Goal: Task Accomplishment & Management: Manage account settings

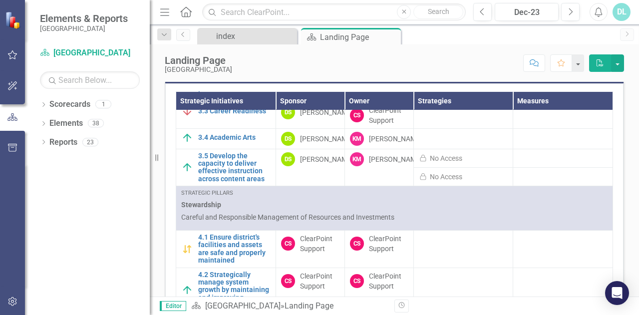
scroll to position [870, 0]
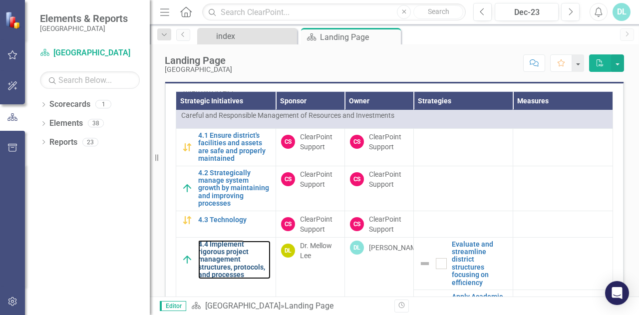
click at [239, 256] on link "4.4 Implement rigorous project management structures, protocols, and processes" at bounding box center [234, 260] width 72 height 38
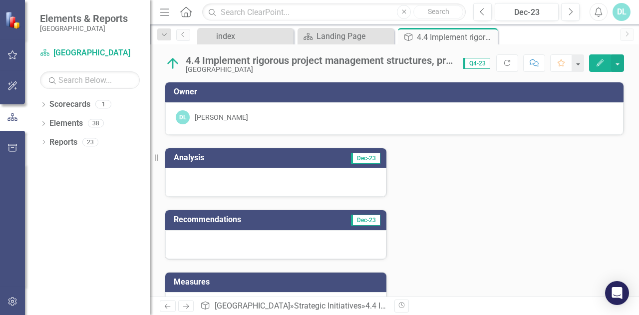
scroll to position [137, 0]
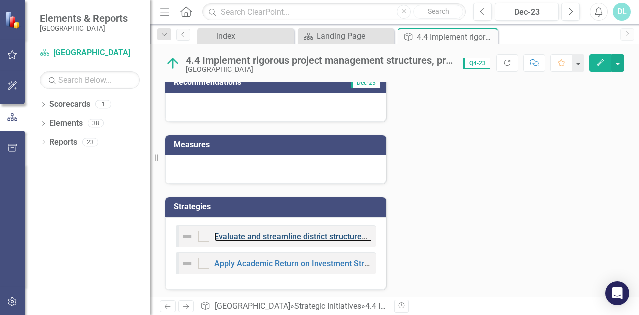
click at [284, 232] on link "Evaluate and streamline district structures focusing on efficiency" at bounding box center [330, 236] width 232 height 9
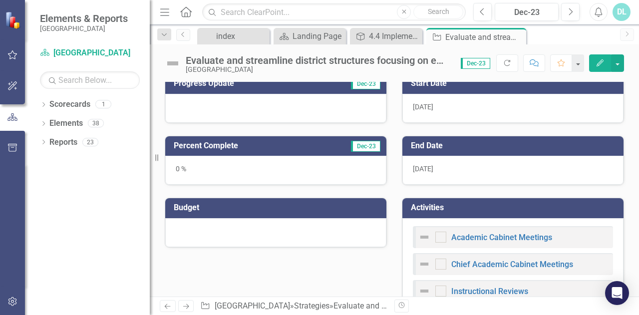
scroll to position [169, 0]
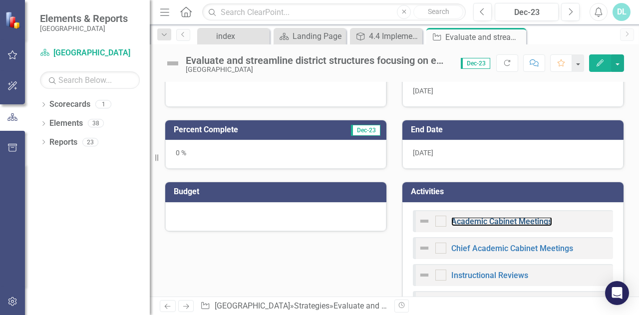
click at [483, 221] on link "Academic Cabinet Meetings" at bounding box center [501, 221] width 101 height 9
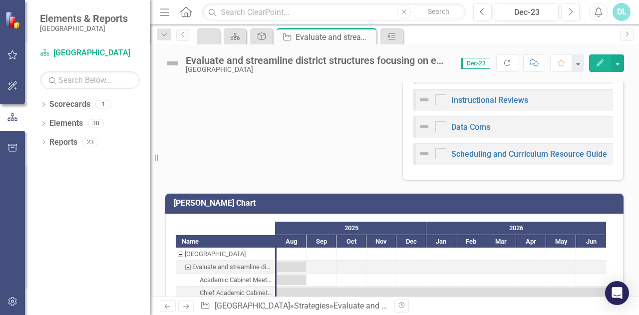
scroll to position [344, 0]
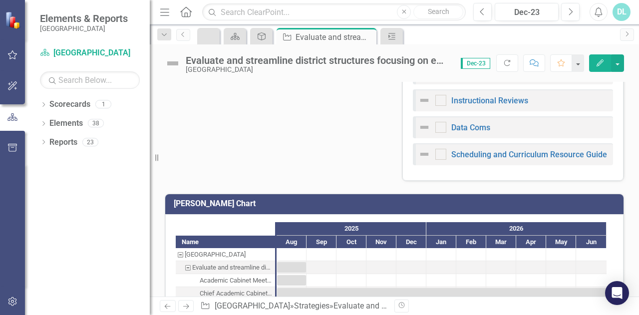
click at [504, 168] on div "Academic Cabinet Meetings Chief Academic Cabinet Meetings Instructional Reviews…" at bounding box center [512, 103] width 221 height 153
click at [484, 173] on div "Academic Cabinet Meetings Chief Academic Cabinet Meetings Instructional Reviews…" at bounding box center [512, 103] width 221 height 153
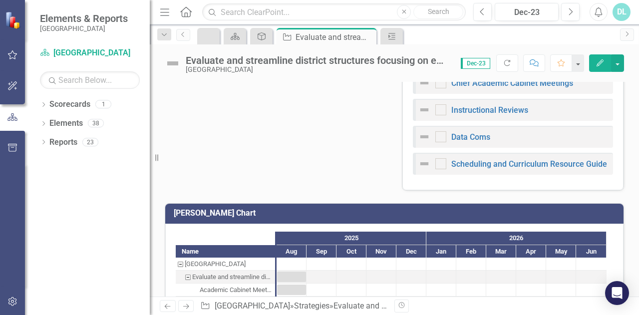
scroll to position [336, 0]
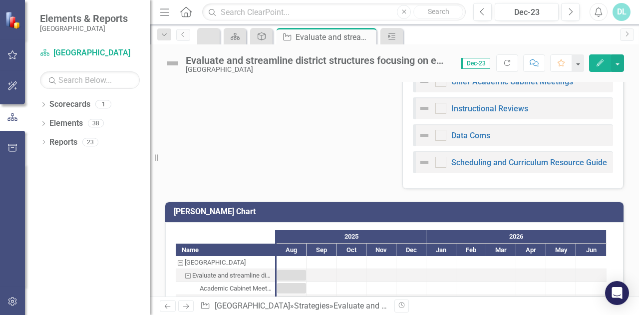
click at [402, 183] on div "Academic Cabinet Meetings Chief Academic Cabinet Meetings Instructional Reviews…" at bounding box center [512, 111] width 221 height 153
click at [435, 184] on div "Academic Cabinet Meetings Chief Academic Cabinet Meetings Instructional Reviews…" at bounding box center [512, 111] width 221 height 153
click at [604, 58] on button "Edit" at bounding box center [600, 62] width 22 height 17
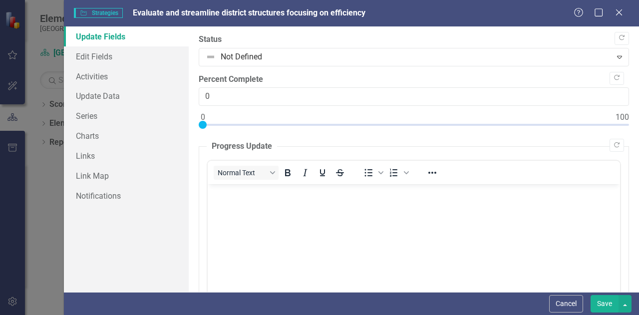
scroll to position [0, 0]
click at [620, 10] on icon "Close" at bounding box center [619, 12] width 10 height 8
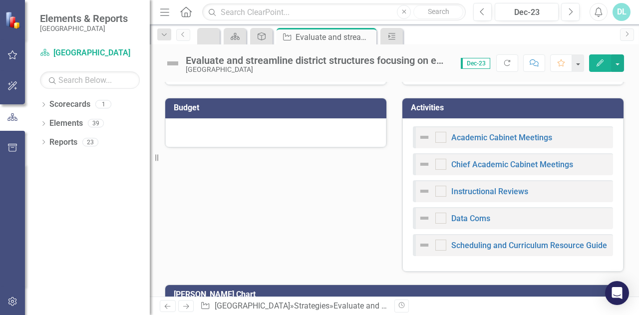
scroll to position [259, 0]
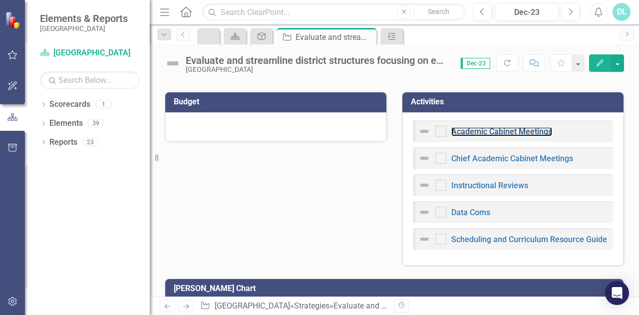
click at [475, 130] on link "Academic Cabinet Meetings" at bounding box center [501, 131] width 101 height 9
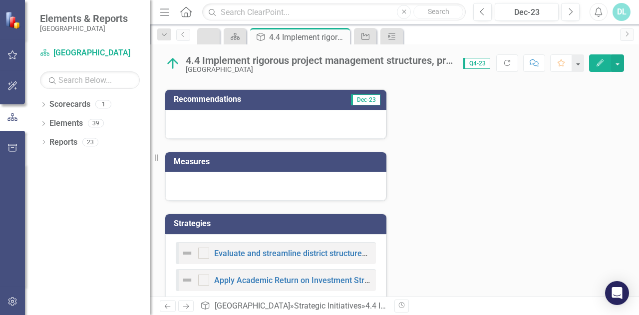
scroll to position [137, 0]
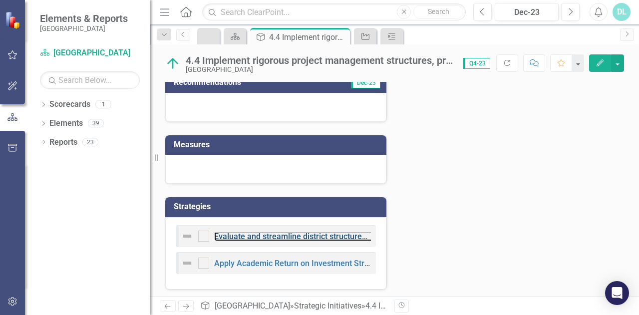
click at [297, 237] on link "Evaluate and streamline district structures focusing on efficiency" at bounding box center [330, 236] width 232 height 9
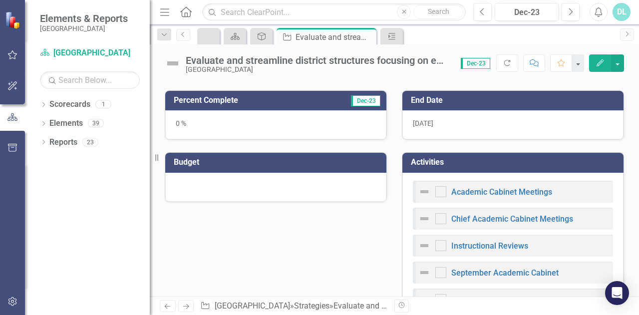
scroll to position [224, 0]
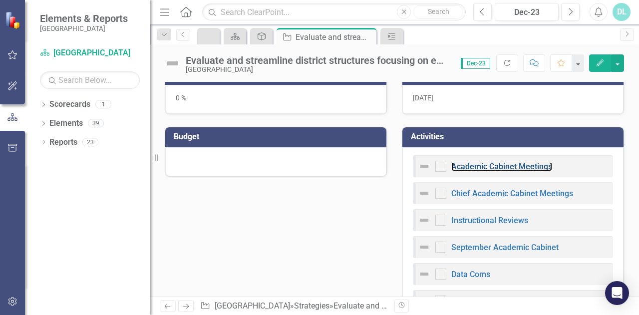
click at [488, 164] on link "Academic Cabinet Meetings" at bounding box center [501, 166] width 101 height 9
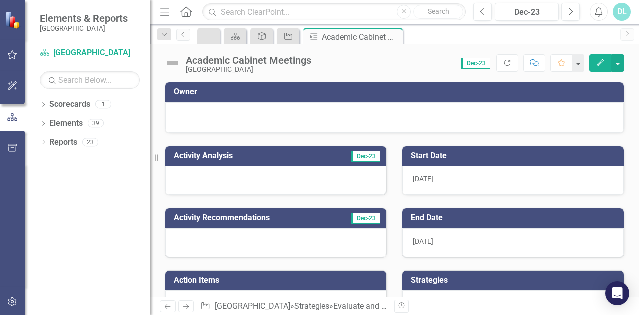
click at [184, 15] on icon "Home" at bounding box center [185, 11] width 13 height 10
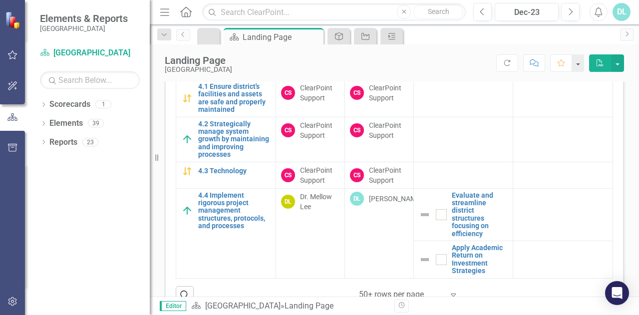
scroll to position [590, 0]
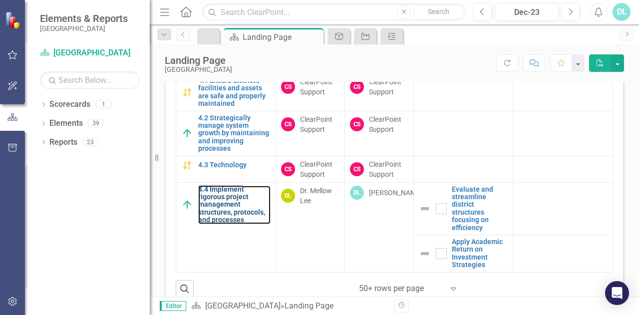
click at [217, 216] on link "4.4 Implement rigorous project management structures, protocols, and processes" at bounding box center [234, 205] width 72 height 38
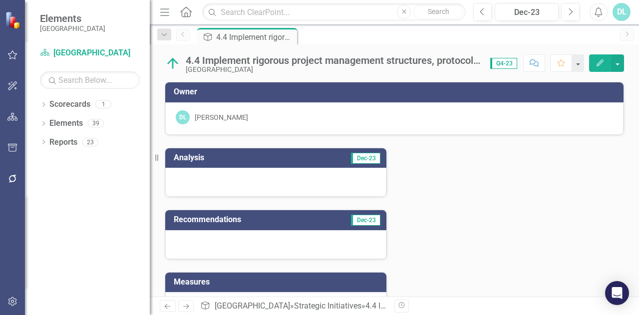
click at [311, 164] on td "Dec-23" at bounding box center [330, 159] width 104 height 16
click at [308, 158] on td "Dec-23" at bounding box center [330, 159] width 104 height 16
click at [597, 66] on button "Edit" at bounding box center [600, 62] width 22 height 17
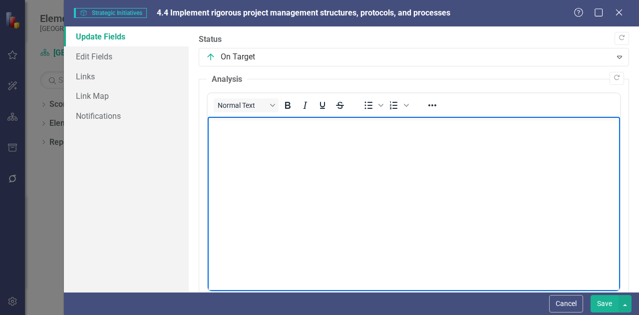
click at [267, 205] on body "Rich Text Area. Press ALT-0 for help." at bounding box center [414, 192] width 412 height 150
click at [275, 134] on body "To enrich screen reader interactions, please activate Accessibility in Grammarl…" at bounding box center [414, 192] width 412 height 150
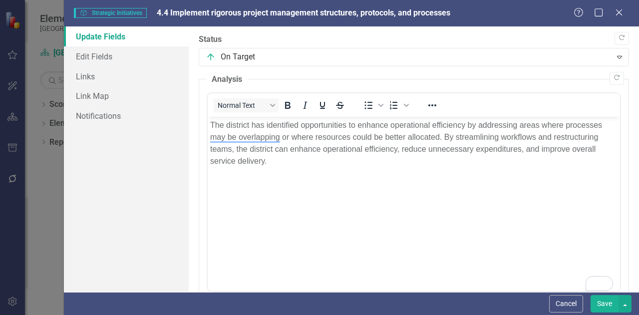
click at [604, 303] on button "Save" at bounding box center [605, 303] width 28 height 17
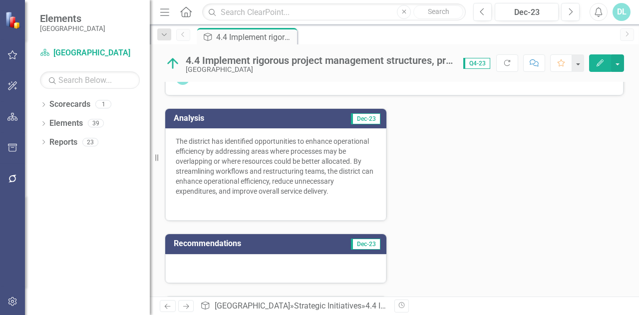
scroll to position [40, 0]
drag, startPoint x: 305, startPoint y: 313, endPoint x: 237, endPoint y: 250, distance: 92.6
click at [237, 250] on td "Recommendations" at bounding box center [245, 244] width 143 height 16
click at [603, 62] on icon "Edit" at bounding box center [600, 62] width 9 height 7
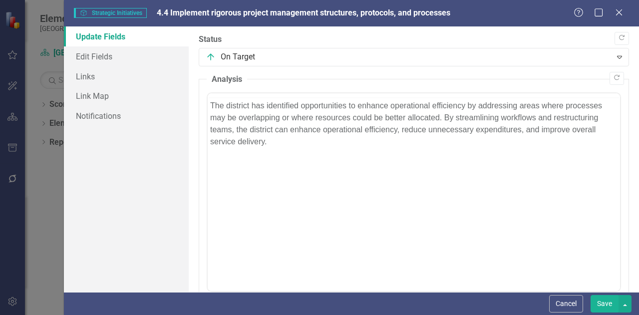
scroll to position [0, 0]
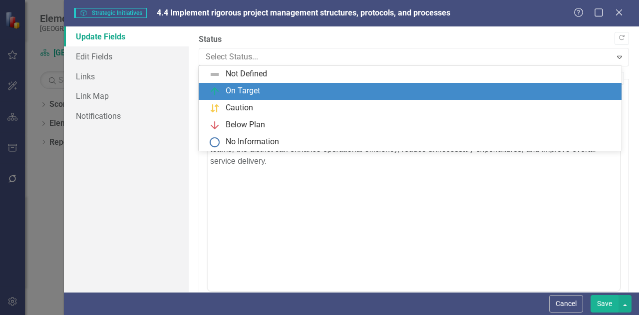
click at [255, 53] on div at bounding box center [406, 56] width 400 height 13
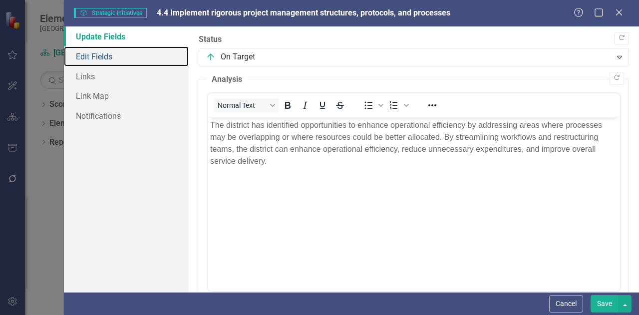
click at [169, 49] on link "Edit Fields" at bounding box center [126, 56] width 125 height 20
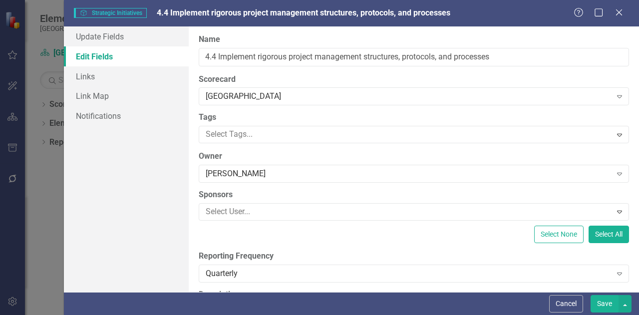
click at [623, 8] on icon "Close" at bounding box center [619, 12] width 10 height 8
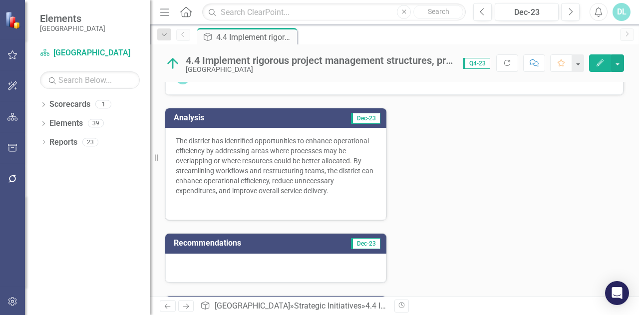
click at [603, 62] on icon "Edit" at bounding box center [600, 62] width 9 height 7
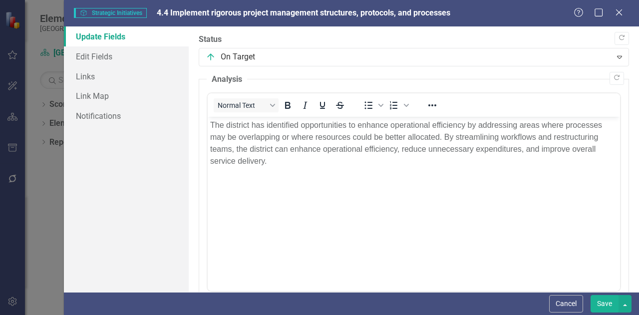
click at [603, 303] on button "Save" at bounding box center [605, 303] width 28 height 17
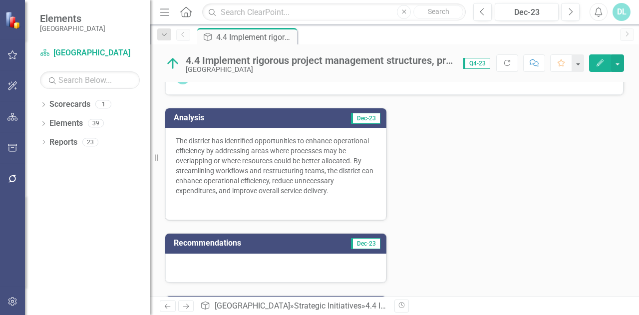
click at [598, 63] on icon "button" at bounding box center [600, 62] width 7 height 7
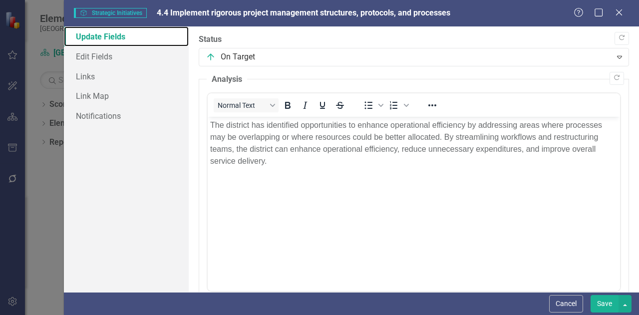
click at [94, 35] on link "Update Fields" at bounding box center [126, 36] width 125 height 20
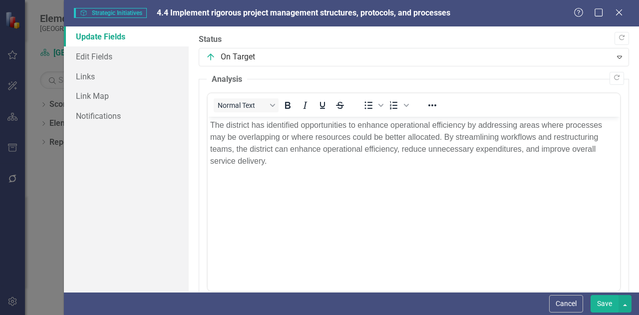
click at [516, 78] on fieldset "Analysis <p dir="ltr">The district has identified opportunities to enhance oper…" at bounding box center [414, 196] width 430 height 244
click at [613, 78] on icon "Copy Forward" at bounding box center [616, 78] width 7 height 6
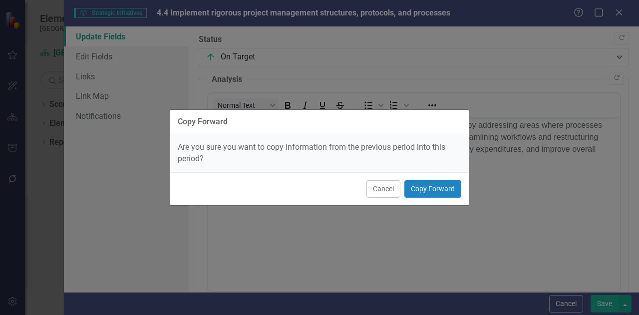
click at [380, 188] on button "Cancel" at bounding box center [383, 188] width 34 height 17
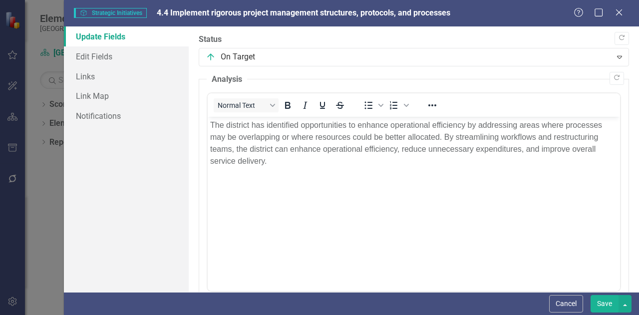
click at [615, 54] on icon "Expand" at bounding box center [620, 57] width 10 height 8
click at [506, 32] on div ""Update" fields in ClearPoint are the fields that change from reporting period …" at bounding box center [414, 159] width 450 height 266
click at [88, 59] on link "Edit Fields" at bounding box center [126, 56] width 125 height 20
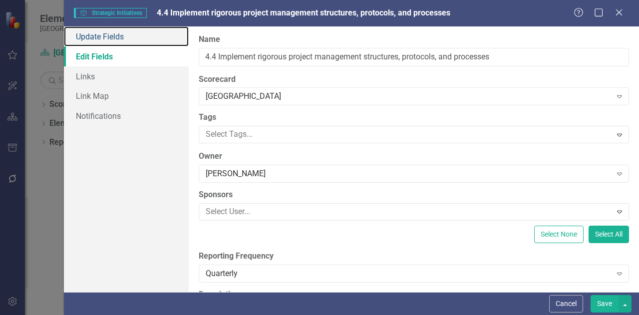
click at [91, 35] on link "Update Fields" at bounding box center [126, 36] width 125 height 20
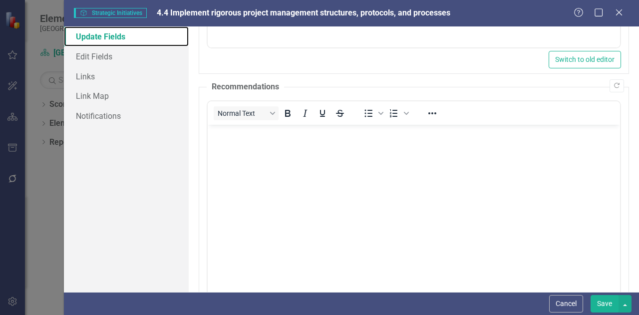
scroll to position [243, 0]
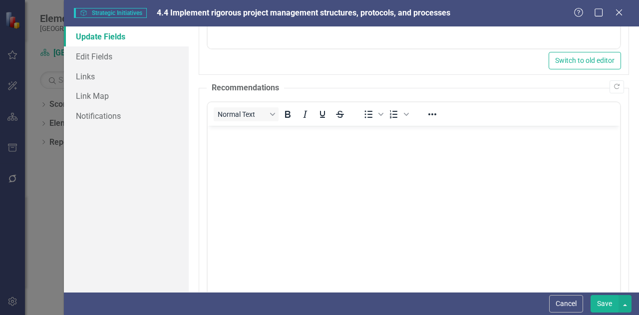
click at [326, 210] on body "Rich Text Area. Press ALT-0 for help." at bounding box center [414, 201] width 412 height 150
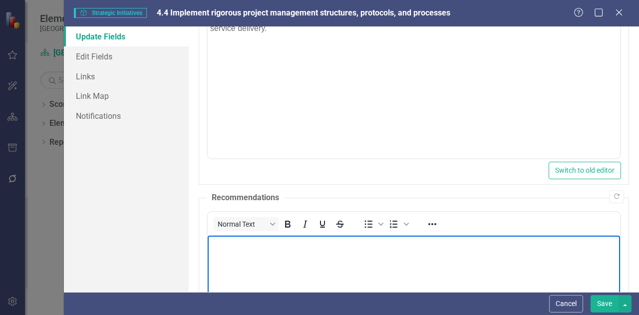
scroll to position [0, 0]
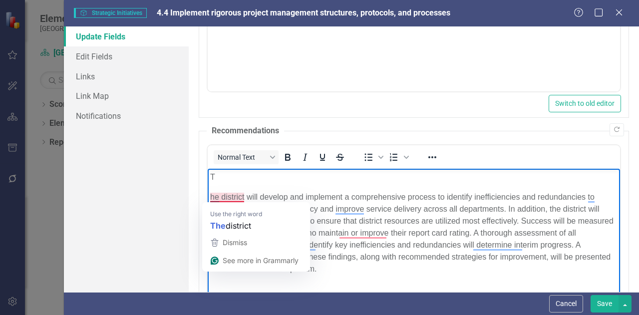
click at [211, 197] on p "he district will develop and implement a comprehensive process to identify inef…" at bounding box center [413, 233] width 407 height 84
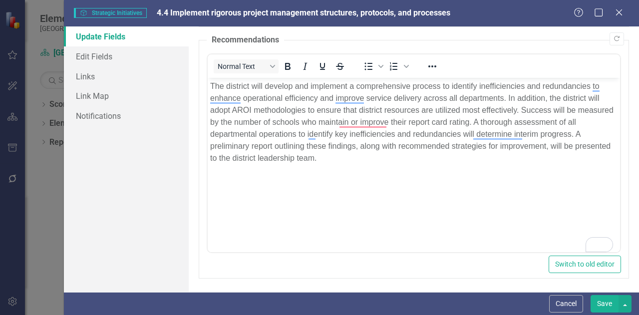
click at [608, 302] on button "Save" at bounding box center [605, 303] width 28 height 17
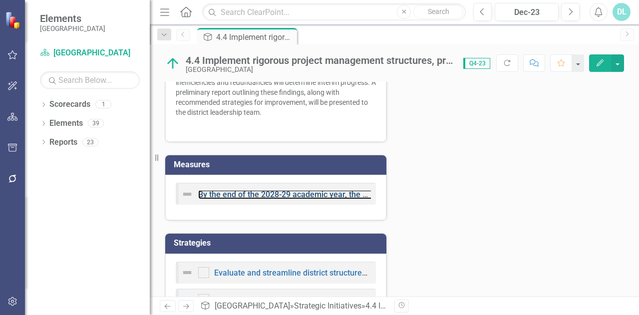
click at [321, 193] on link "By the end of the 2028-29 academic year, the district will develop and implemen…" at bounding box center [623, 194] width 850 height 9
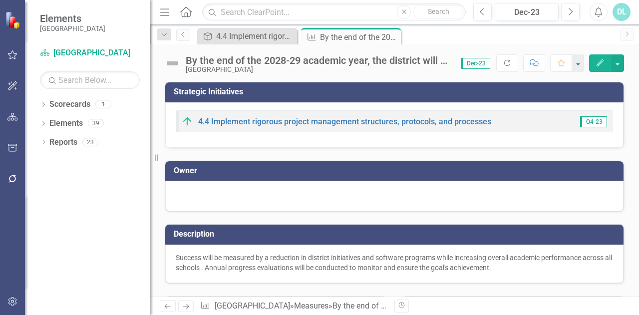
click at [164, 33] on icon "Dropdown" at bounding box center [164, 34] width 9 height 7
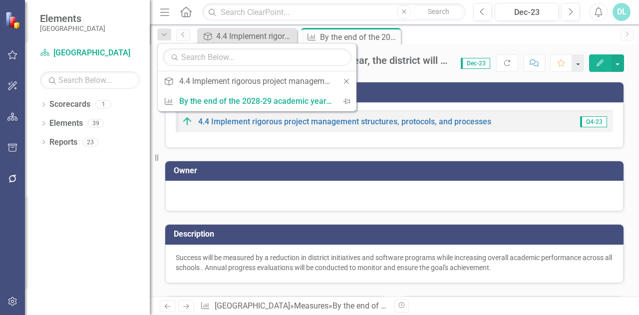
click at [108, 191] on div "Dropdown Scorecards 1 Beaufort County School District Dropdown Elements 39 Drop…" at bounding box center [87, 205] width 125 height 219
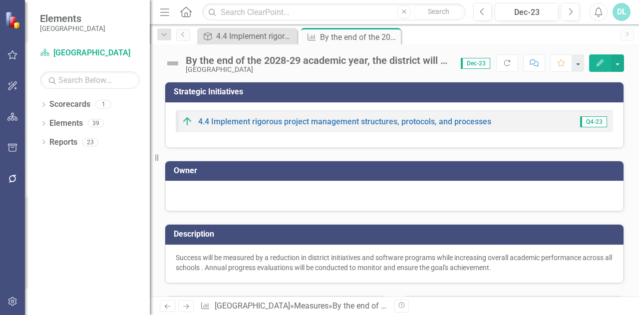
click at [183, 10] on icon "Home" at bounding box center [185, 11] width 13 height 10
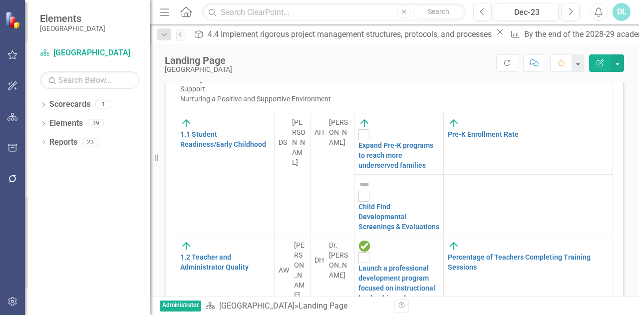
scroll to position [842, 0]
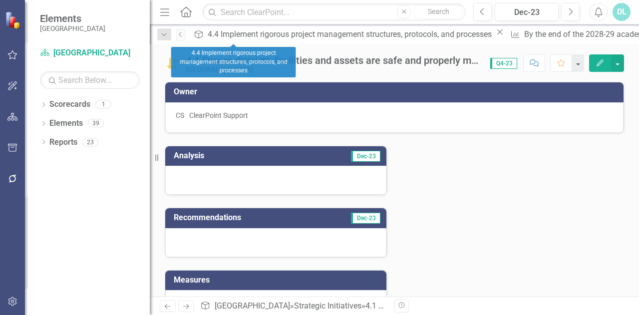
click at [495, 34] on icon "Close" at bounding box center [500, 32] width 10 height 8
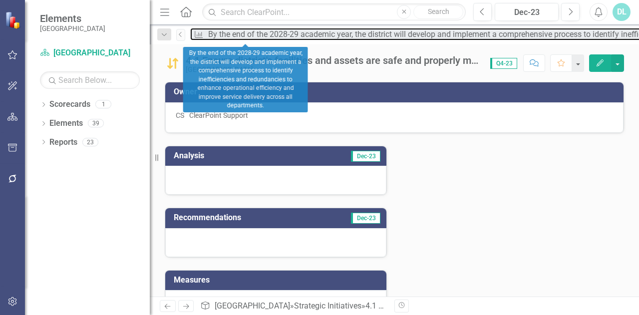
click at [262, 34] on div "By the end of the 2028-29 academic year, the district will develop and implemen…" at bounding box center [622, 34] width 829 height 12
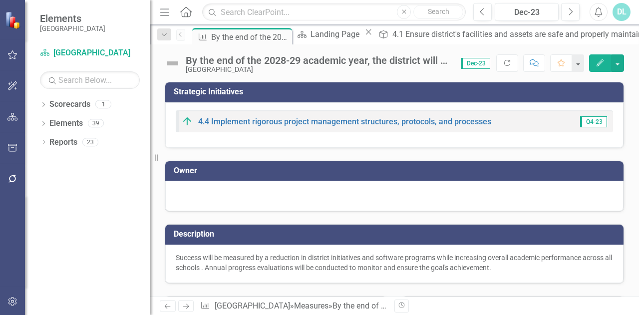
click at [0, 0] on icon at bounding box center [0, 0] width 0 height 0
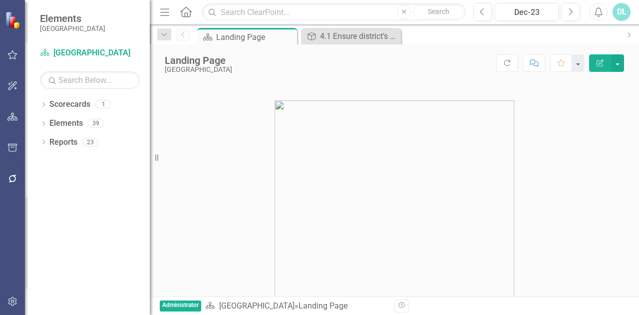
click at [295, 33] on div "Scorecard Landing Page Pin Close" at bounding box center [247, 36] width 100 height 16
click at [0, 0] on div "Pin" at bounding box center [0, 0] width 0 height 0
click at [285, 40] on icon "Pin" at bounding box center [289, 38] width 10 height 8
click at [0, 0] on icon "Close" at bounding box center [0, 0] width 0 height 0
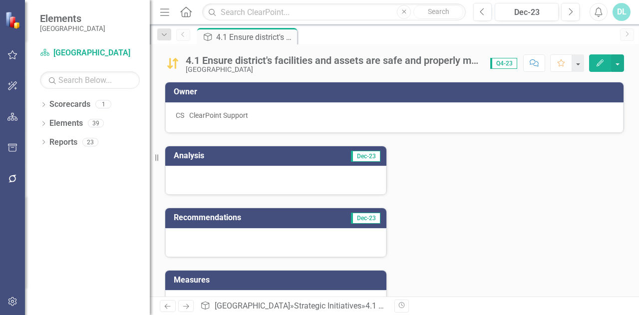
click at [185, 19] on div "Menu Home Search Close Search" at bounding box center [310, 11] width 306 height 19
click at [188, 12] on icon "Home" at bounding box center [185, 11] width 13 height 10
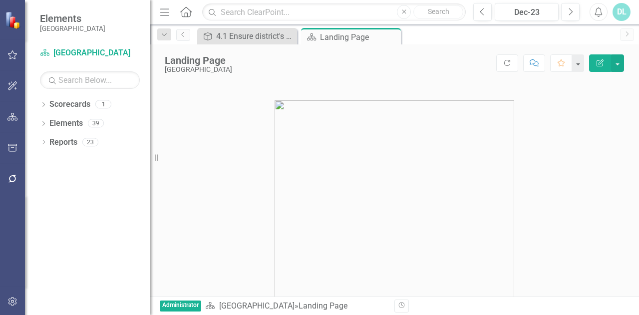
click at [188, 12] on icon "Home" at bounding box center [185, 11] width 13 height 10
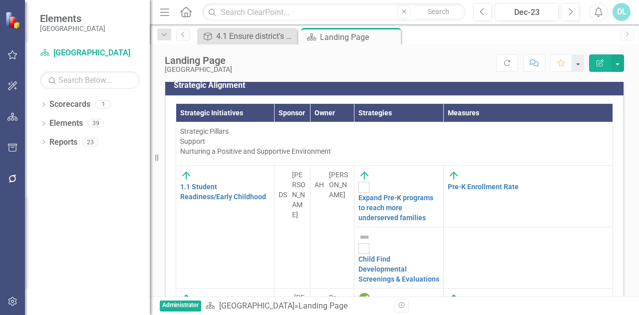
scroll to position [931, 0]
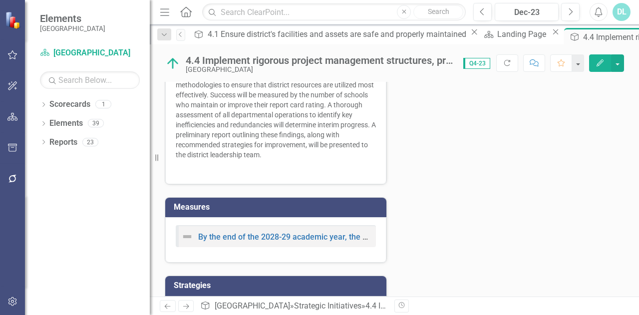
scroll to position [340, 0]
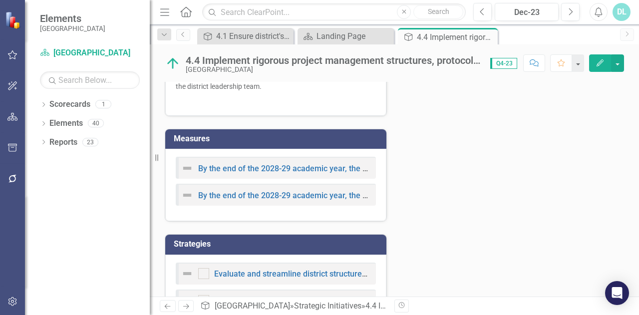
scroll to position [366, 0]
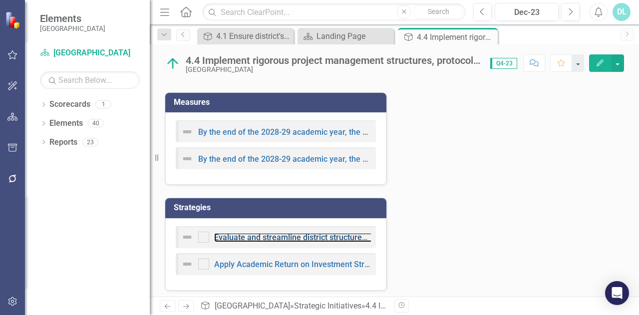
click at [296, 235] on link "Evaluate and streamline district structures focusing on efficiency" at bounding box center [330, 237] width 232 height 9
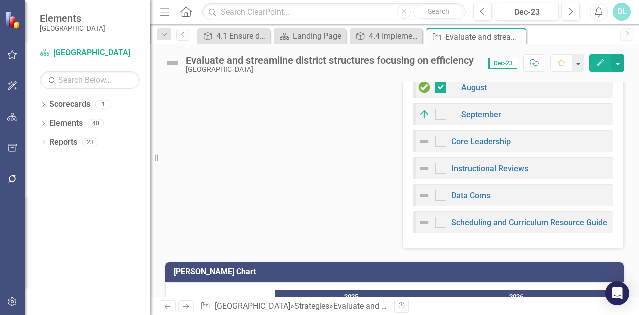
scroll to position [329, 0]
click at [494, 166] on link "Instructional Reviews" at bounding box center [489, 168] width 77 height 9
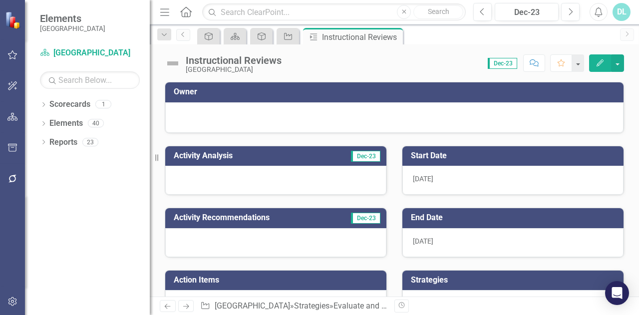
click at [164, 37] on icon "Dropdown" at bounding box center [164, 34] width 9 height 7
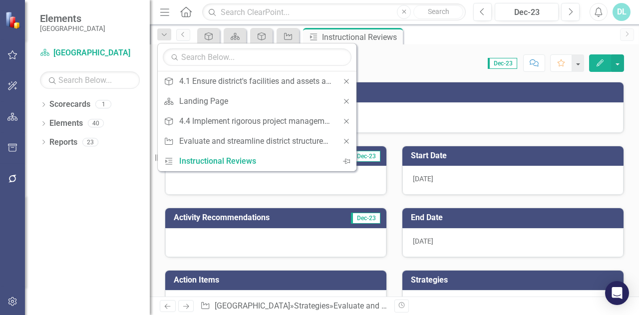
click at [187, 12] on icon at bounding box center [185, 11] width 11 height 10
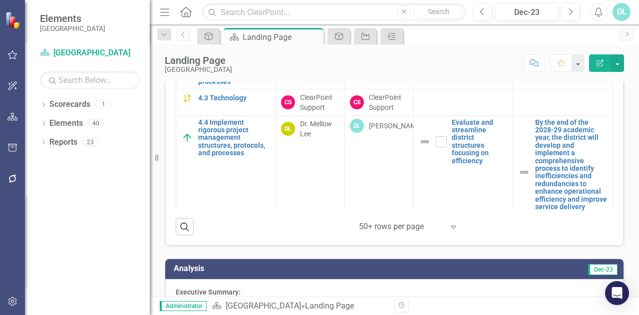
scroll to position [866, 0]
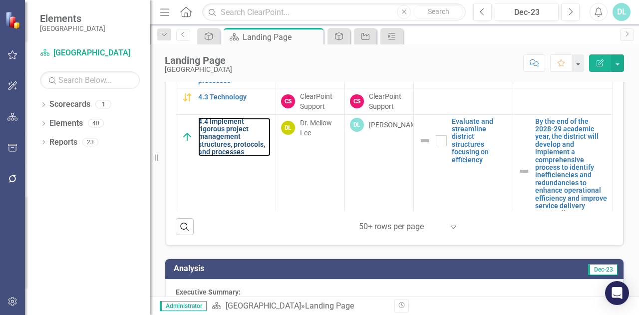
click at [237, 144] on link "4.4 Implement rigorous project management structures, protocols, and processes" at bounding box center [234, 137] width 72 height 38
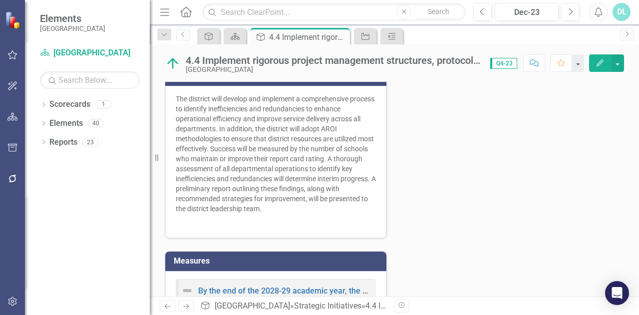
scroll to position [366, 0]
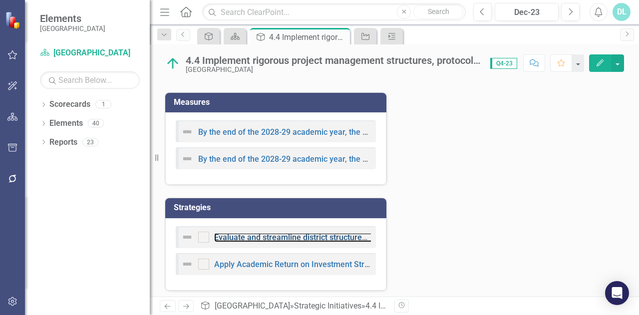
click at [312, 238] on link "Evaluate and streamline district structures focusing on efficiency" at bounding box center [330, 237] width 232 height 9
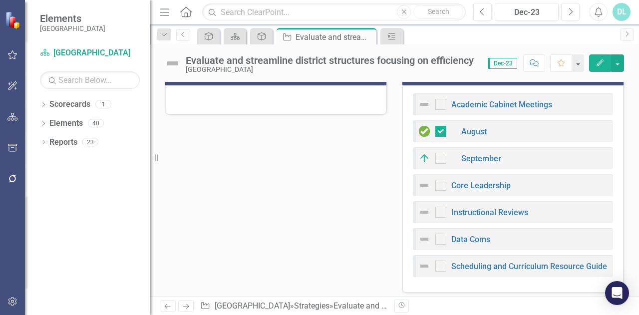
scroll to position [304, 0]
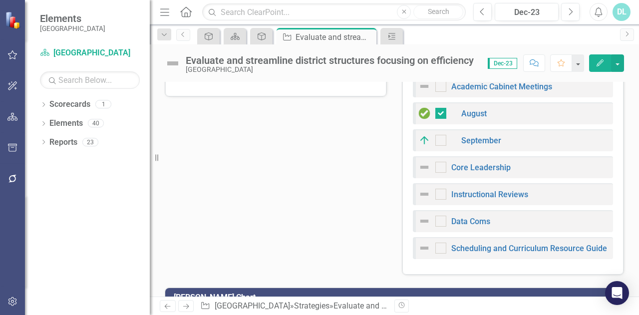
click at [446, 267] on div "Academic Cabinet Meetings August September Core Leadership Instructional Review…" at bounding box center [512, 170] width 221 height 207
click at [451, 259] on div "Academic Cabinet Meetings August September Core Leadership Instructional Review…" at bounding box center [512, 170] width 221 height 207
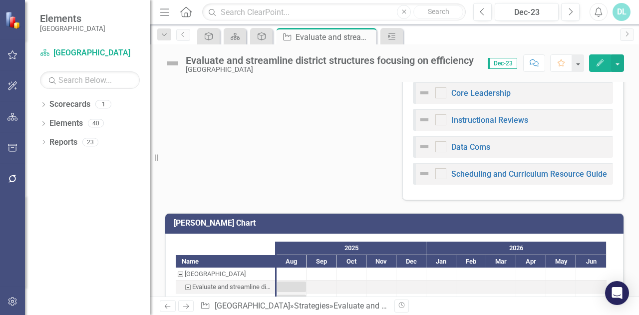
scroll to position [378, 0]
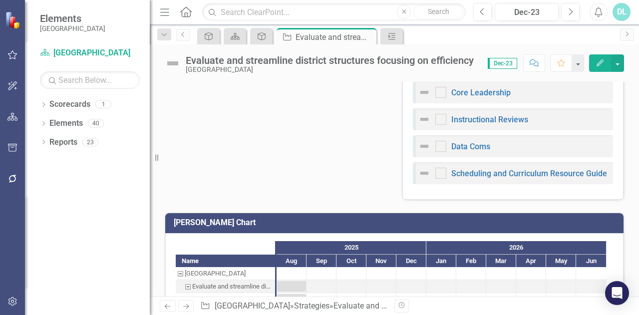
click at [472, 200] on div "[PERSON_NAME] Chart Name [GEOGRAPHIC_DATA] Evaluate and streamline district str…" at bounding box center [394, 297] width 474 height 195
click at [471, 189] on div "Academic Cabinet Meetings August September Core Leadership Instructional Review…" at bounding box center [512, 96] width 221 height 207
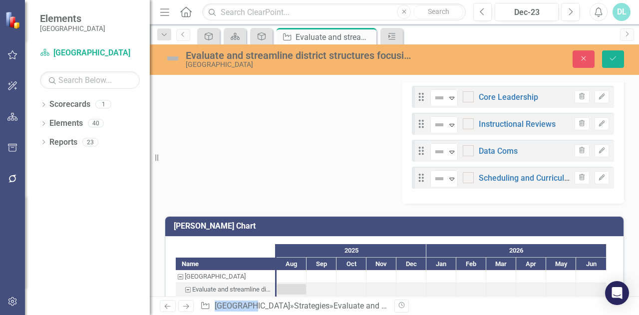
scroll to position [382, 0]
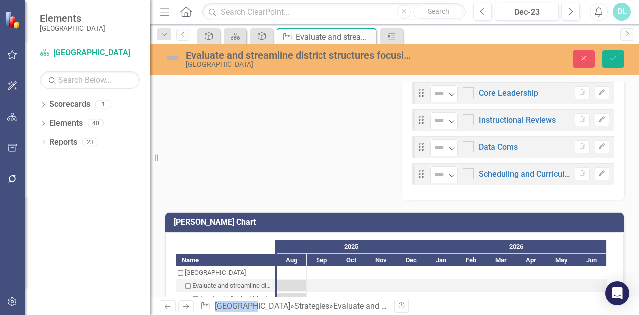
click at [471, 189] on div "Drag Not Defined Expand Academic Cabinet Meetings Trash Edit Drag Completed Exp…" at bounding box center [513, 97] width 222 height 206
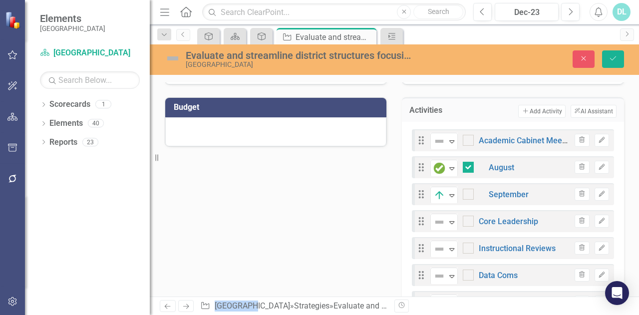
scroll to position [254, 0]
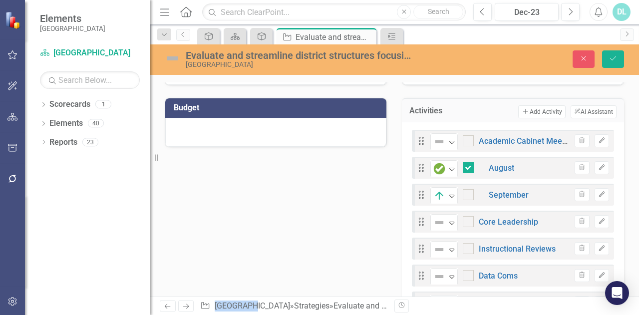
click at [531, 106] on button "Add Add Activity" at bounding box center [541, 111] width 47 height 13
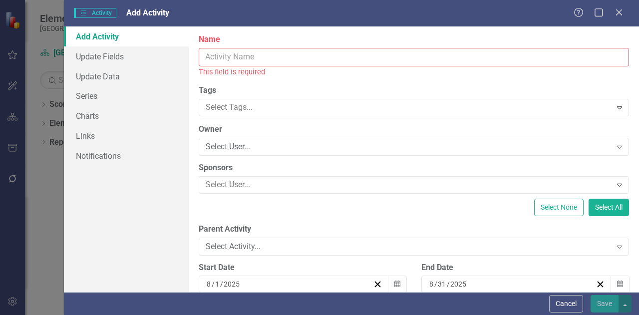
click at [377, 57] on input "Name" at bounding box center [414, 57] width 430 height 18
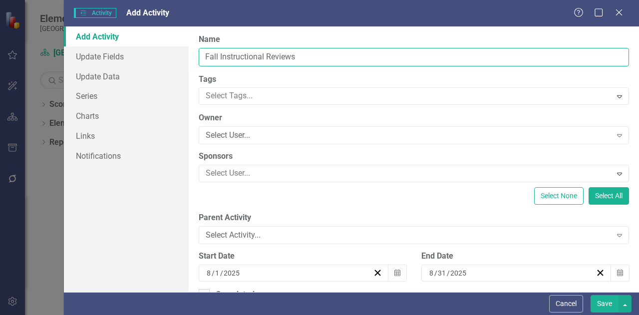
type input "Fall Instructional Reviews"
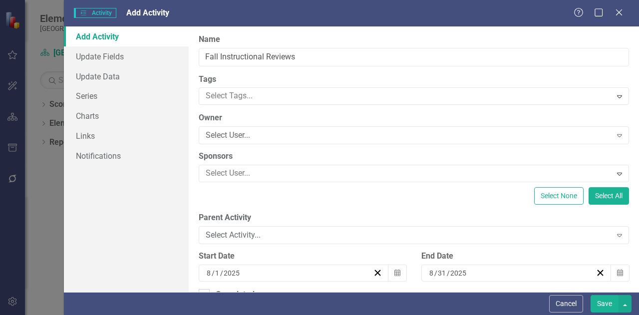
click at [307, 232] on div "Select Activity..." at bounding box center [409, 235] width 406 height 11
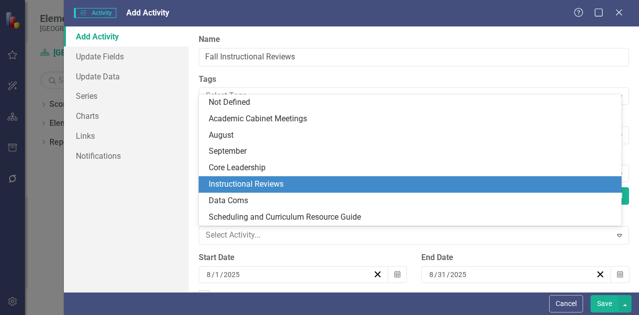
click at [295, 184] on div "Instructional Reviews" at bounding box center [412, 184] width 407 height 11
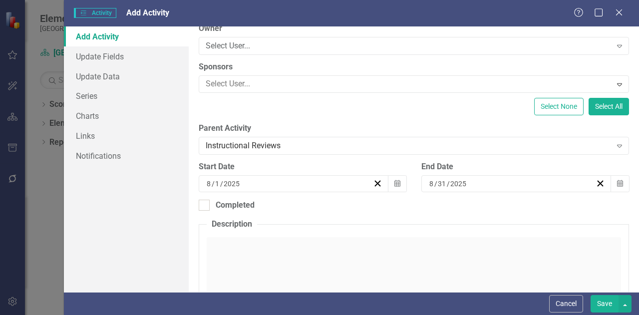
scroll to position [99, 0]
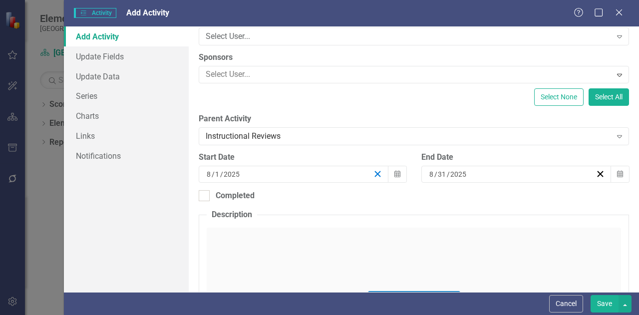
click at [373, 174] on icon "button" at bounding box center [377, 173] width 9 height 9
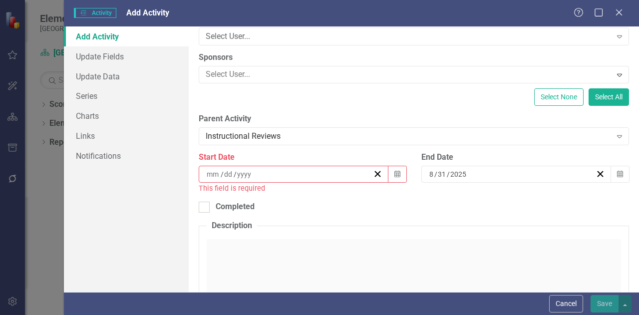
click at [322, 170] on div "/ /" at bounding box center [289, 174] width 168 height 10
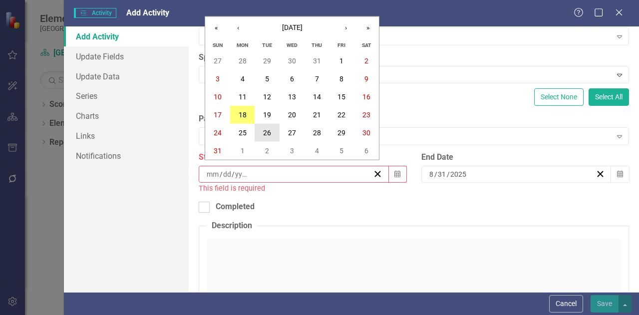
click at [268, 132] on abbr "26" at bounding box center [267, 133] width 8 height 8
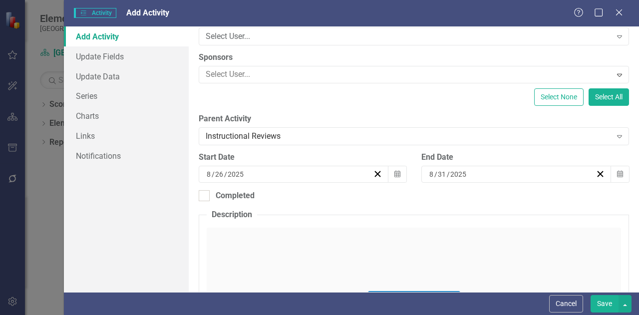
click at [617, 171] on icon "Calendar" at bounding box center [620, 174] width 6 height 7
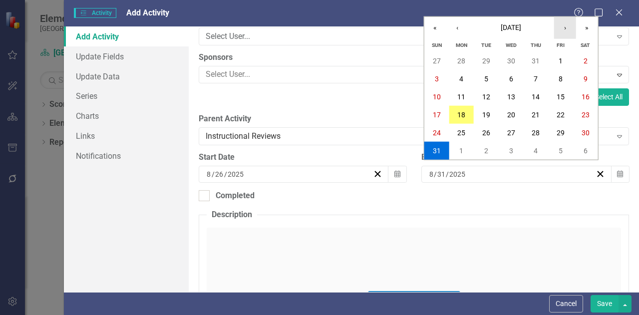
click at [567, 30] on button "›" at bounding box center [565, 28] width 22 height 22
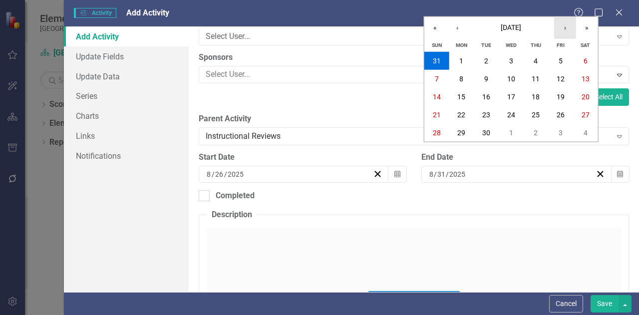
click at [567, 30] on button "›" at bounding box center [565, 28] width 22 height 22
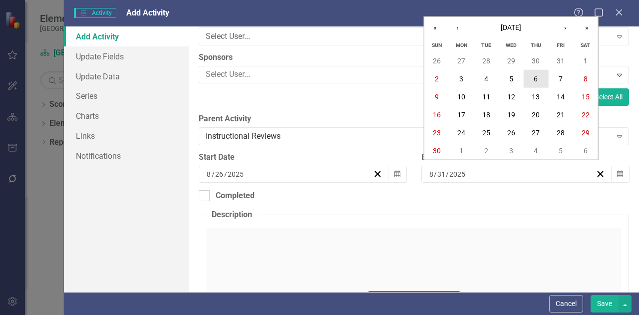
click at [538, 78] on button "6" at bounding box center [535, 79] width 25 height 18
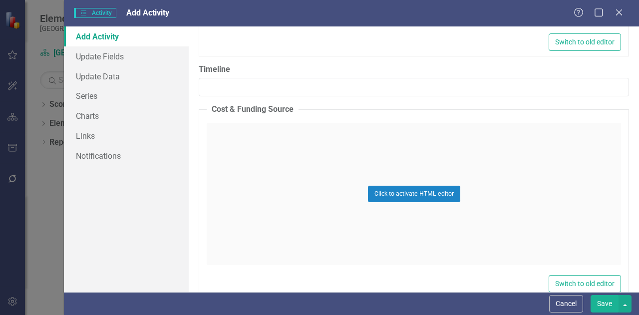
scroll to position [782, 0]
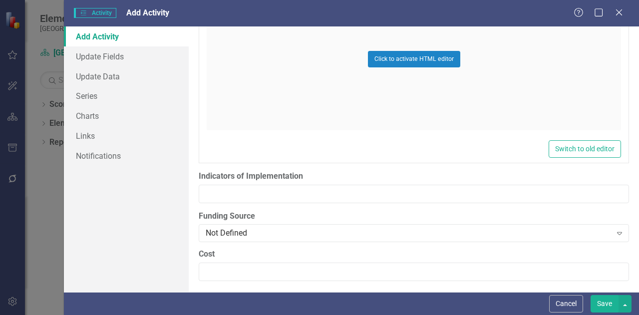
click at [605, 305] on button "Save" at bounding box center [605, 303] width 28 height 17
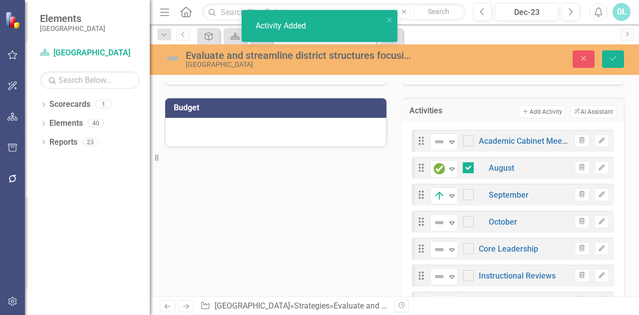
checkbox input "true"
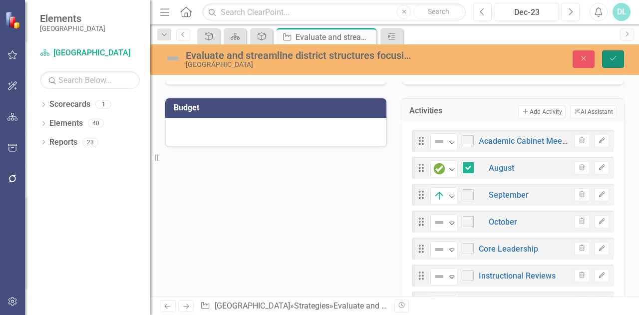
click at [615, 58] on icon "Save" at bounding box center [613, 58] width 9 height 7
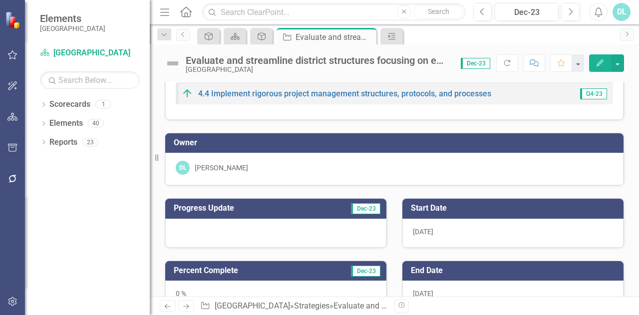
scroll to position [0, 0]
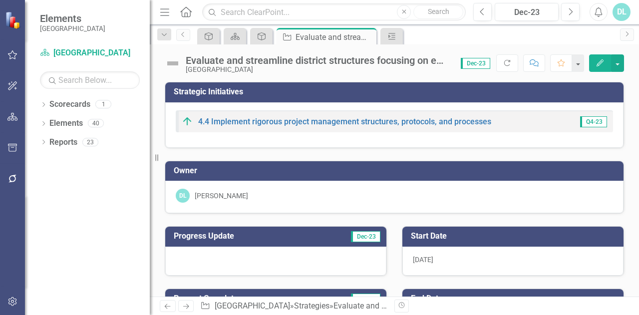
click at [597, 64] on icon "Edit" at bounding box center [600, 62] width 9 height 7
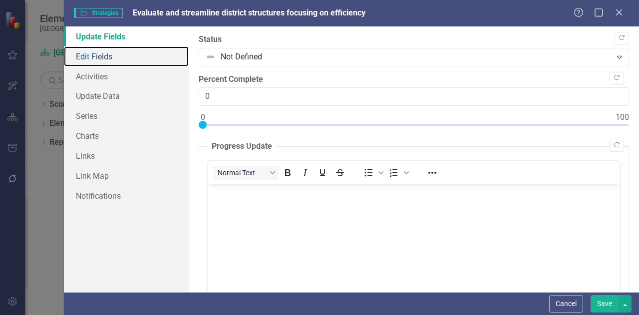
click at [121, 60] on link "Edit Fields" at bounding box center [126, 56] width 125 height 20
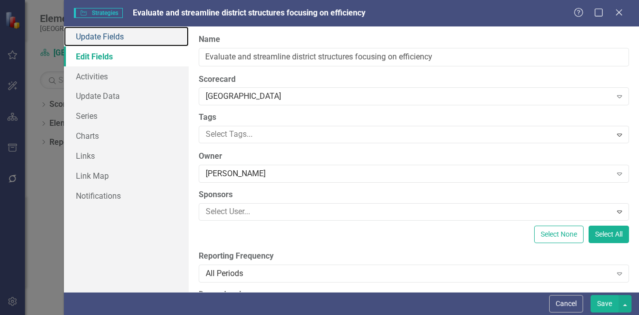
click at [112, 34] on link "Update Fields" at bounding box center [126, 36] width 125 height 20
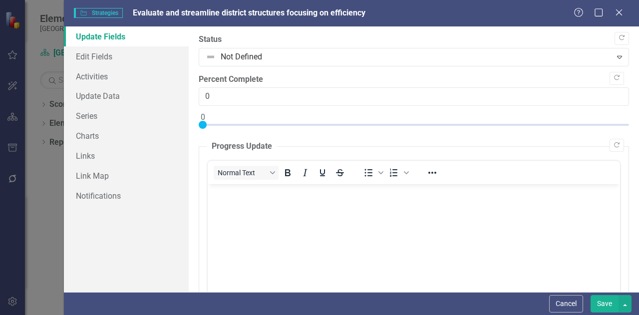
click at [619, 10] on icon "Close" at bounding box center [619, 12] width 10 height 8
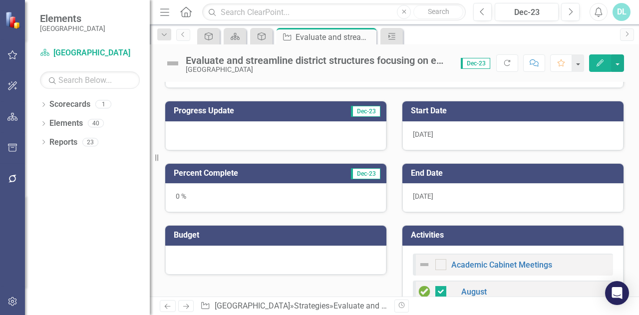
scroll to position [195, 0]
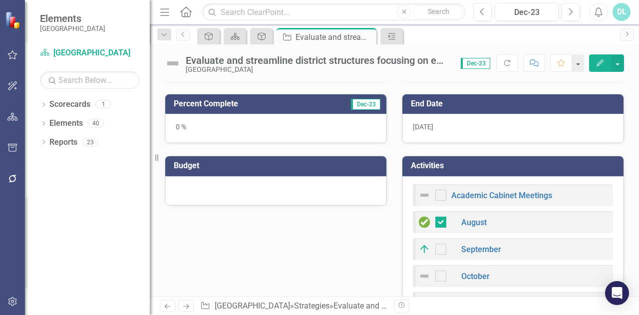
click at [574, 178] on div "Academic Cabinet Meetings August September October Core Leadership Instructiona…" at bounding box center [512, 306] width 221 height 261
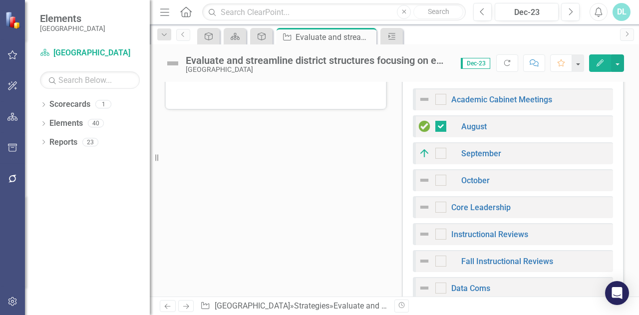
scroll to position [427, 0]
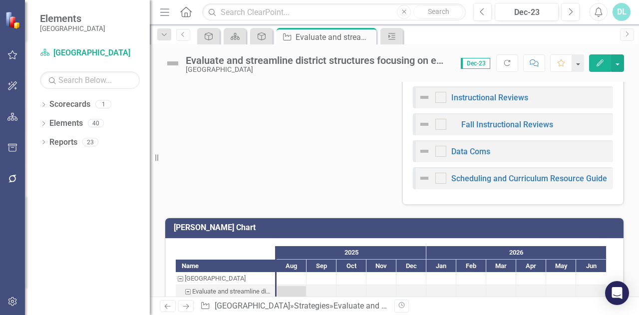
click at [557, 213] on div "[PERSON_NAME] Chart Name [GEOGRAPHIC_DATA] Evaluate and streamline district str…" at bounding box center [394, 315] width 474 height 221
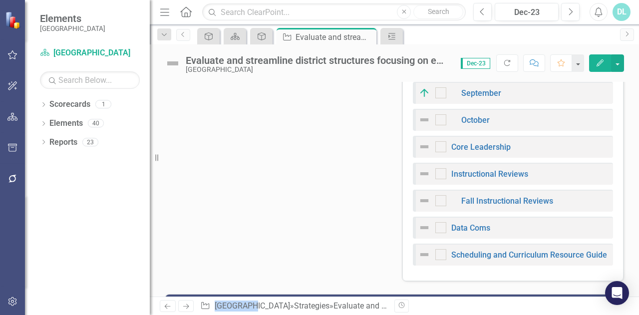
scroll to position [373, 0]
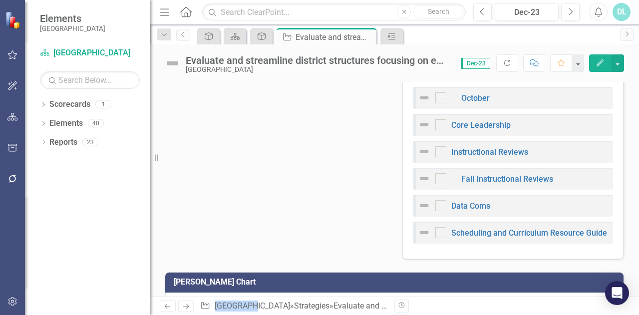
click at [553, 244] on div "Academic Cabinet Meetings August September October Core Leadership Instructiona…" at bounding box center [512, 128] width 221 height 261
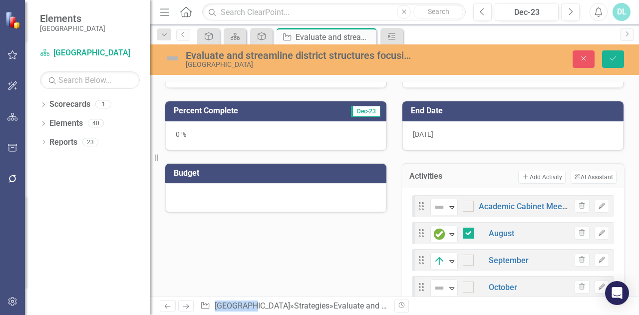
scroll to position [188, 0]
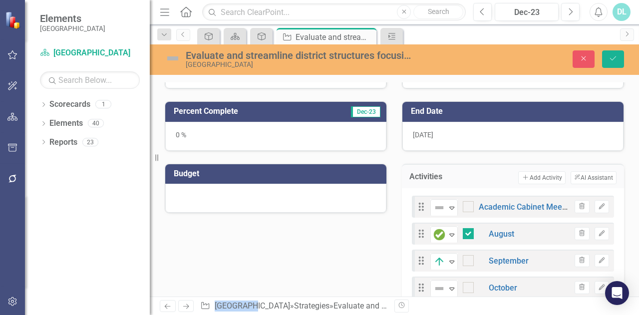
click at [536, 176] on button "Add Add Activity" at bounding box center [541, 177] width 47 height 13
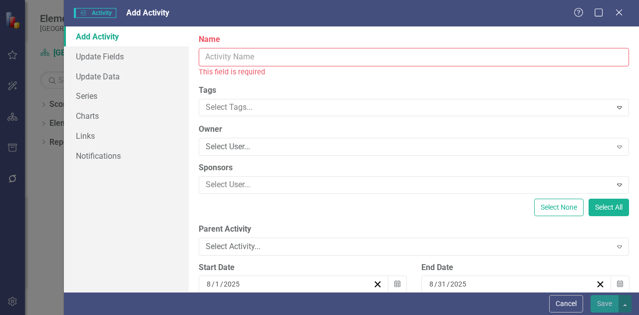
click at [304, 55] on input "Name" at bounding box center [414, 57] width 430 height 18
click at [250, 42] on label "Name" at bounding box center [414, 39] width 430 height 11
click at [250, 48] on input "Name" at bounding box center [414, 57] width 430 height 18
click at [249, 58] on input "Name" at bounding box center [414, 57] width 430 height 18
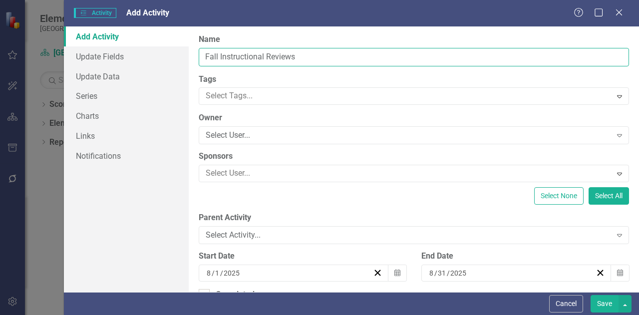
click at [214, 58] on input "Fall Instructional Reviews" at bounding box center [414, 57] width 430 height 18
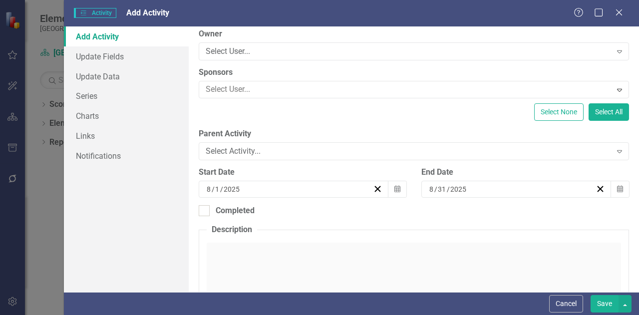
scroll to position [90, 0]
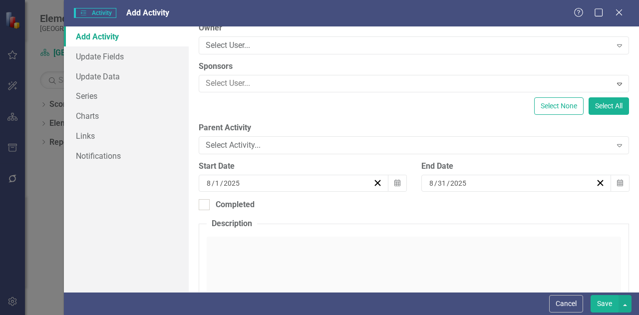
type input "Spring Instructional Reviews"
click at [279, 144] on div "Select Activity..." at bounding box center [409, 145] width 406 height 11
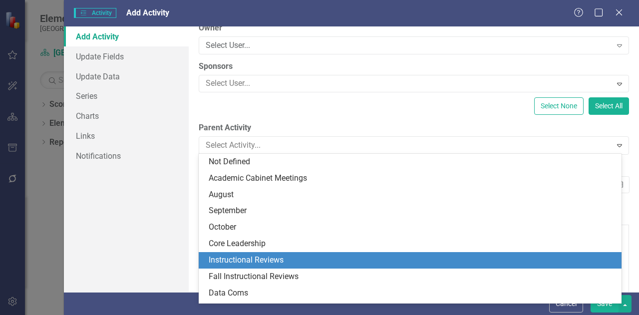
click at [263, 263] on div "Instructional Reviews" at bounding box center [412, 260] width 407 height 11
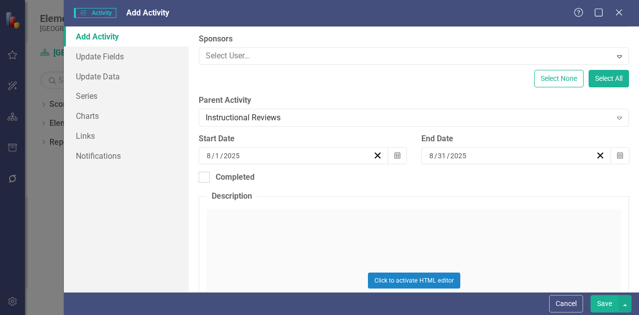
scroll to position [118, 0]
click at [397, 151] on button "Calendar" at bounding box center [397, 155] width 19 height 17
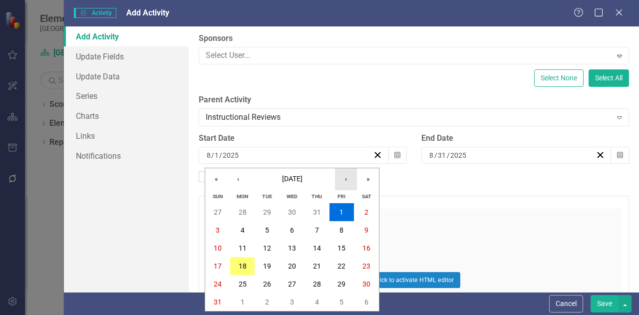
click at [347, 179] on button "›" at bounding box center [346, 179] width 22 height 22
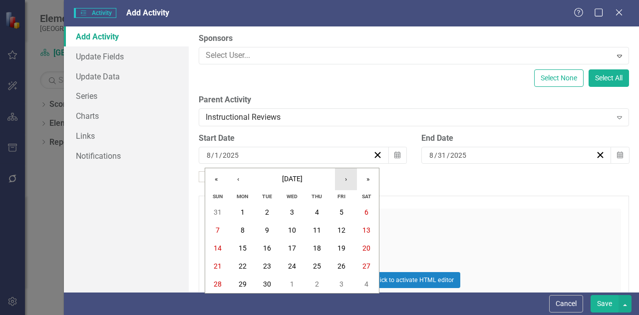
click at [347, 179] on button "›" at bounding box center [346, 179] width 22 height 22
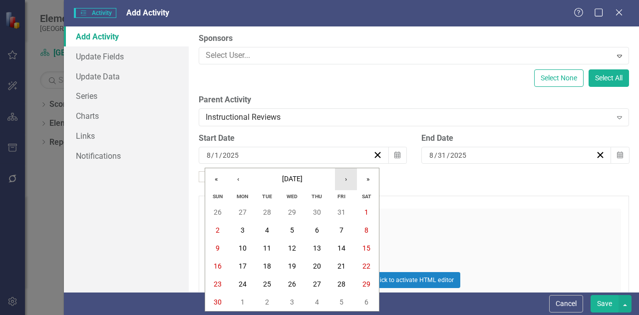
click at [347, 179] on button "›" at bounding box center [346, 179] width 22 height 22
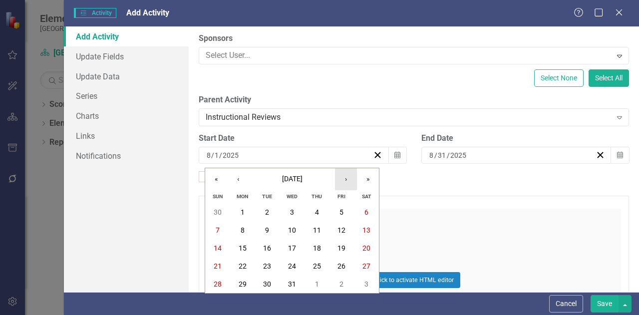
click at [347, 179] on button "›" at bounding box center [346, 179] width 22 height 22
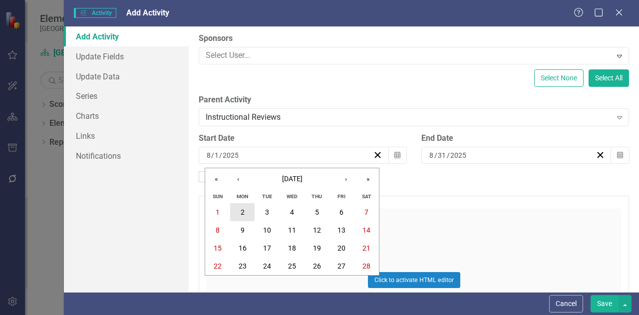
click at [244, 214] on abbr "2" at bounding box center [243, 212] width 4 height 8
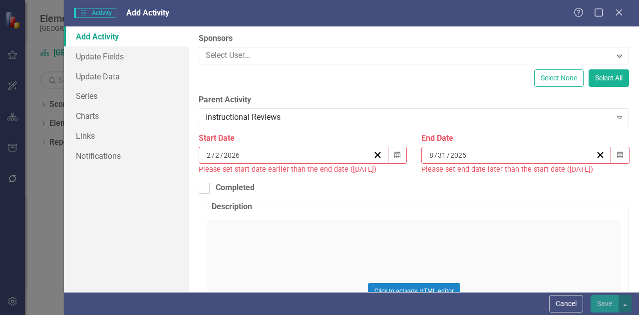
click at [620, 153] on button "Calendar" at bounding box center [620, 155] width 19 height 17
click at [615, 149] on button "Calendar" at bounding box center [620, 155] width 19 height 17
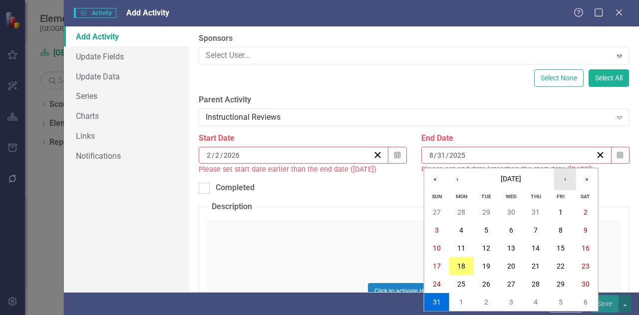
click at [567, 176] on button "›" at bounding box center [565, 179] width 22 height 22
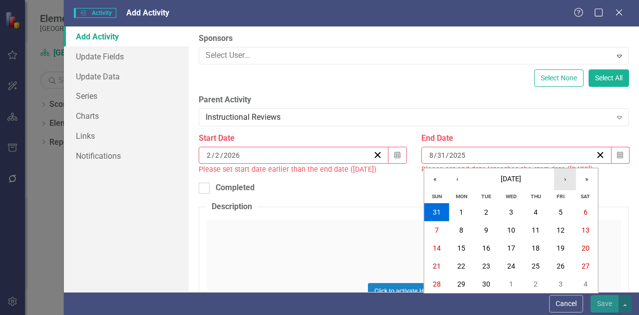
click at [567, 176] on button "›" at bounding box center [565, 179] width 22 height 22
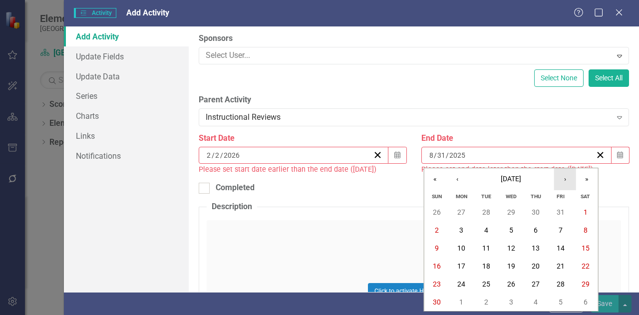
click at [567, 176] on button "›" at bounding box center [565, 179] width 22 height 22
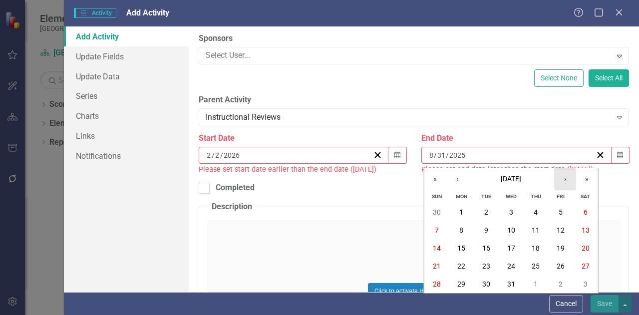
click at [567, 176] on button "›" at bounding box center [565, 179] width 22 height 22
click at [486, 281] on abbr "31" at bounding box center [486, 284] width 8 height 8
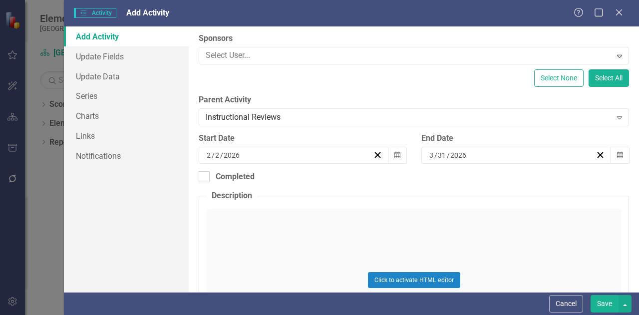
click at [605, 302] on button "Save" at bounding box center [605, 303] width 28 height 17
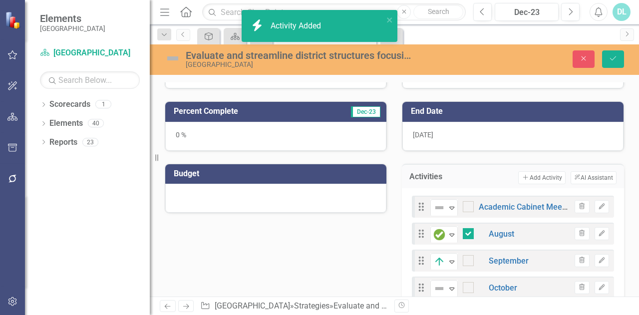
checkbox input "true"
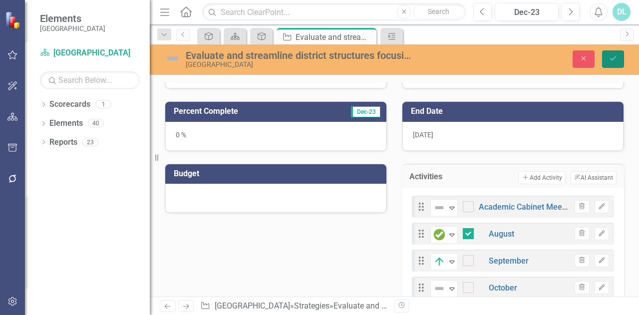
click at [615, 57] on icon "submit" at bounding box center [613, 58] width 6 height 4
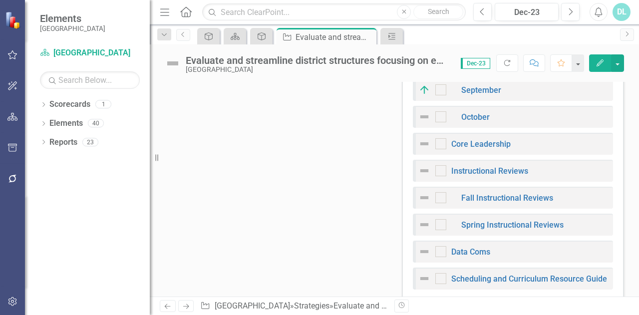
scroll to position [355, 0]
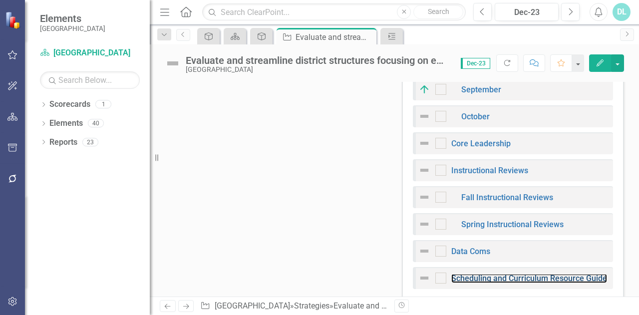
click at [475, 279] on link "Scheduling and Curriculum Resource Guide" at bounding box center [529, 278] width 156 height 9
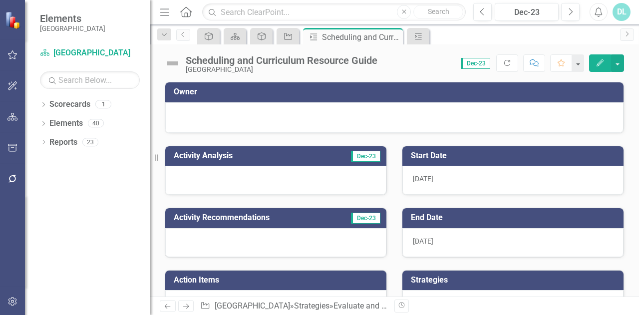
click at [600, 62] on icon "Edit" at bounding box center [600, 62] width 9 height 7
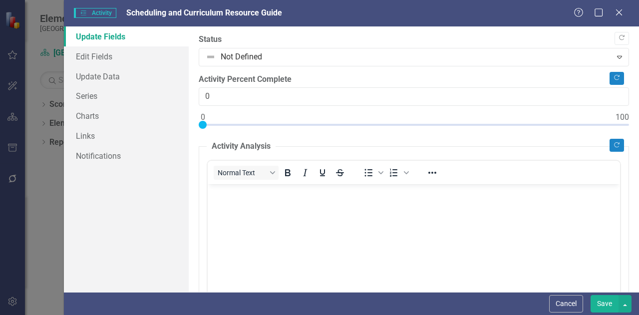
click at [599, 306] on button "Save" at bounding box center [605, 303] width 28 height 17
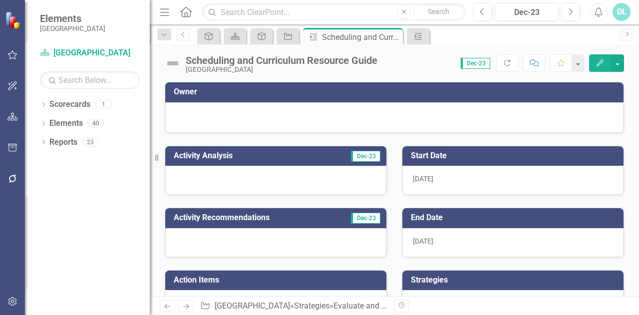
click at [186, 10] on icon "Home" at bounding box center [185, 11] width 13 height 10
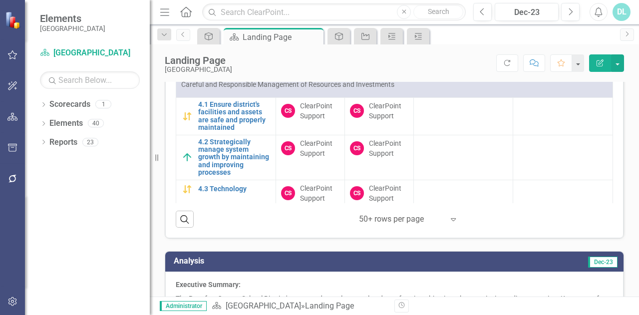
scroll to position [848, 0]
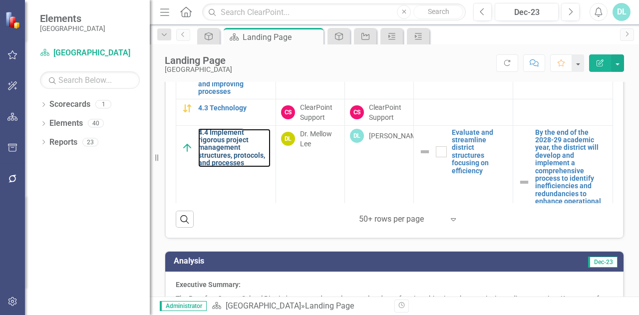
click at [217, 154] on link "4.4 Implement rigorous project management structures, protocols, and processes" at bounding box center [234, 148] width 72 height 38
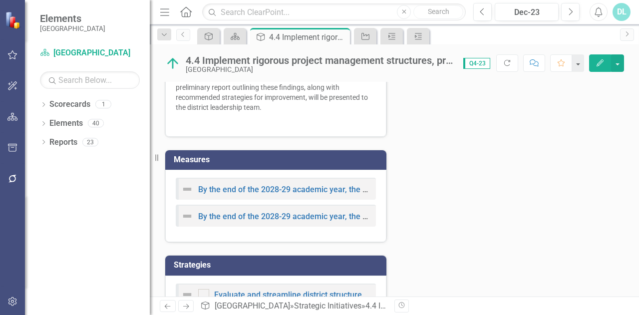
scroll to position [366, 0]
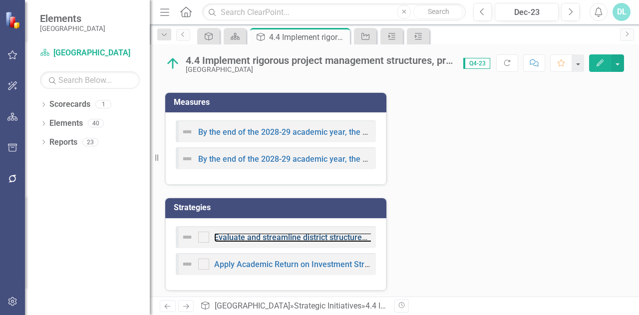
click at [300, 233] on link "Evaluate and streamline district structures focusing on efficiency" at bounding box center [330, 237] width 232 height 9
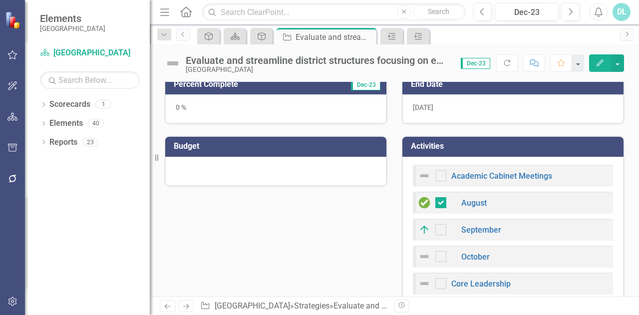
scroll to position [211, 0]
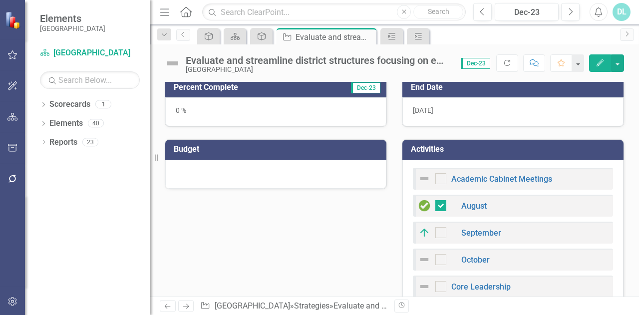
checkbox input "true"
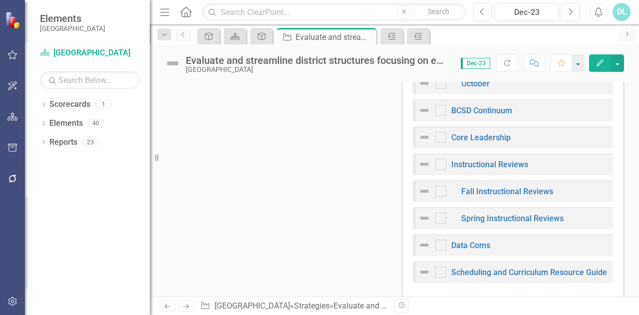
scroll to position [456, 0]
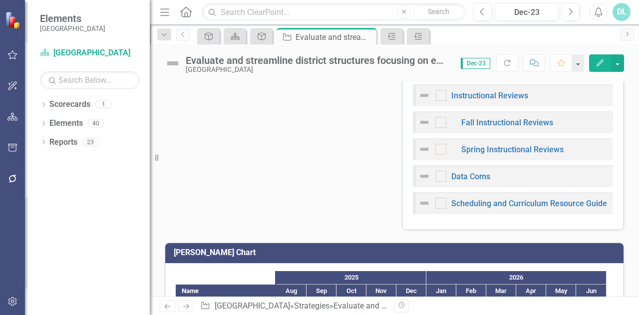
click at [538, 221] on div "Academic Cabinet Meetings August September October BCSD Continuum Core Leadersh…" at bounding box center [512, 72] width 221 height 315
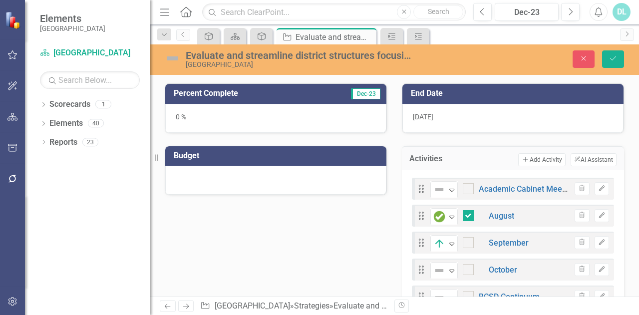
scroll to position [205, 0]
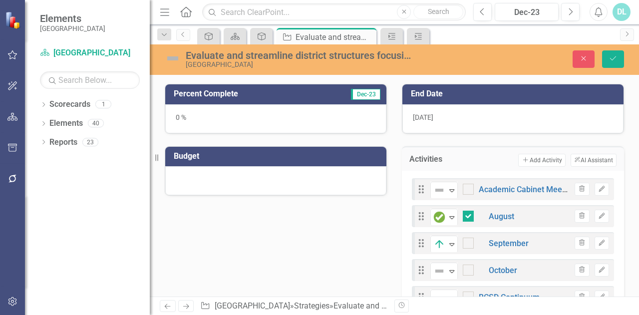
click at [536, 158] on button "Add Add Activity" at bounding box center [541, 160] width 47 height 13
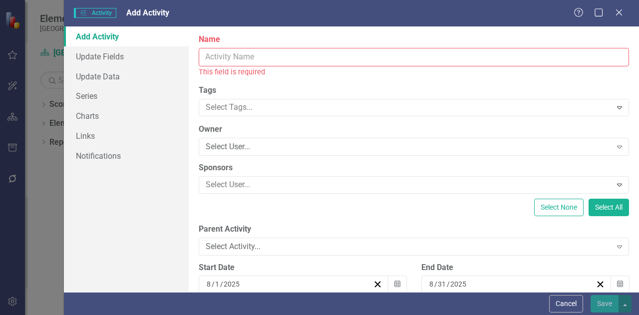
click at [331, 58] on input "Name" at bounding box center [414, 57] width 430 height 18
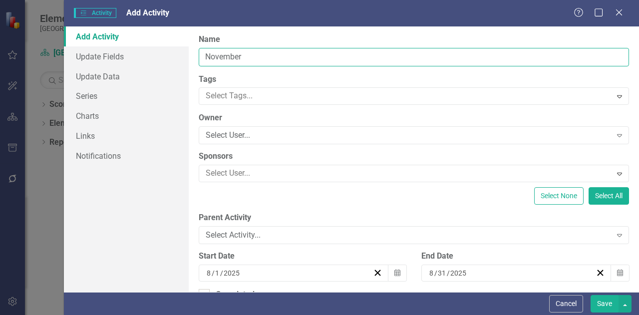
type input "November"
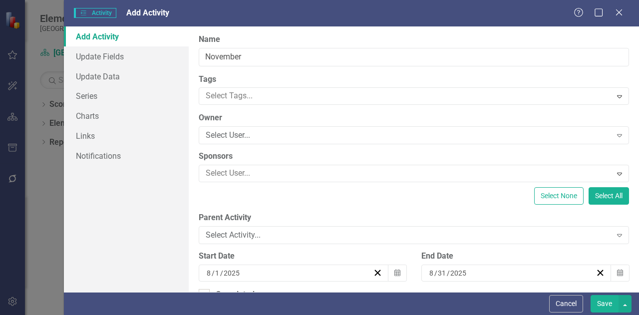
click at [272, 194] on div "Select None Select All" at bounding box center [414, 195] width 430 height 17
click at [268, 233] on div "Select Activity..." at bounding box center [409, 235] width 406 height 11
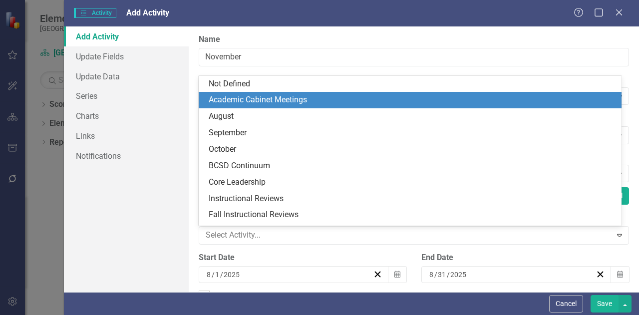
click at [292, 100] on div "Academic Cabinet Meetings" at bounding box center [412, 99] width 407 height 11
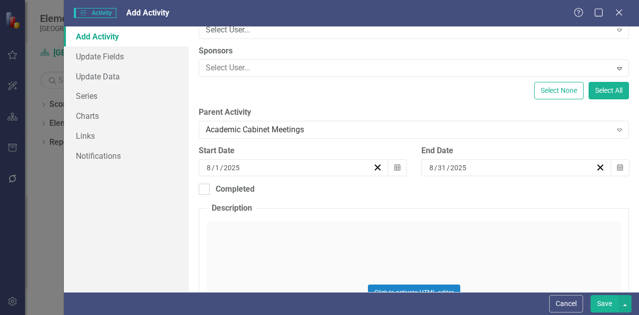
scroll to position [121, 0]
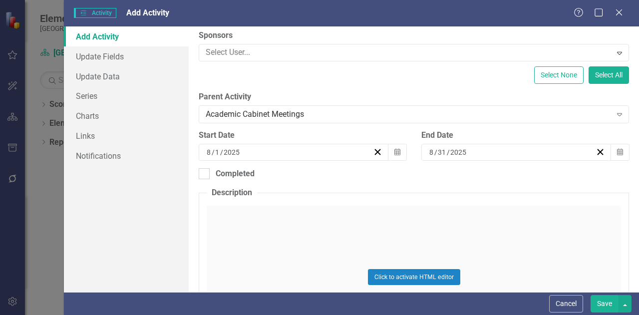
click at [398, 156] on button "Calendar" at bounding box center [397, 152] width 19 height 17
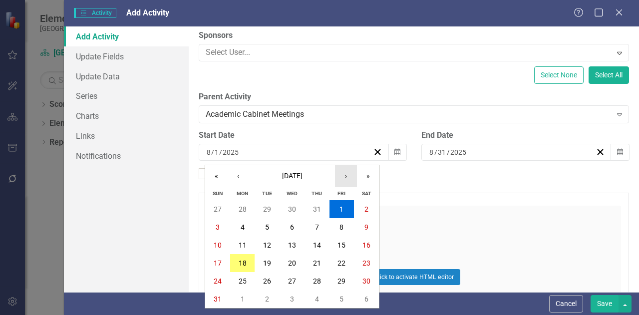
click at [347, 178] on button "›" at bounding box center [346, 176] width 22 height 22
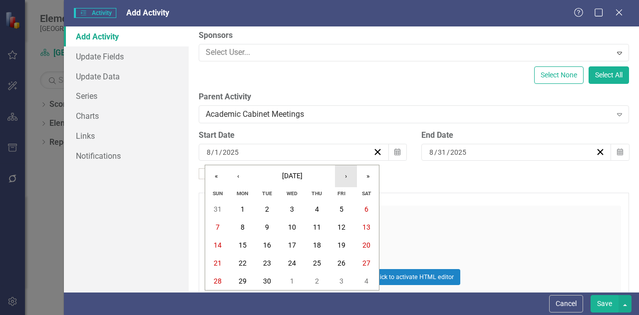
click at [347, 178] on button "›" at bounding box center [346, 176] width 22 height 22
click at [292, 208] on abbr "1" at bounding box center [292, 209] width 4 height 8
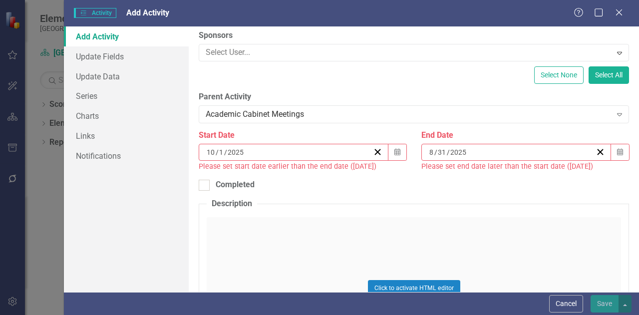
click at [617, 152] on icon "button" at bounding box center [620, 151] width 6 height 7
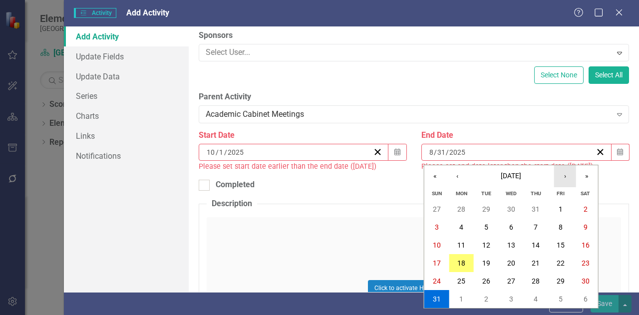
click at [566, 177] on button "›" at bounding box center [565, 176] width 22 height 22
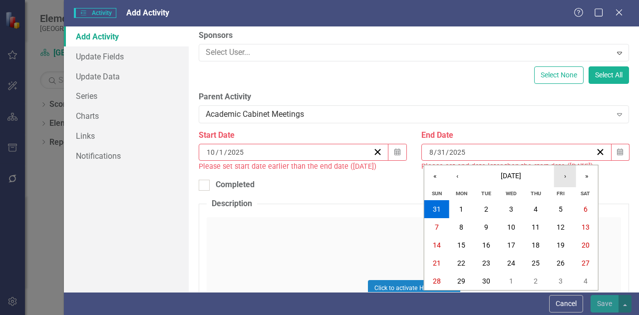
click at [566, 177] on button "›" at bounding box center [565, 176] width 22 height 22
click at [561, 281] on abbr "31" at bounding box center [561, 281] width 8 height 8
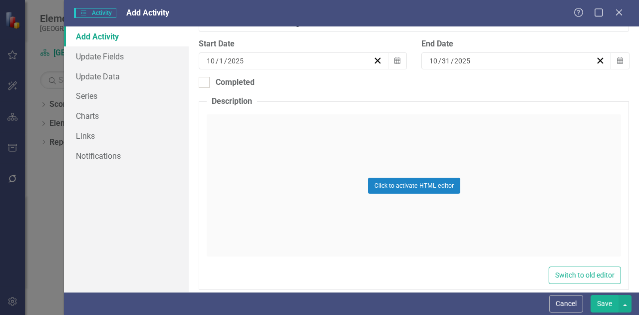
scroll to position [213, 0]
click at [608, 303] on button "Save" at bounding box center [605, 303] width 28 height 17
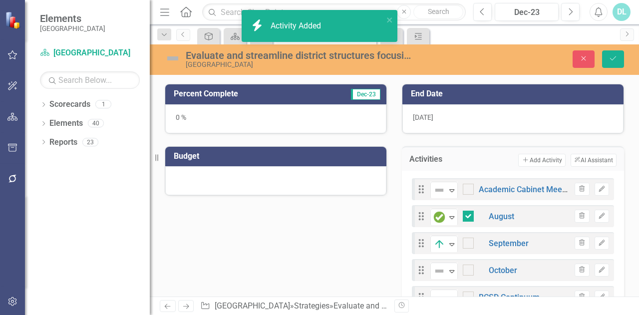
checkbox input "true"
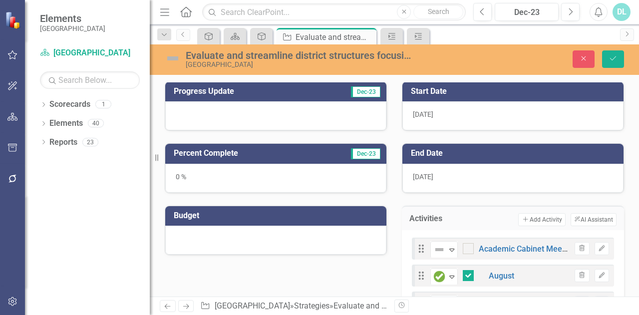
scroll to position [145, 0]
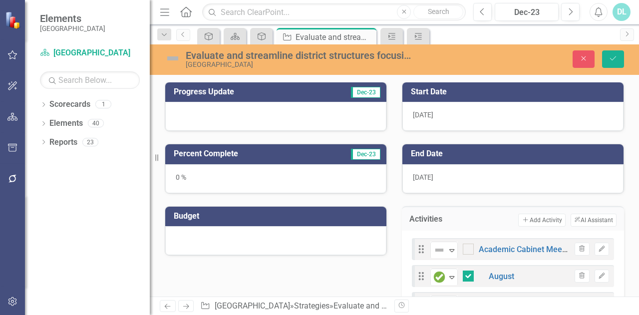
click at [532, 221] on button "Add Add Activity" at bounding box center [541, 220] width 47 height 13
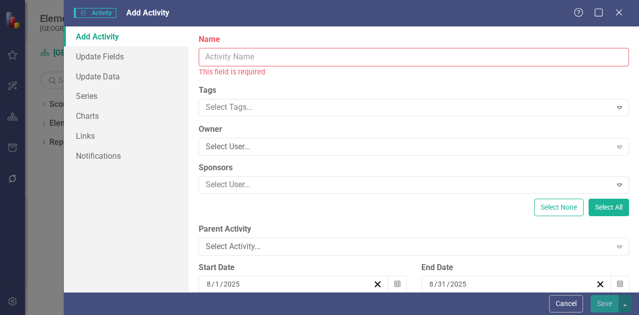
click at [323, 58] on input "Name" at bounding box center [414, 57] width 430 height 18
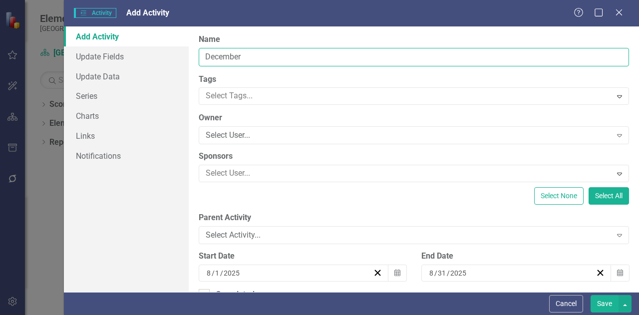
type input "December"
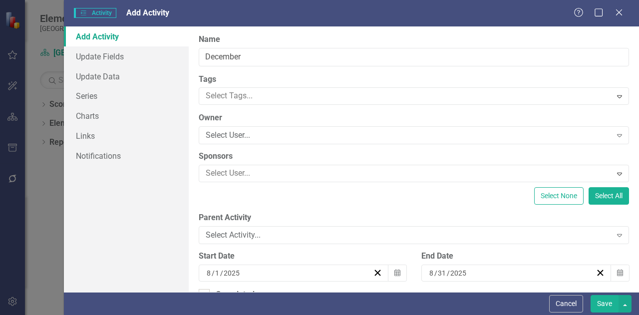
click at [274, 230] on div "Select Activity..." at bounding box center [409, 235] width 406 height 11
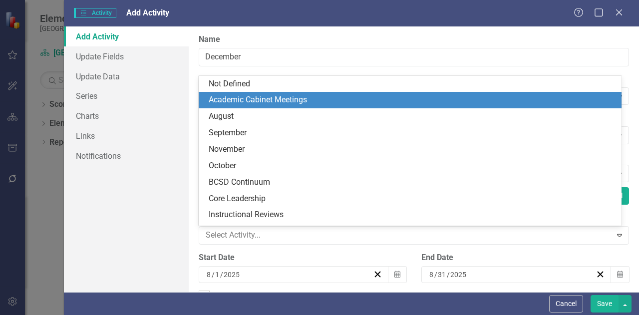
click at [280, 99] on div "Academic Cabinet Meetings" at bounding box center [412, 99] width 407 height 11
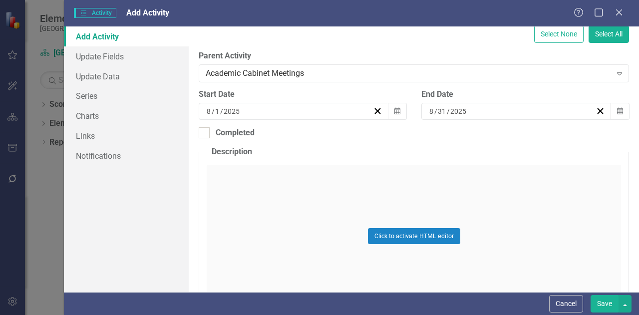
scroll to position [178, 0]
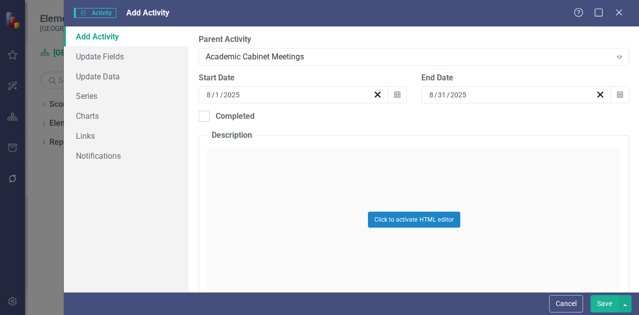
click at [394, 94] on icon "Calendar" at bounding box center [397, 94] width 6 height 7
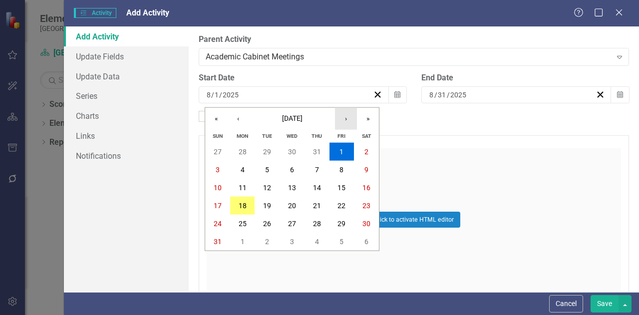
click at [345, 118] on button "›" at bounding box center [346, 119] width 22 height 22
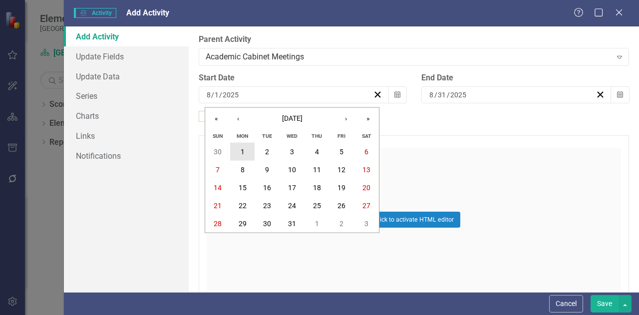
click at [245, 153] on button "1" at bounding box center [242, 152] width 25 height 18
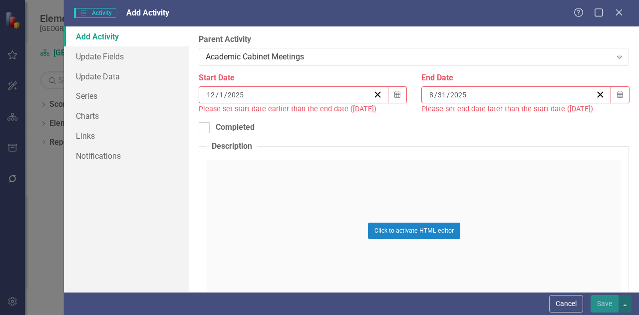
click at [611, 93] on button "Calendar" at bounding box center [620, 94] width 19 height 17
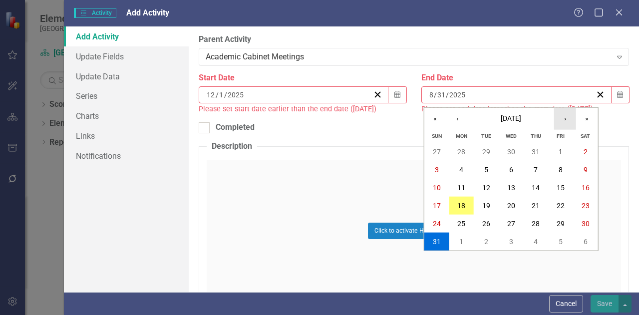
click at [563, 112] on button "›" at bounding box center [565, 119] width 22 height 22
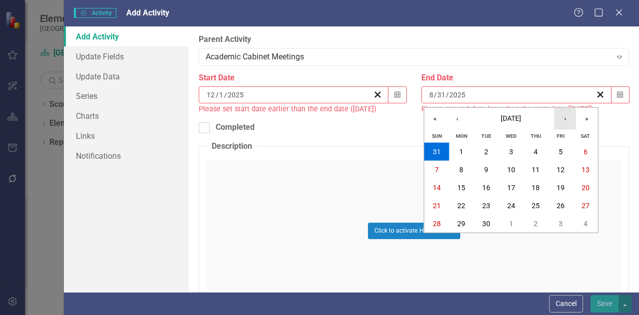
click at [563, 112] on button "›" at bounding box center [565, 119] width 22 height 22
click at [510, 221] on abbr "31" at bounding box center [511, 224] width 8 height 8
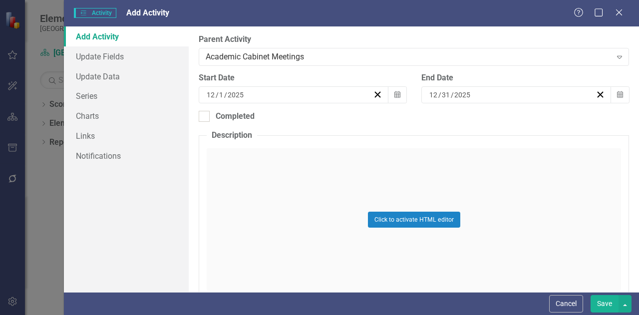
click at [609, 301] on button "Save" at bounding box center [605, 303] width 28 height 17
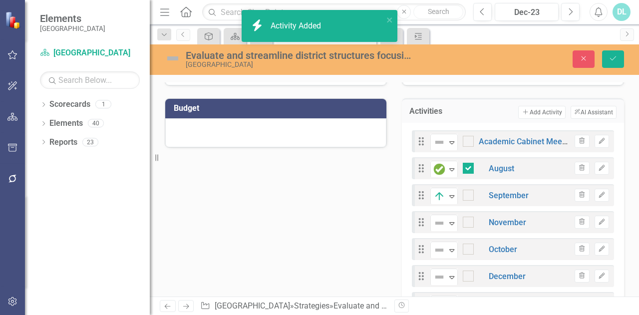
scroll to position [254, 0]
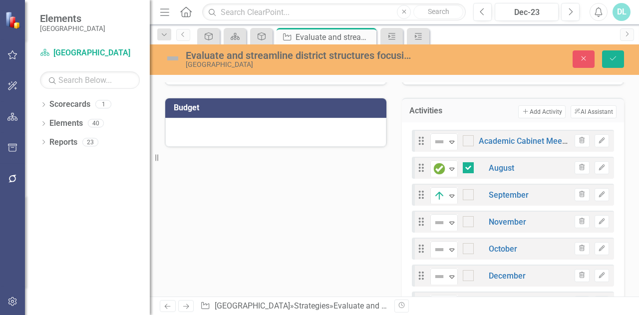
checkbox input "true"
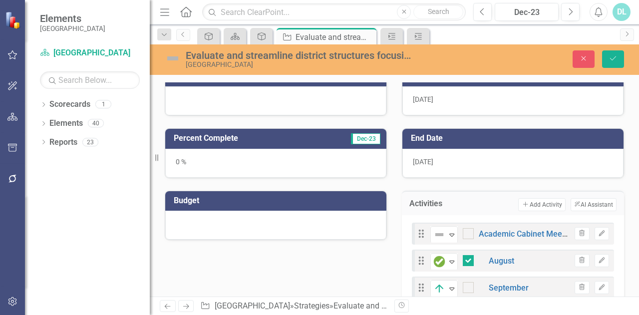
scroll to position [178, 0]
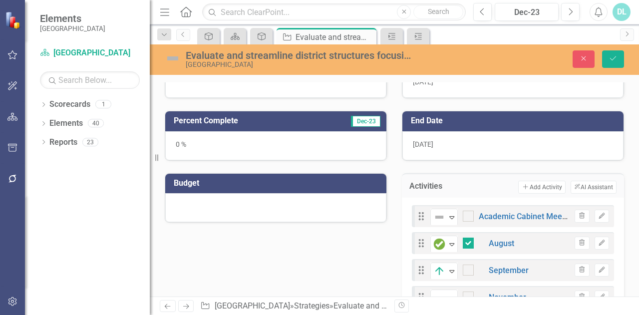
click at [541, 181] on button "Add Add Activity" at bounding box center [541, 187] width 47 height 13
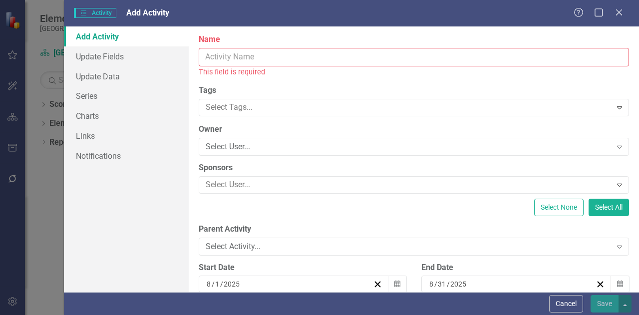
click at [320, 53] on input "Name" at bounding box center [414, 57] width 430 height 18
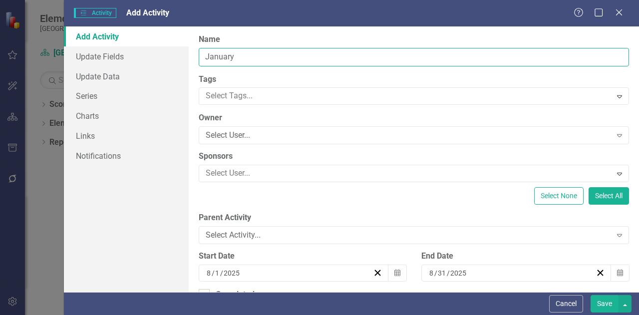
type input "January"
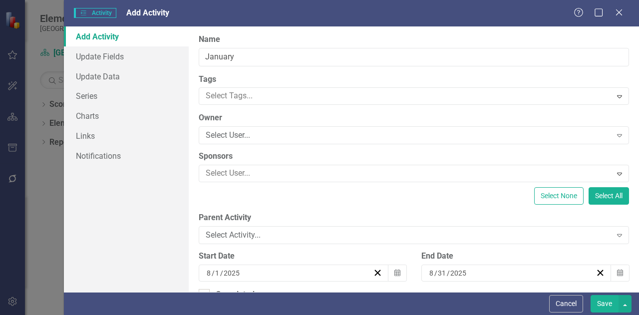
click at [289, 233] on div "Select Activity..." at bounding box center [409, 235] width 406 height 11
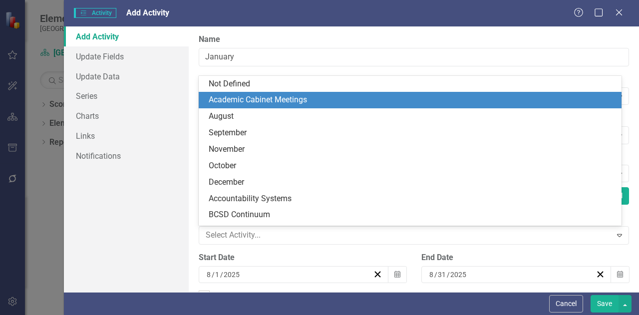
click at [280, 96] on div "Academic Cabinet Meetings" at bounding box center [412, 99] width 407 height 11
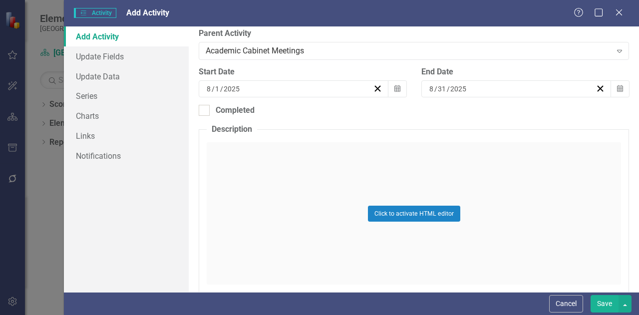
scroll to position [210, 0]
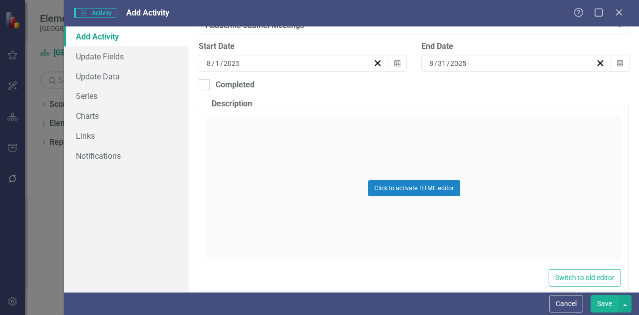
click at [249, 65] on div "[DATE]" at bounding box center [289, 63] width 168 height 10
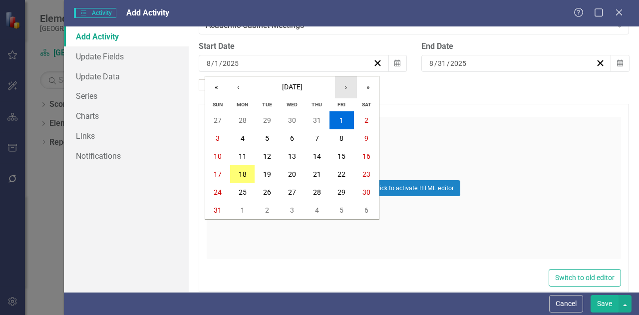
click at [350, 86] on button "›" at bounding box center [346, 87] width 22 height 22
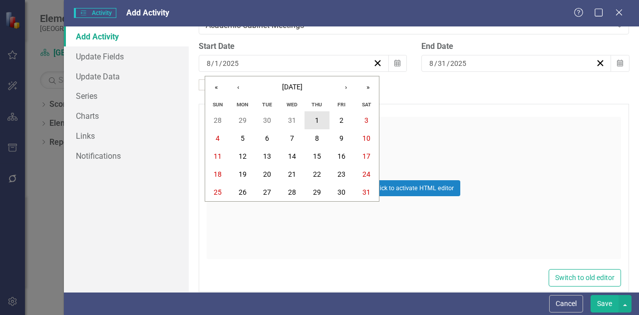
click at [318, 115] on button "1" at bounding box center [317, 120] width 25 height 18
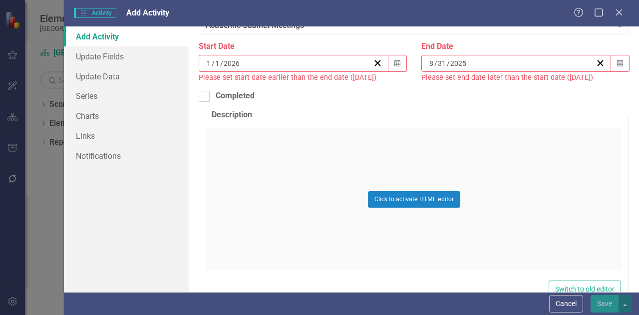
click at [617, 62] on icon "button" at bounding box center [620, 62] width 6 height 7
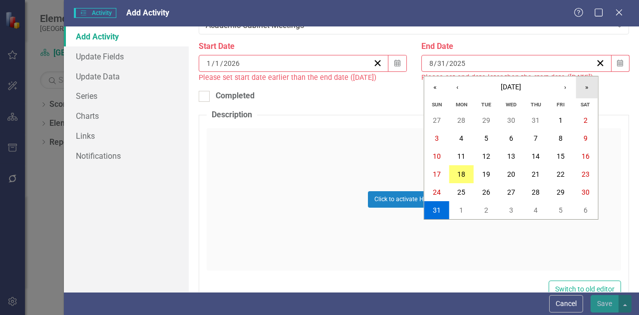
click at [585, 86] on button "»" at bounding box center [587, 87] width 22 height 22
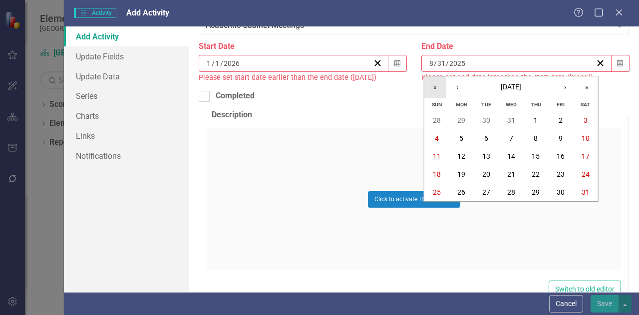
click at [439, 83] on button "«" at bounding box center [435, 87] width 22 height 22
drag, startPoint x: 439, startPoint y: 83, endPoint x: 457, endPoint y: 90, distance: 19.3
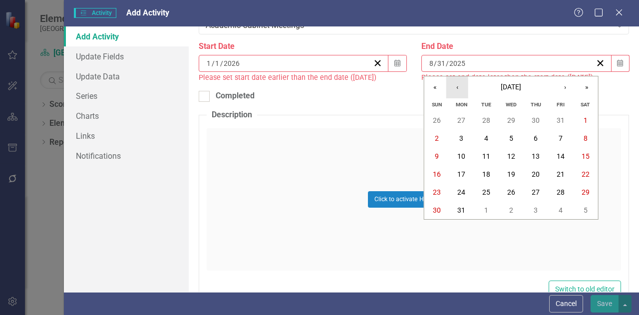
click at [457, 90] on button "‹" at bounding box center [457, 87] width 22 height 22
click at [437, 86] on button "«" at bounding box center [435, 87] width 22 height 22
click at [585, 85] on button "»" at bounding box center [587, 87] width 22 height 22
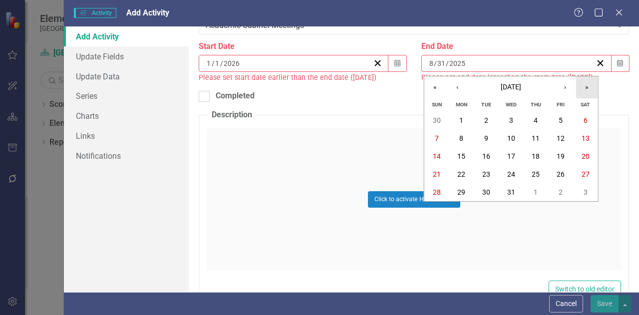
click at [585, 85] on button "»" at bounding box center [587, 87] width 22 height 22
click at [457, 87] on button "‹" at bounding box center [457, 87] width 22 height 22
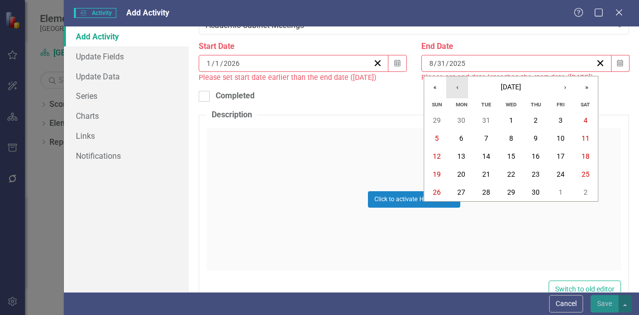
click at [457, 87] on button "‹" at bounding box center [457, 87] width 22 height 22
click at [564, 195] on abbr "30" at bounding box center [561, 192] width 8 height 8
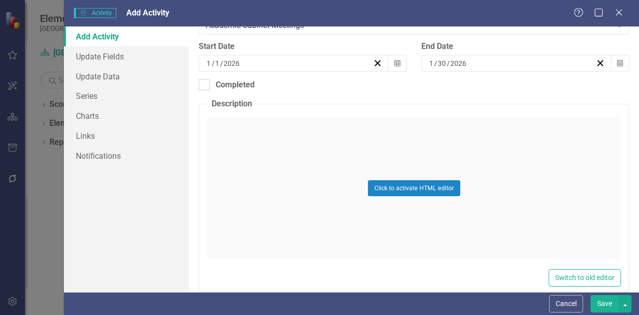
click at [608, 300] on button "Save" at bounding box center [605, 303] width 28 height 17
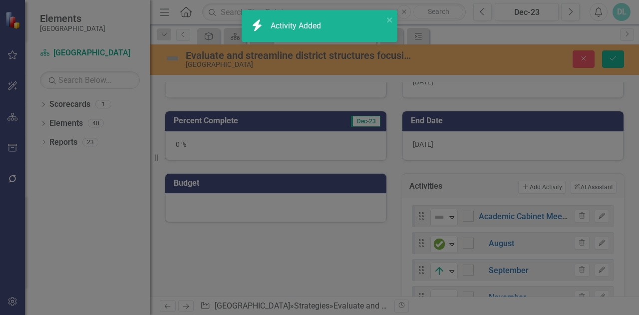
checkbox input "true"
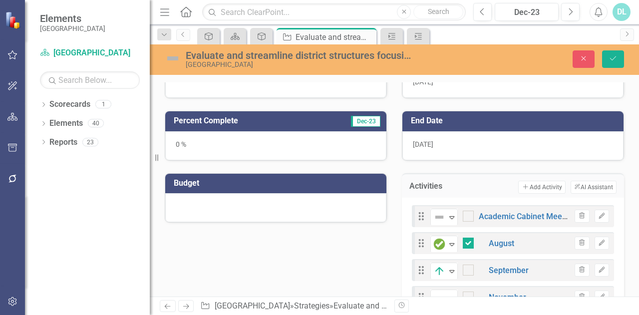
click at [534, 181] on button "Add Add Activity" at bounding box center [541, 187] width 47 height 13
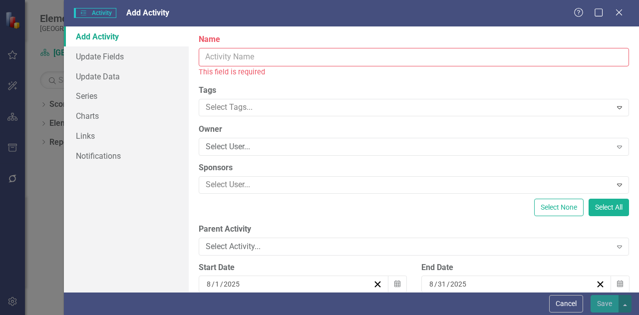
click at [379, 56] on input "Name" at bounding box center [414, 57] width 430 height 18
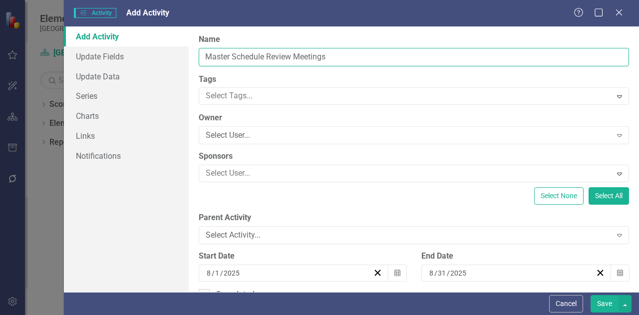
click at [294, 53] on input "Master Schedule Review Meetings" at bounding box center [414, 57] width 430 height 18
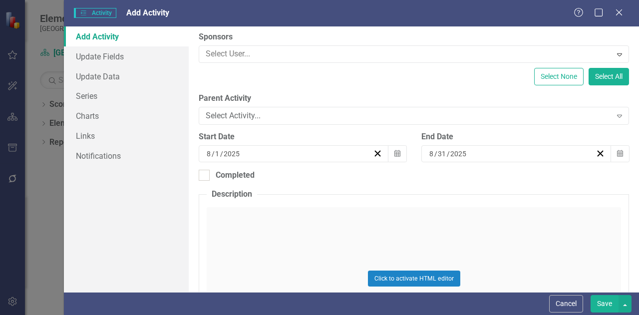
scroll to position [137, 0]
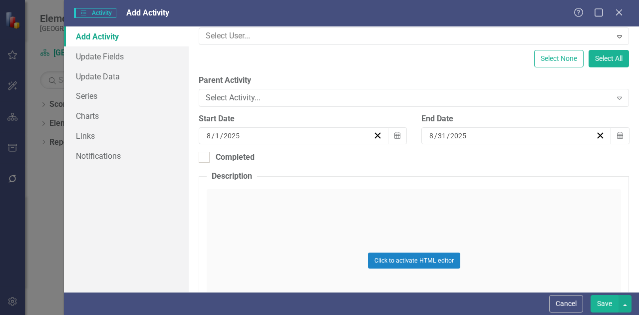
type input "Master Schedule Review Meetings"
click at [395, 137] on icon "Calendar" at bounding box center [397, 135] width 6 height 7
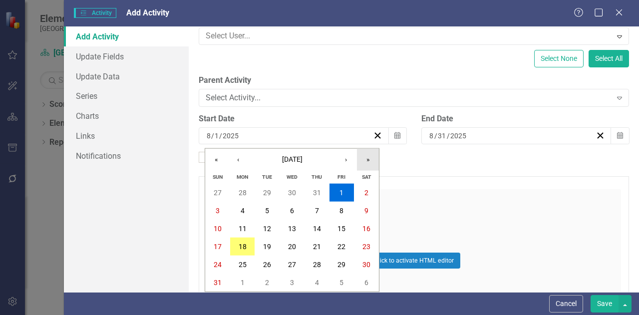
click at [365, 158] on button "»" at bounding box center [368, 160] width 22 height 22
click at [348, 160] on button "›" at bounding box center [346, 160] width 22 height 22
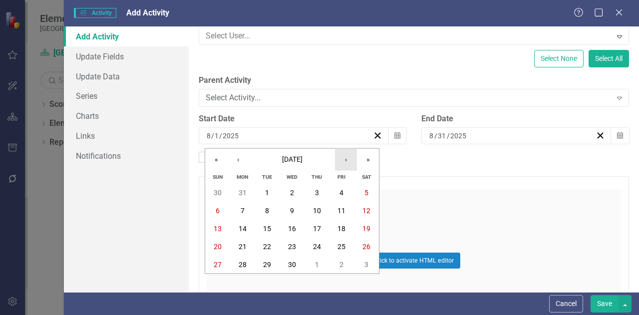
click at [348, 160] on button "›" at bounding box center [346, 160] width 22 height 22
click at [238, 161] on button "‹" at bounding box center [238, 160] width 22 height 22
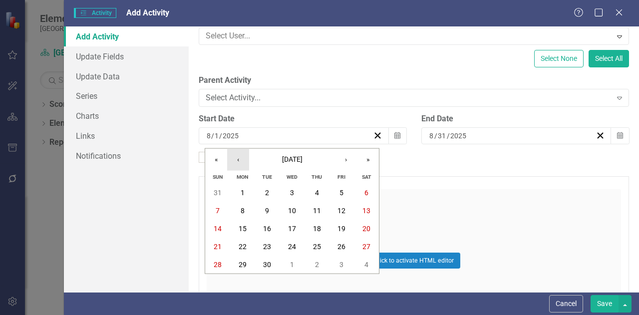
click at [238, 161] on button "‹" at bounding box center [238, 160] width 22 height 22
click at [242, 160] on button "‹" at bounding box center [238, 160] width 22 height 22
click at [295, 189] on button "1" at bounding box center [292, 193] width 25 height 18
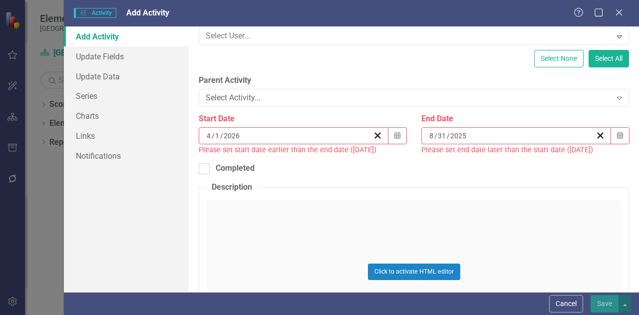
click at [536, 124] on span "End Date [DATE] Calendar" at bounding box center [525, 128] width 208 height 31
click at [614, 129] on button "Calendar" at bounding box center [620, 135] width 19 height 17
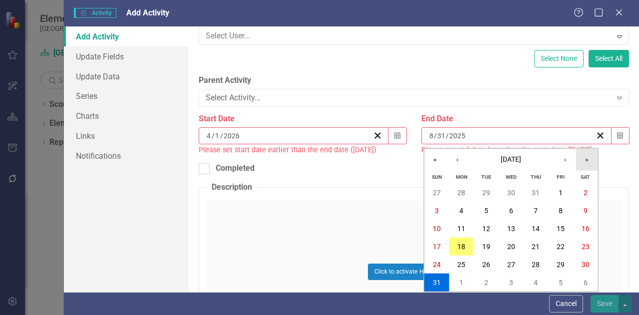
click at [587, 158] on button "»" at bounding box center [587, 160] width 22 height 22
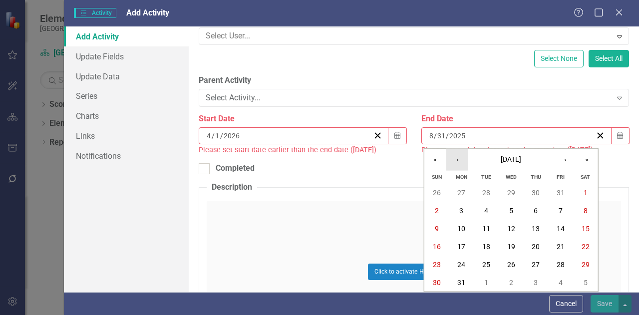
click at [458, 160] on button "‹" at bounding box center [457, 160] width 22 height 22
click at [569, 156] on button "›" at bounding box center [565, 160] width 22 height 22
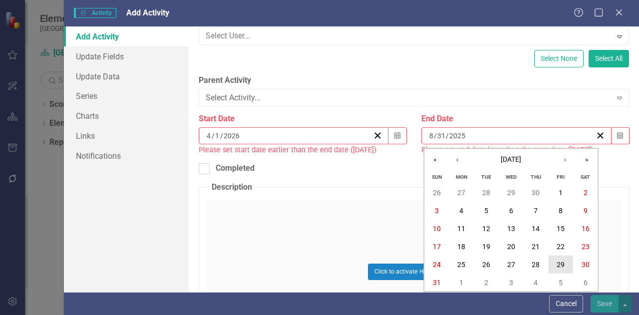
click at [562, 264] on abbr "29" at bounding box center [561, 265] width 8 height 8
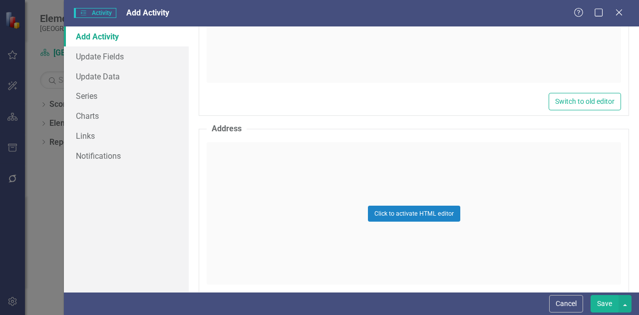
scroll to position [464, 0]
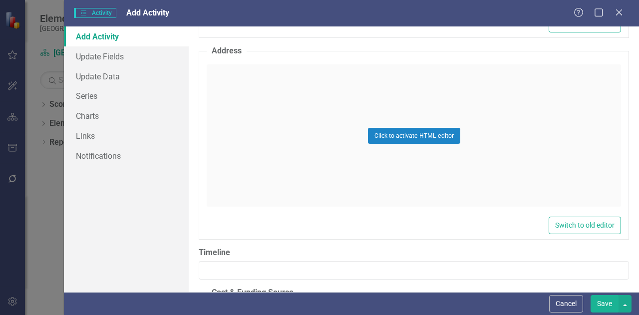
click at [609, 305] on button "Save" at bounding box center [605, 303] width 28 height 17
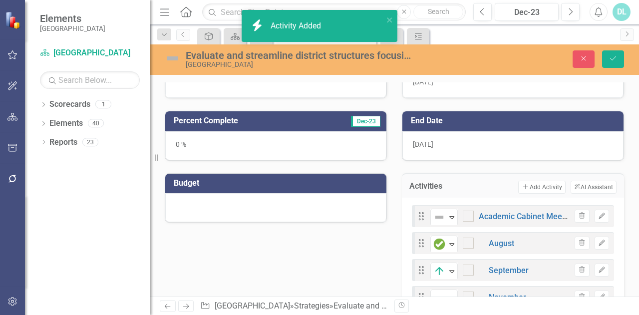
checkbox input "true"
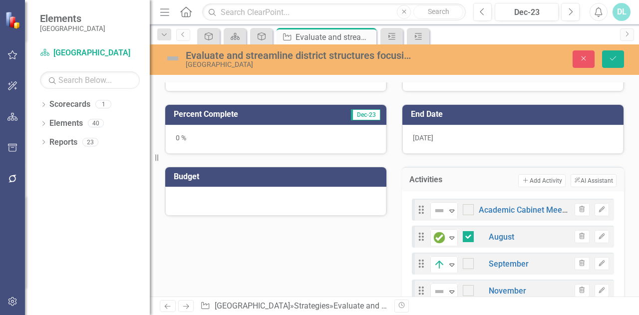
scroll to position [190, 0]
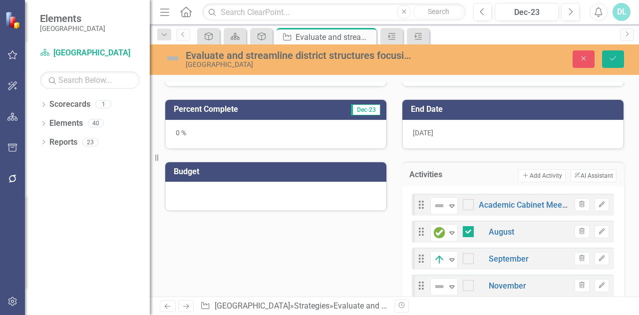
click at [536, 172] on button "Add Add Activity" at bounding box center [541, 175] width 47 height 13
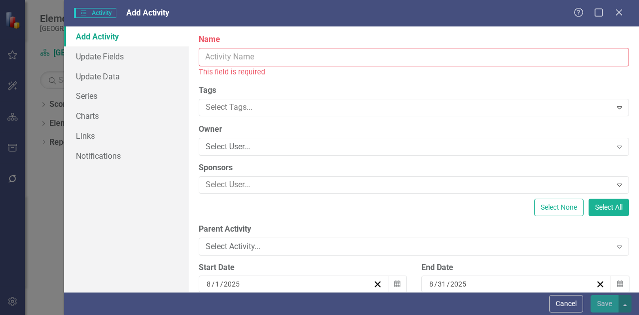
click at [359, 57] on input "Name" at bounding box center [414, 57] width 430 height 18
type input "b"
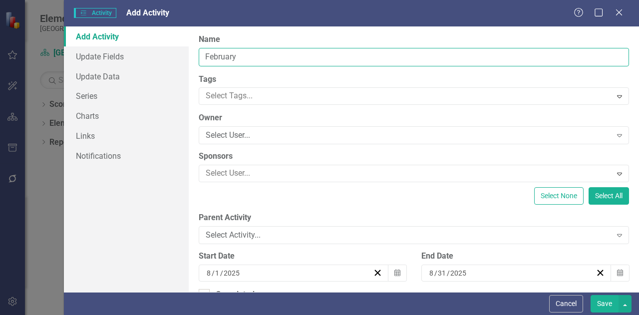
type input "February"
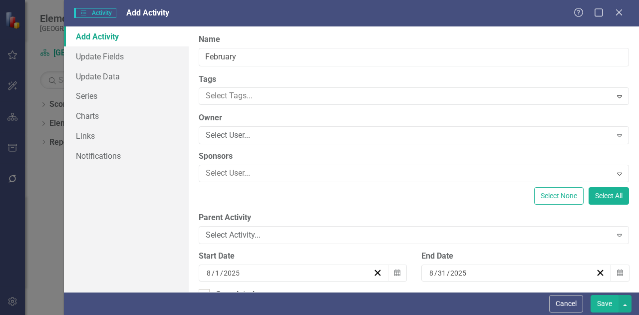
click at [288, 226] on div "Select Activity... Expand" at bounding box center [414, 235] width 430 height 18
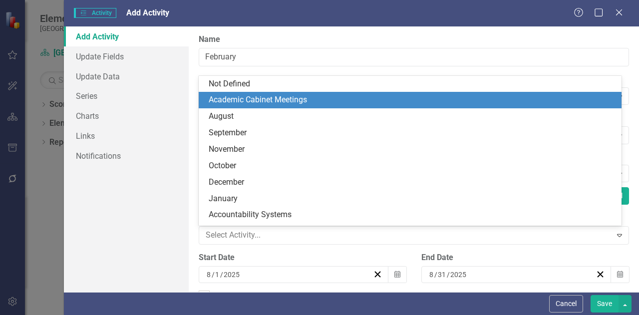
click at [270, 99] on div "Academic Cabinet Meetings" at bounding box center [412, 99] width 407 height 11
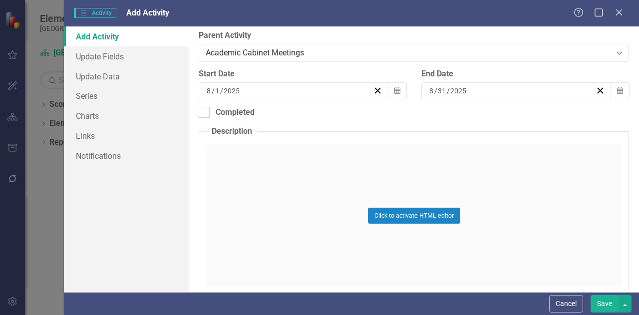
scroll to position [186, 0]
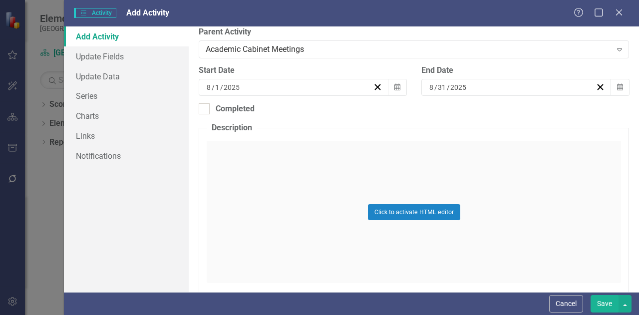
click at [259, 83] on div "[DATE]" at bounding box center [289, 87] width 168 height 10
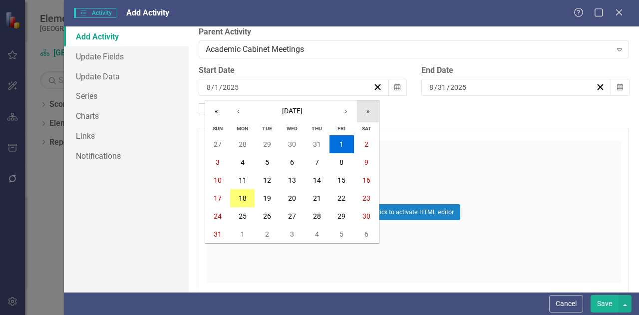
click at [369, 107] on button "»" at bounding box center [368, 111] width 22 height 22
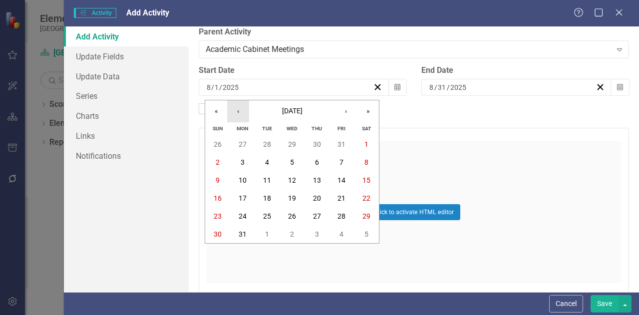
click at [239, 114] on button "‹" at bounding box center [238, 111] width 22 height 22
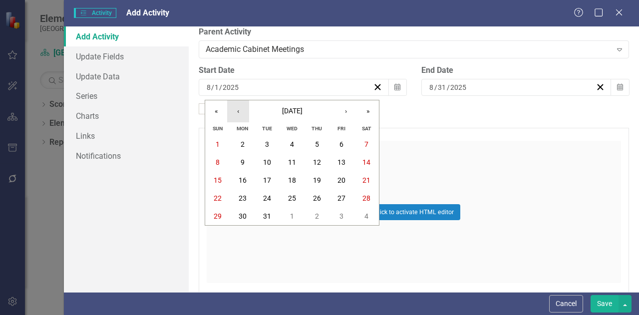
click at [239, 114] on button "‹" at bounding box center [238, 111] width 22 height 22
click at [235, 144] on button "2" at bounding box center [242, 144] width 25 height 18
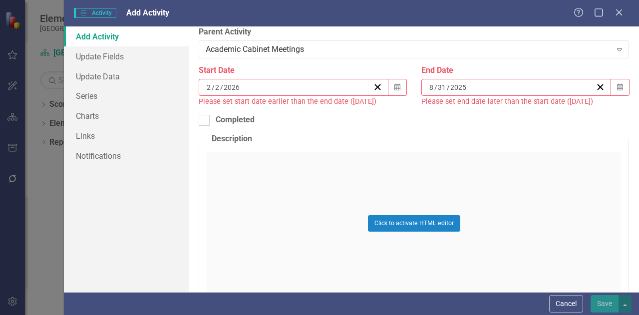
click at [491, 88] on div "[DATE]" at bounding box center [512, 87] width 168 height 10
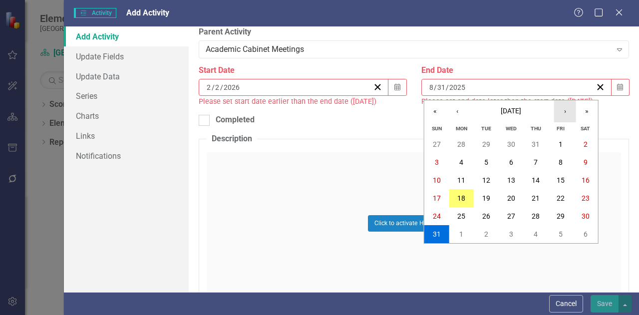
click at [570, 112] on button "›" at bounding box center [565, 111] width 22 height 22
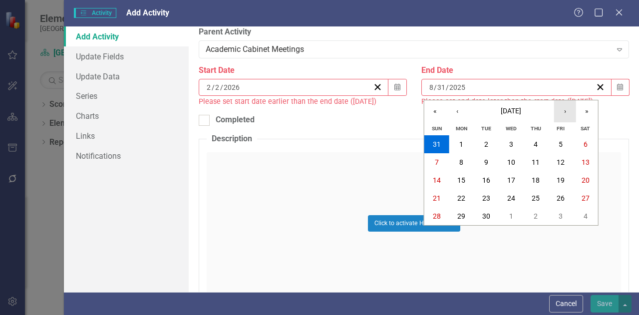
click at [570, 112] on button "›" at bounding box center [565, 111] width 22 height 22
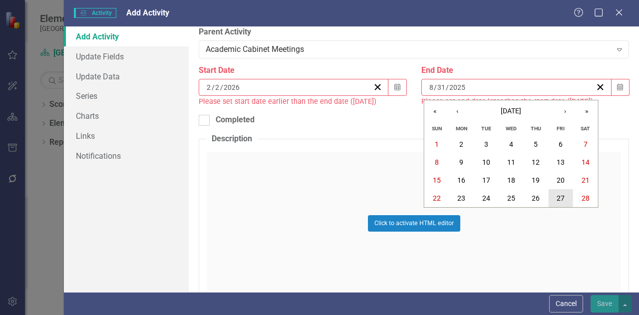
click at [559, 197] on abbr "27" at bounding box center [561, 198] width 8 height 8
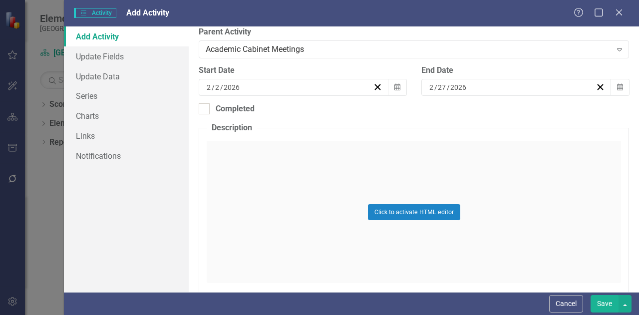
click at [605, 308] on button "Save" at bounding box center [605, 303] width 28 height 17
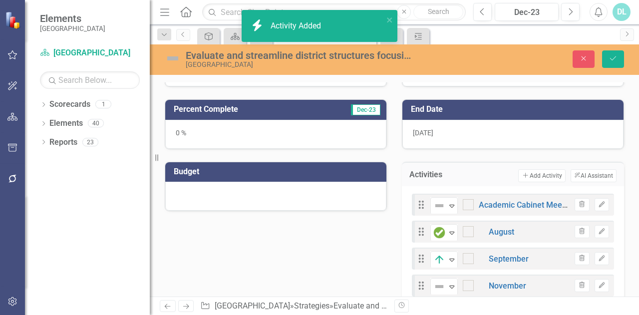
checkbox input "true"
click at [546, 174] on button "Add Add Activity" at bounding box center [541, 175] width 47 height 13
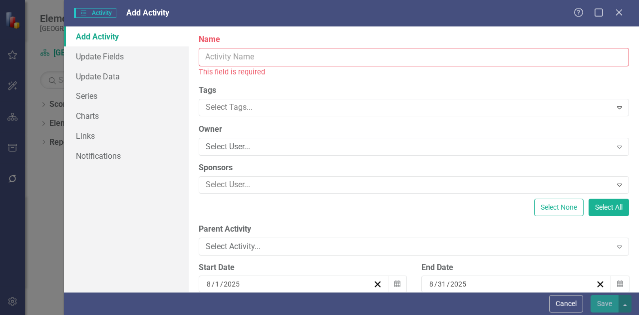
click at [372, 57] on input "Name" at bounding box center [414, 57] width 430 height 18
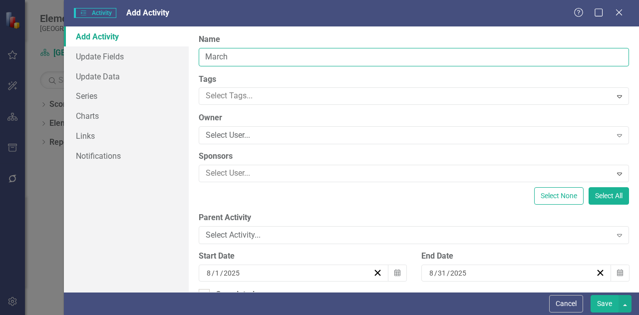
type input "March"
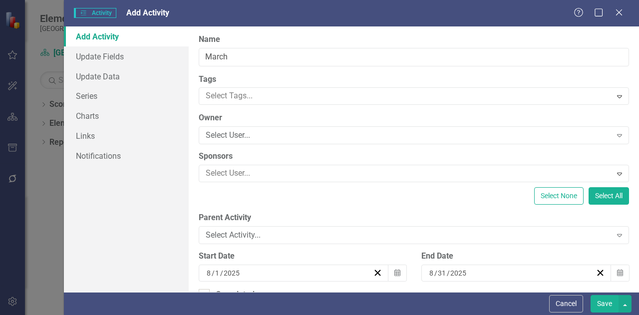
click at [355, 198] on div "Select None Select All" at bounding box center [414, 195] width 430 height 17
click at [331, 233] on div "Select Activity..." at bounding box center [409, 235] width 406 height 11
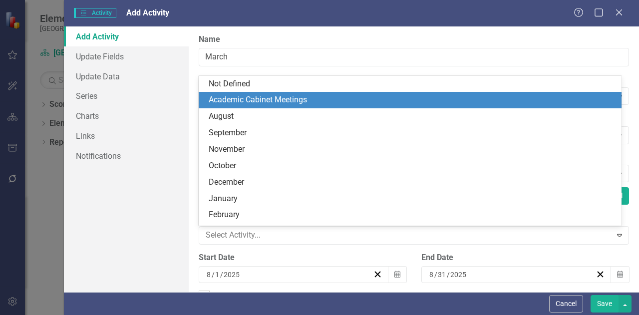
click at [272, 102] on div "Academic Cabinet Meetings" at bounding box center [412, 99] width 407 height 11
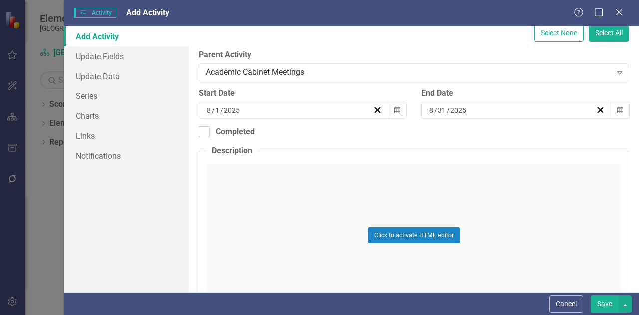
scroll to position [165, 0]
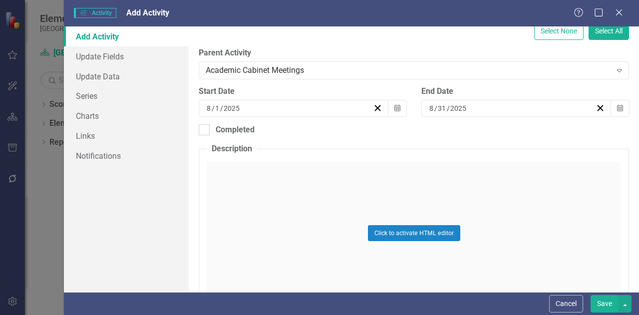
click at [322, 110] on div "[DATE]" at bounding box center [289, 108] width 168 height 10
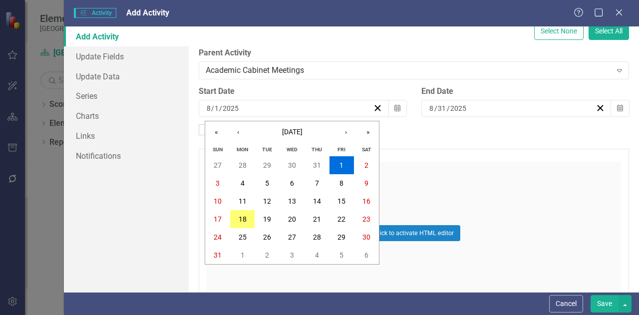
click at [292, 111] on div "[DATE] [DATE]" at bounding box center [289, 108] width 168 height 10
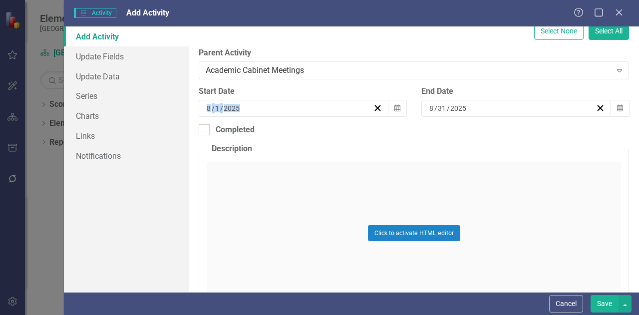
click at [292, 111] on div "[DATE]" at bounding box center [289, 108] width 168 height 10
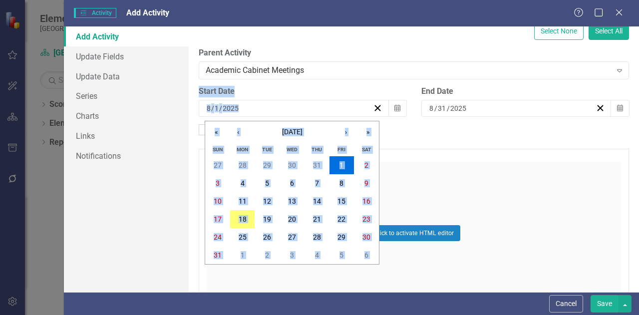
click at [292, 111] on div "[DATE] [DATE]" at bounding box center [289, 108] width 168 height 10
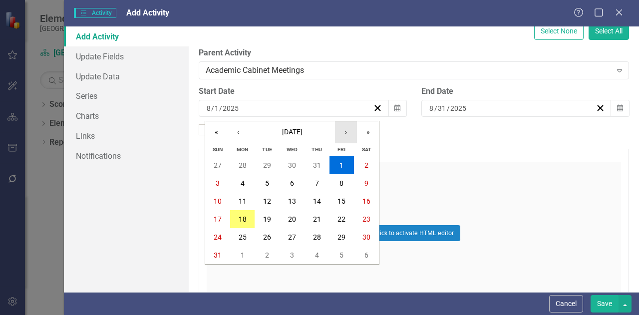
click at [350, 129] on button "›" at bounding box center [346, 132] width 22 height 22
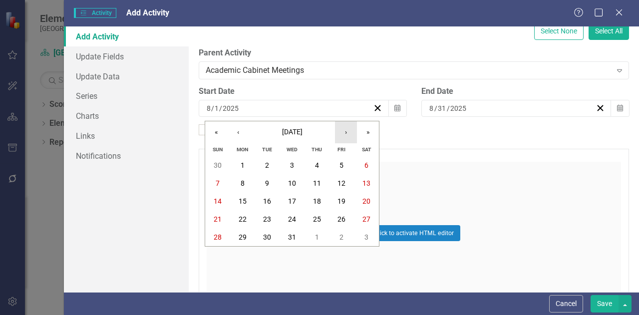
click at [350, 129] on button "›" at bounding box center [346, 132] width 22 height 22
click at [240, 137] on button "‹" at bounding box center [238, 132] width 22 height 22
click at [241, 167] on abbr "2" at bounding box center [243, 165] width 4 height 8
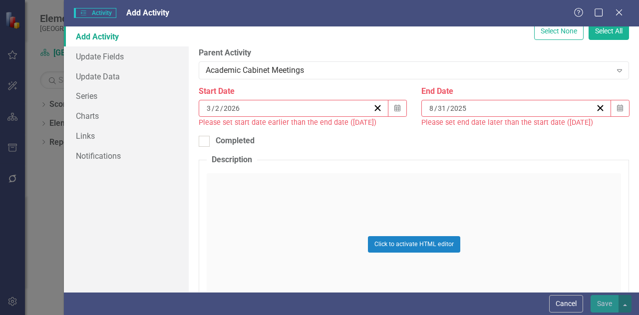
click at [617, 105] on icon "Calendar" at bounding box center [620, 108] width 6 height 7
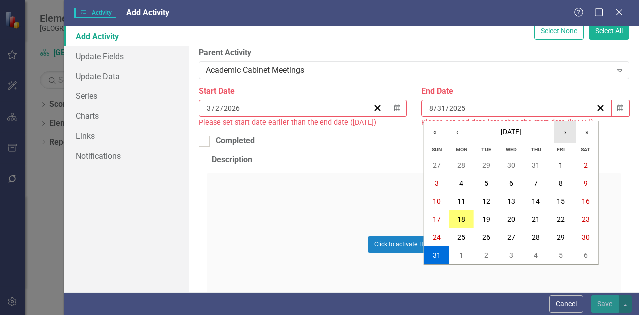
click at [565, 133] on button "›" at bounding box center [565, 132] width 22 height 22
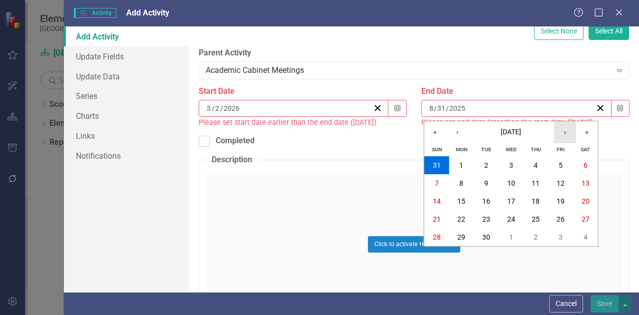
click at [565, 133] on button "›" at bounding box center [565, 132] width 22 height 22
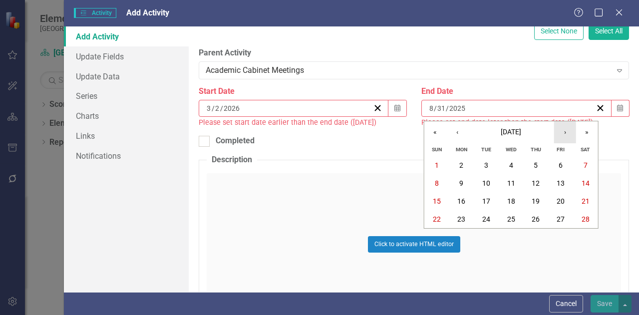
click at [565, 133] on button "›" at bounding box center [565, 132] width 22 height 22
click at [488, 236] on abbr "31" at bounding box center [486, 237] width 8 height 8
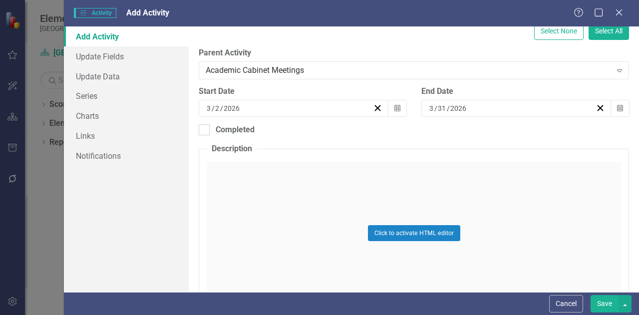
click at [605, 303] on button "Save" at bounding box center [605, 303] width 28 height 17
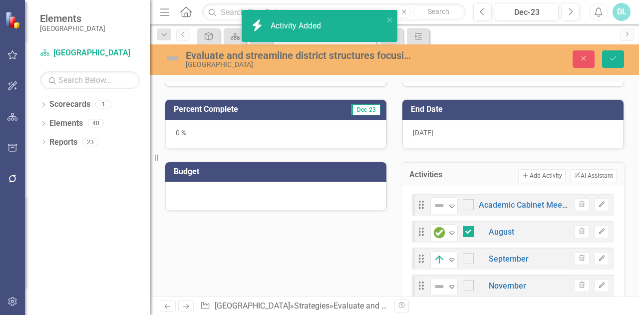
checkbox input "true"
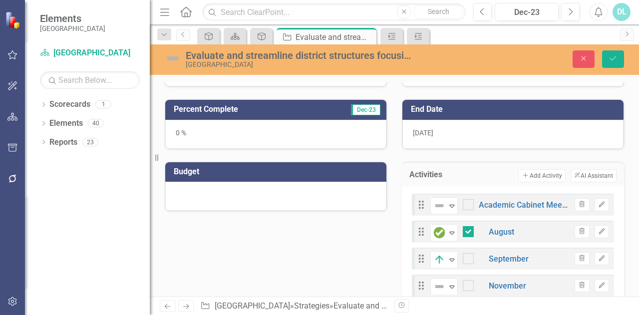
click at [538, 173] on button "Add Add Activity" at bounding box center [541, 175] width 47 height 13
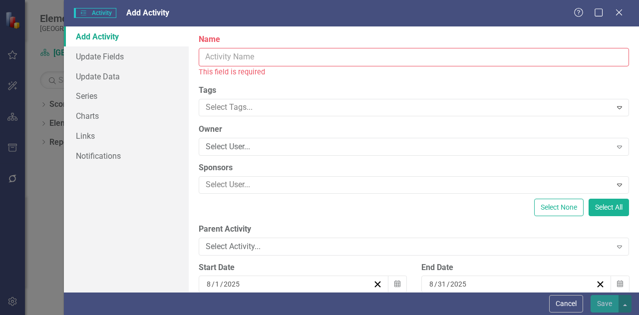
click at [416, 57] on input "Name" at bounding box center [414, 57] width 430 height 18
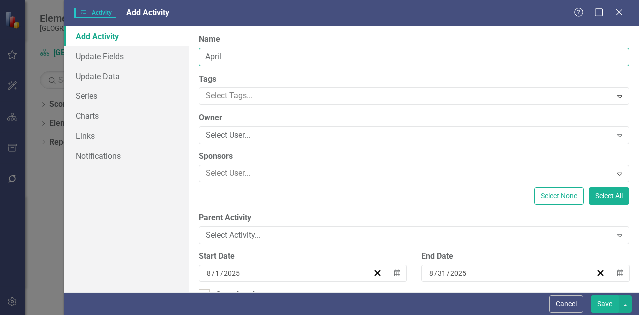
type input "April"
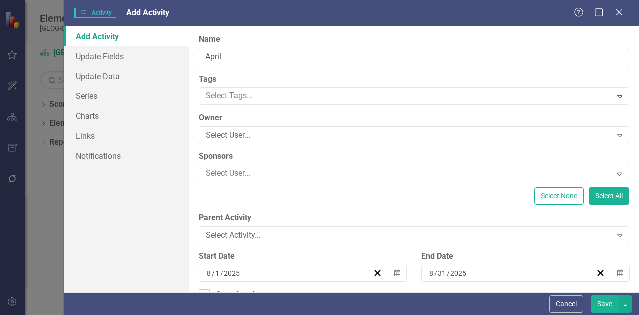
click at [360, 234] on div "Select Activity..." at bounding box center [409, 235] width 406 height 11
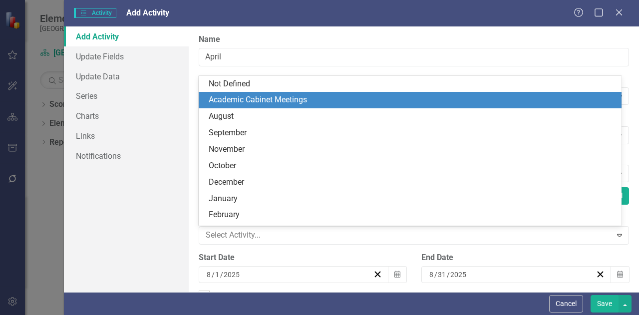
click at [343, 98] on div "Academic Cabinet Meetings" at bounding box center [412, 99] width 407 height 11
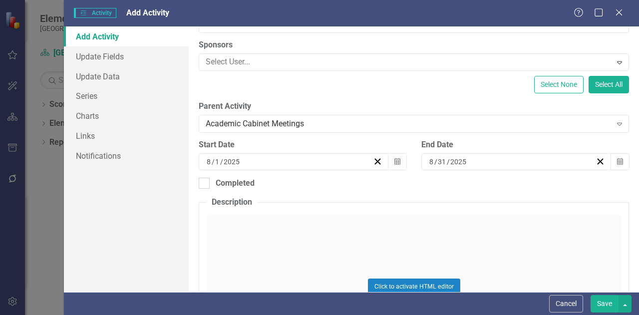
scroll to position [123, 0]
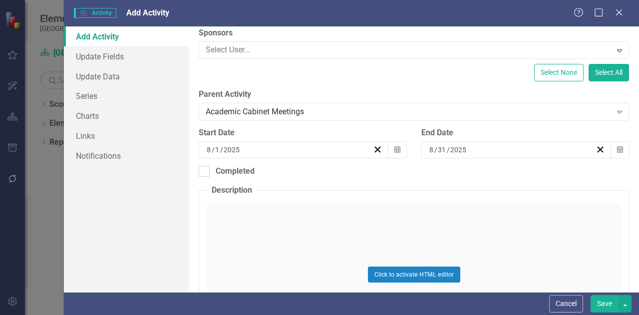
click at [394, 148] on icon "button" at bounding box center [397, 149] width 6 height 7
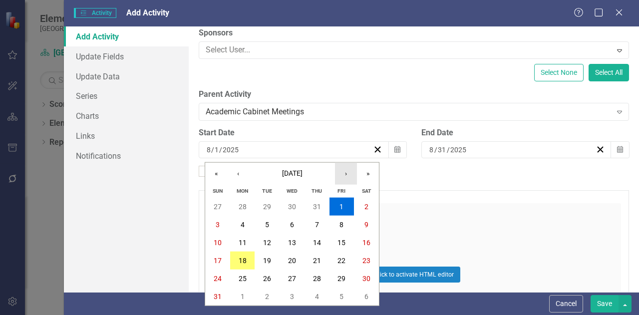
click at [349, 174] on button "›" at bounding box center [346, 174] width 22 height 22
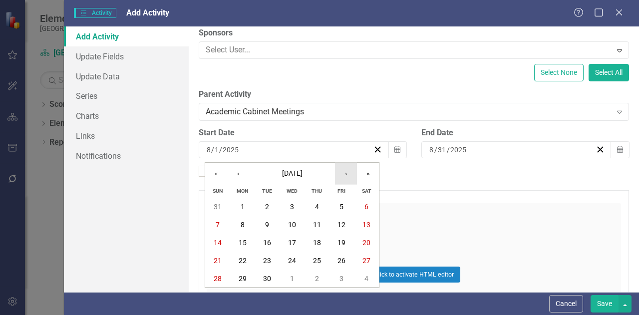
click at [349, 174] on button "›" at bounding box center [346, 174] width 22 height 22
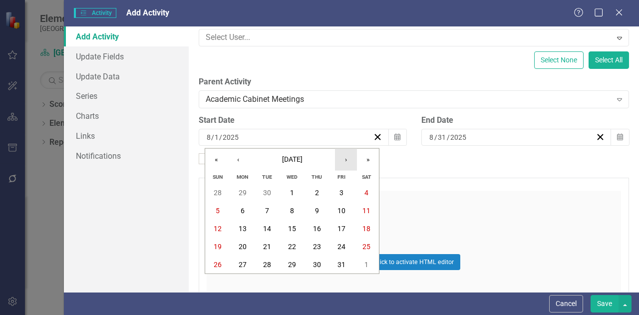
scroll to position [137, 0]
click at [345, 163] on button "›" at bounding box center [346, 160] width 22 height 22
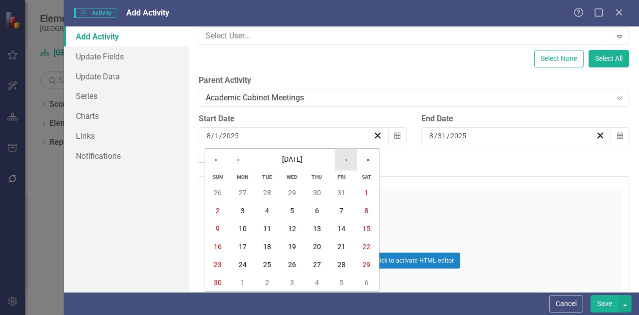
click at [345, 163] on button "›" at bounding box center [346, 160] width 22 height 22
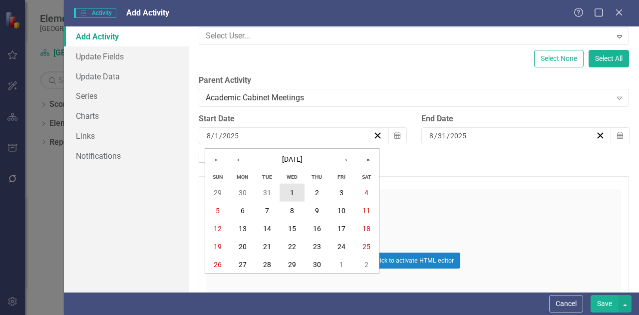
click at [286, 195] on button "1" at bounding box center [292, 193] width 25 height 18
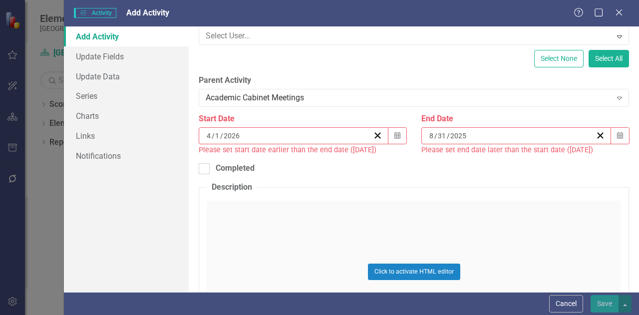
click at [617, 131] on button "Calendar" at bounding box center [620, 135] width 19 height 17
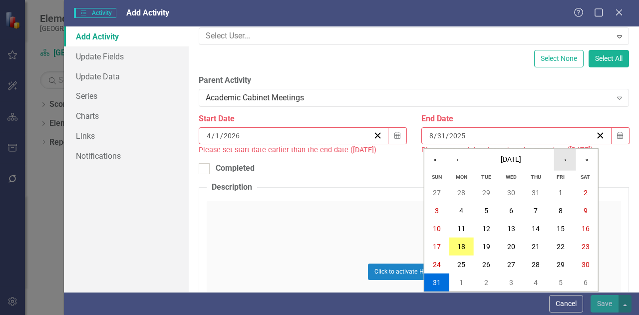
click at [568, 159] on button "›" at bounding box center [565, 160] width 22 height 22
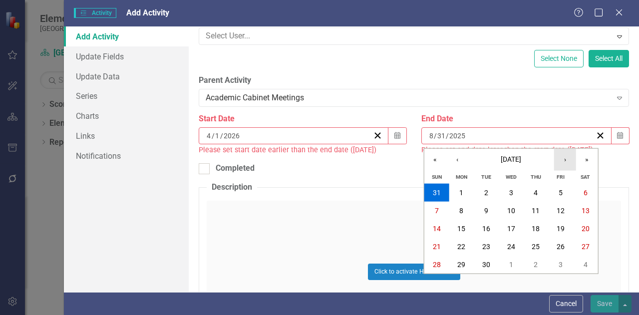
click at [568, 159] on button "›" at bounding box center [565, 160] width 22 height 22
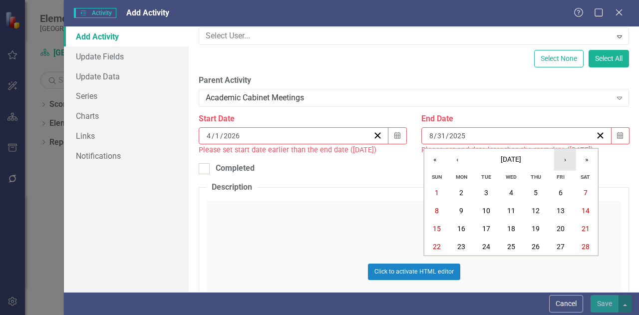
click at [568, 159] on button "›" at bounding box center [565, 160] width 22 height 22
click at [538, 262] on abbr "30" at bounding box center [536, 265] width 8 height 8
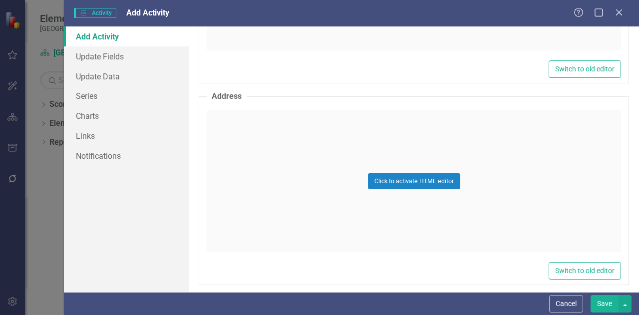
scroll to position [504, 0]
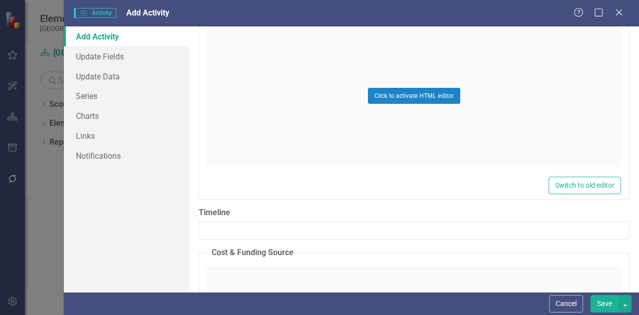
click at [605, 301] on button "Save" at bounding box center [605, 303] width 28 height 17
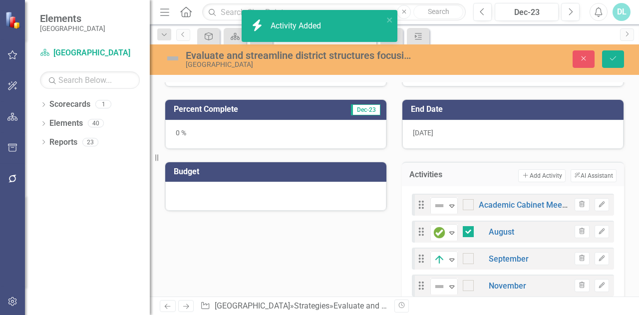
checkbox input "true"
click at [542, 169] on button "Add Add Activity" at bounding box center [541, 175] width 47 height 13
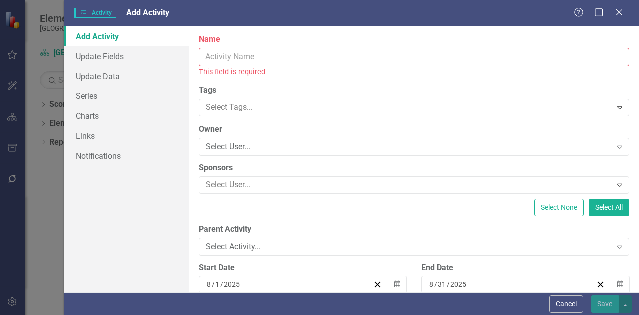
click at [408, 54] on input "Name" at bounding box center [414, 57] width 430 height 18
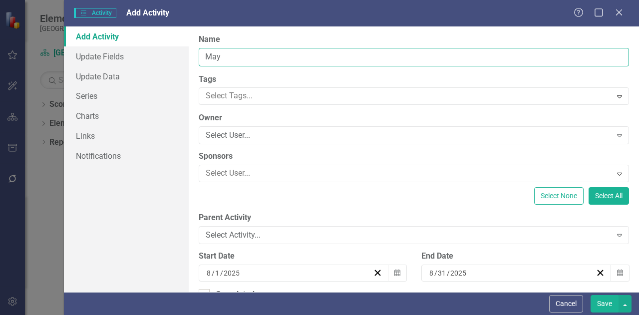
type input "May"
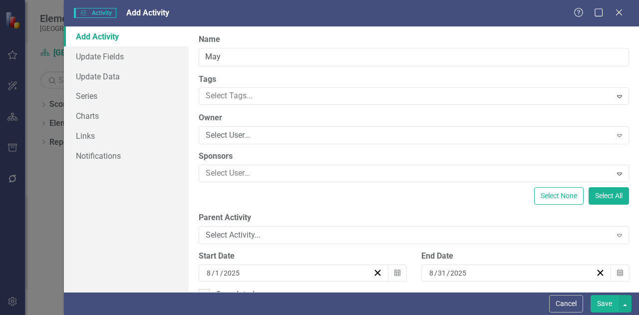
click at [340, 235] on div "Select Activity..." at bounding box center [409, 235] width 406 height 11
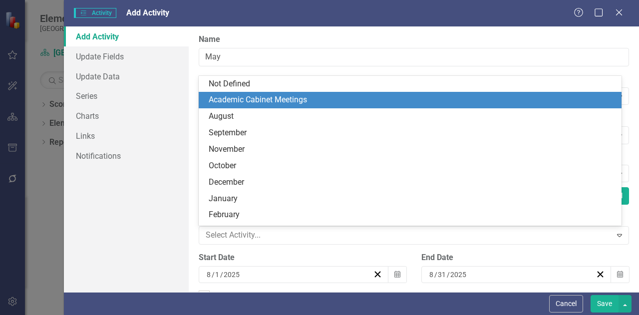
click at [309, 105] on div "Academic Cabinet Meetings" at bounding box center [412, 99] width 407 height 11
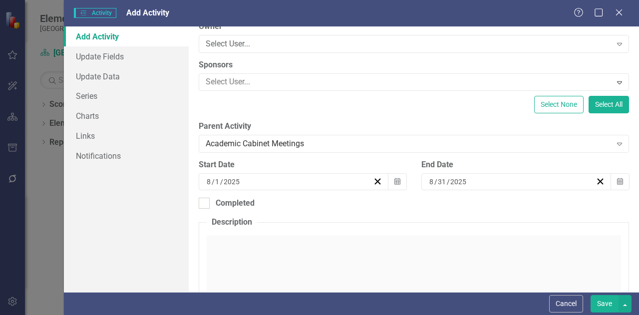
scroll to position [92, 0]
click at [397, 182] on button "Calendar" at bounding box center [397, 181] width 19 height 17
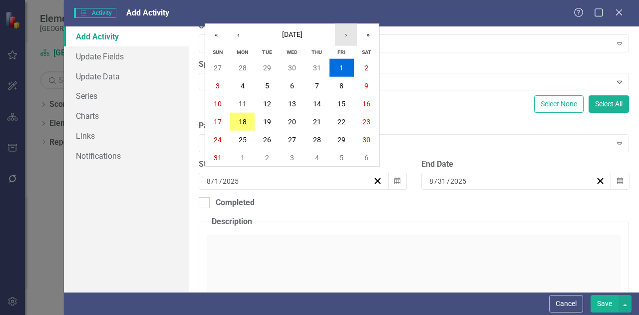
click at [349, 39] on button "›" at bounding box center [346, 35] width 22 height 22
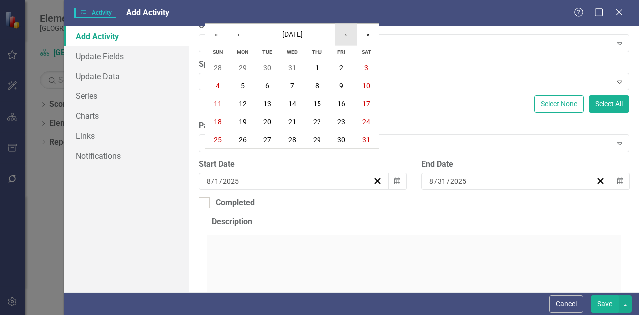
click at [349, 39] on button "›" at bounding box center [346, 35] width 22 height 22
click at [336, 67] on button "1" at bounding box center [342, 68] width 25 height 18
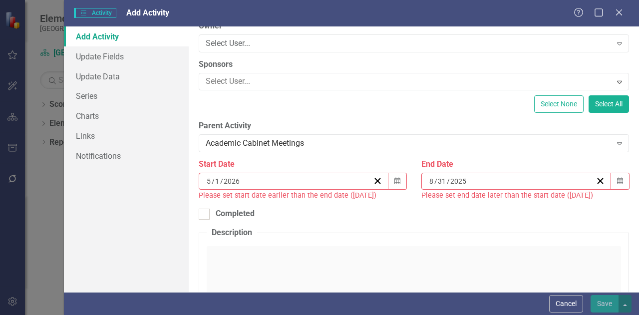
click at [617, 181] on button "Calendar" at bounding box center [620, 181] width 19 height 17
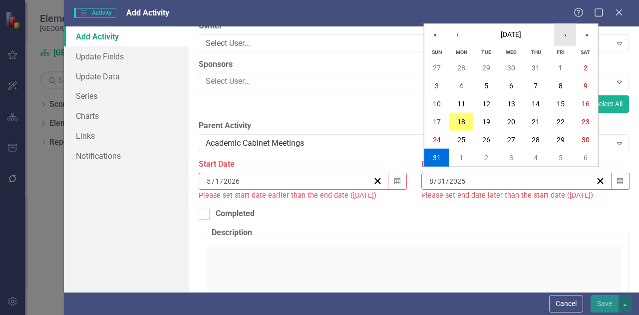
click at [566, 39] on button "›" at bounding box center [565, 35] width 22 height 22
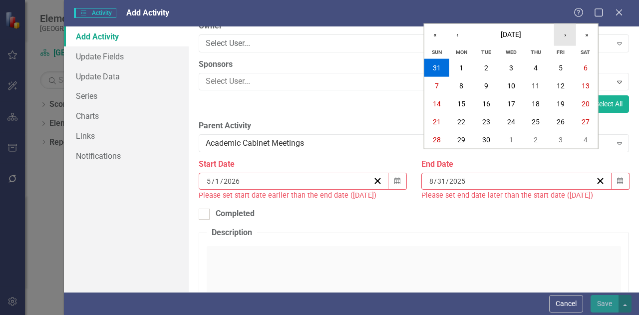
click at [566, 39] on button "›" at bounding box center [565, 35] width 22 height 22
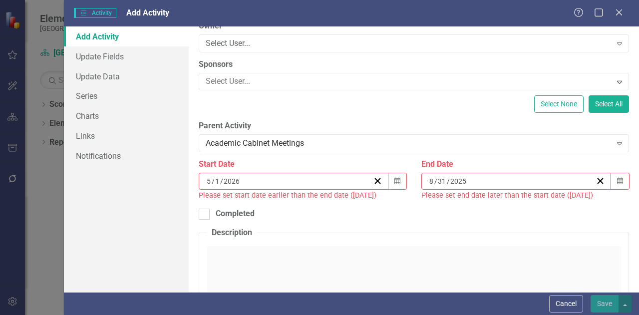
click at [544, 177] on div "[DATE]" at bounding box center [512, 181] width 168 height 10
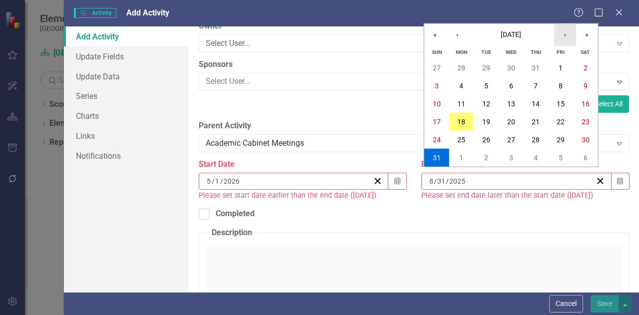
click at [564, 38] on button "›" at bounding box center [565, 35] width 22 height 22
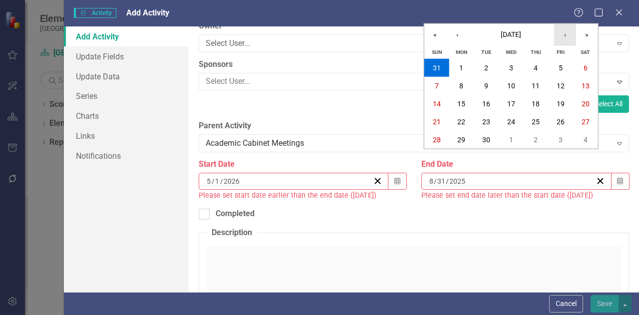
click at [564, 38] on button "›" at bounding box center [565, 35] width 22 height 22
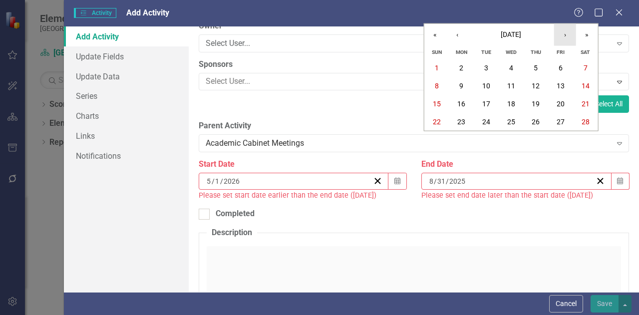
click at [564, 38] on button "›" at bounding box center [565, 35] width 22 height 22
click at [562, 140] on abbr "29" at bounding box center [561, 140] width 8 height 8
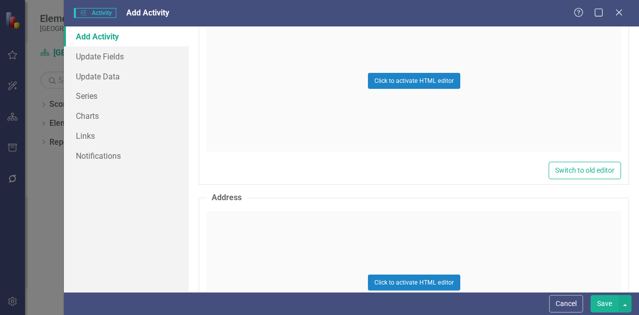
scroll to position [332, 0]
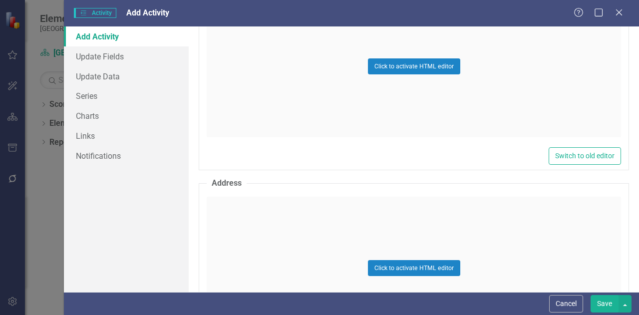
click at [611, 301] on button "Save" at bounding box center [605, 303] width 28 height 17
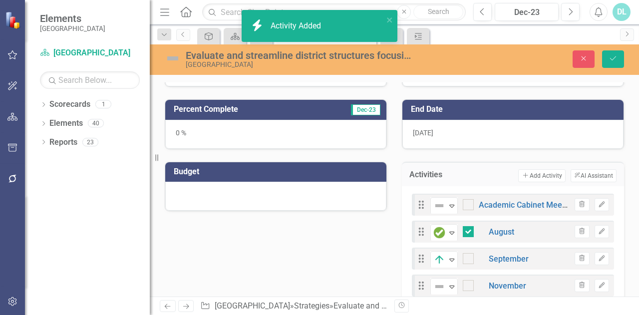
checkbox input "true"
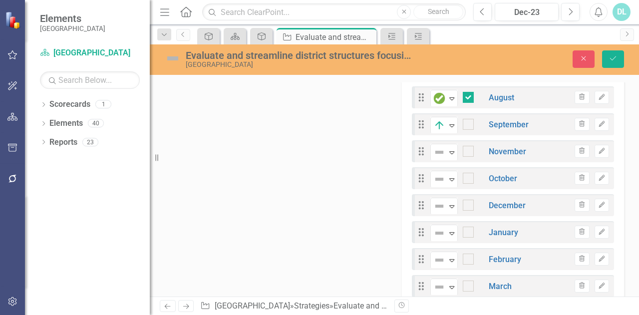
scroll to position [325, 0]
click at [610, 57] on icon "Save" at bounding box center [613, 58] width 9 height 7
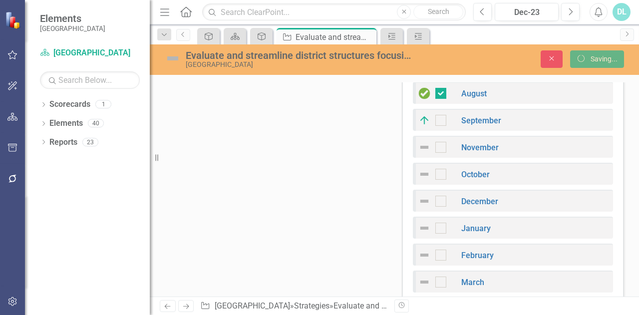
scroll to position [321, 0]
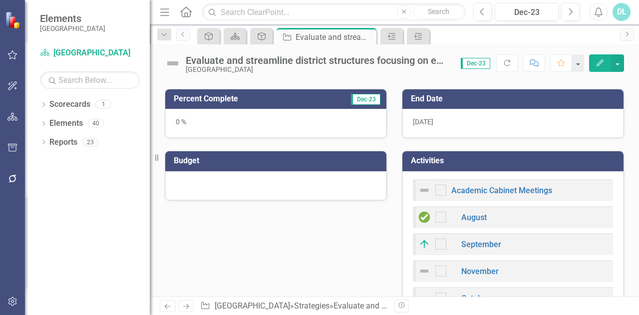
checkbox input "true"
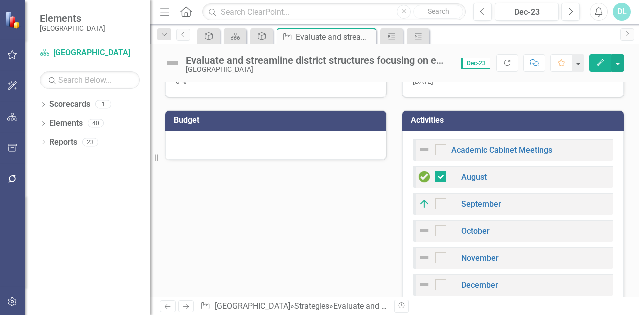
scroll to position [0, 0]
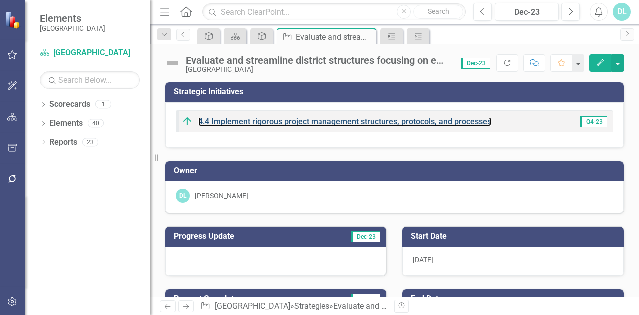
click at [241, 121] on link "4.4 Implement rigorous project management structures, protocols, and processes" at bounding box center [344, 121] width 293 height 9
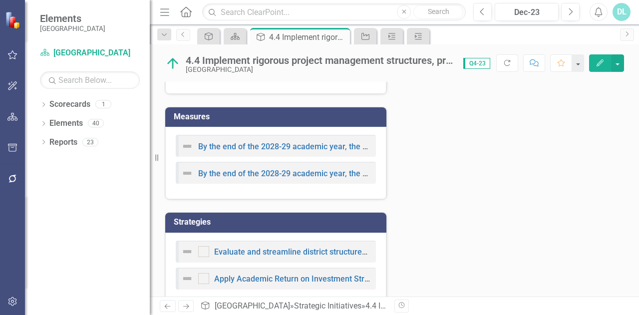
scroll to position [366, 0]
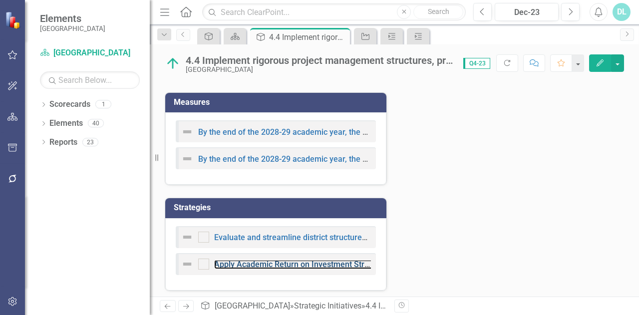
click at [266, 260] on link "Apply Academic Return on Investment Strategies" at bounding box center [302, 264] width 177 height 9
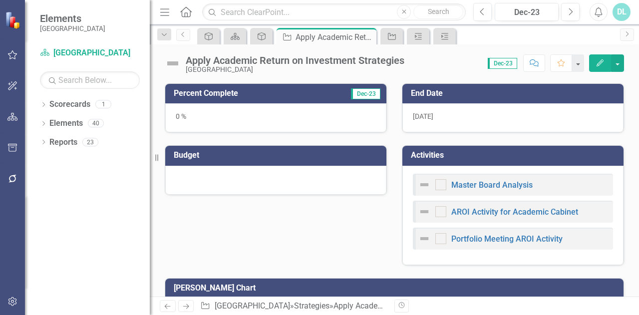
scroll to position [230, 0]
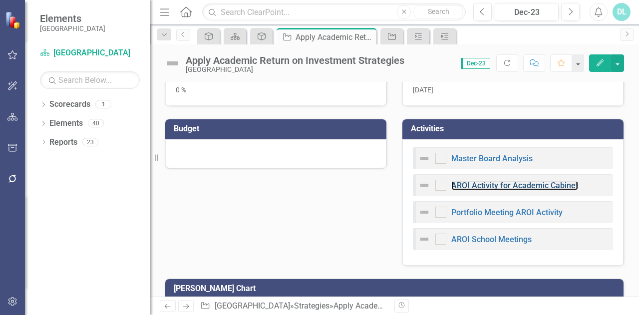
click at [490, 183] on link "AROI Activity for Academic Cabinet" at bounding box center [514, 185] width 127 height 9
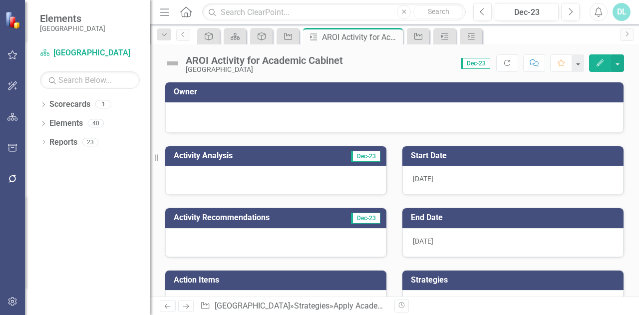
click at [188, 6] on icon "Home" at bounding box center [185, 11] width 13 height 10
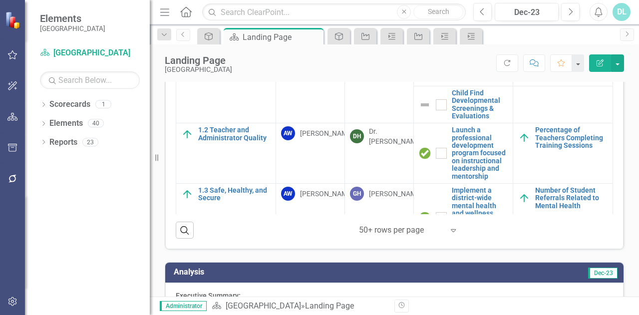
scroll to position [648, 0]
drag, startPoint x: 336, startPoint y: 171, endPoint x: 230, endPoint y: 239, distance: 126.2
click at [230, 239] on div "Strategic Initiatives Sponsor Owner Strategies Measures Strategic Pillars Suppo…" at bounding box center [394, 110] width 458 height 280
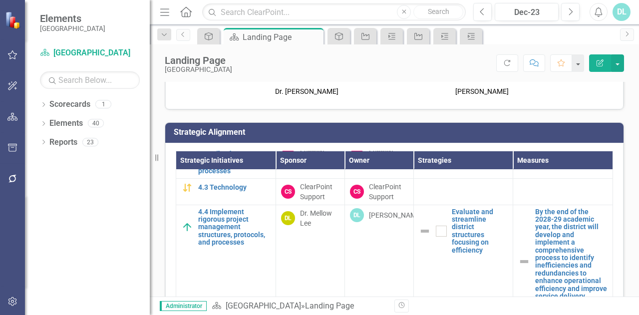
scroll to position [476, 0]
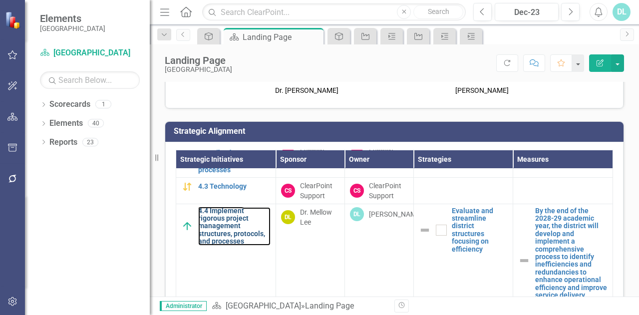
click at [221, 226] on link "4.4 Implement rigorous project management structures, protocols, and processes" at bounding box center [234, 226] width 72 height 38
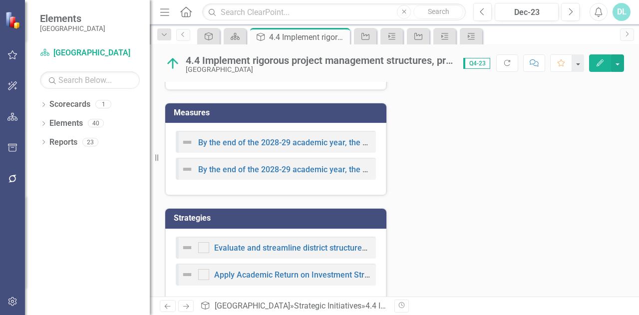
scroll to position [366, 0]
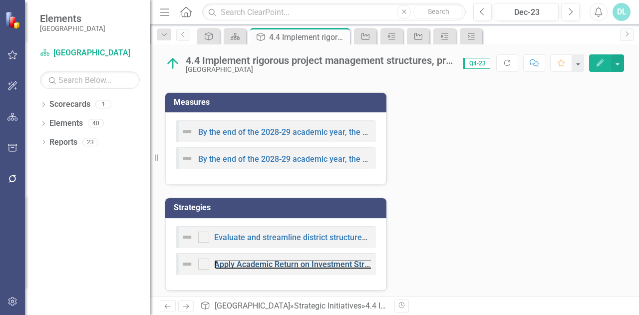
click at [298, 261] on link "Apply Academic Return on Investment Strategies" at bounding box center [302, 264] width 177 height 9
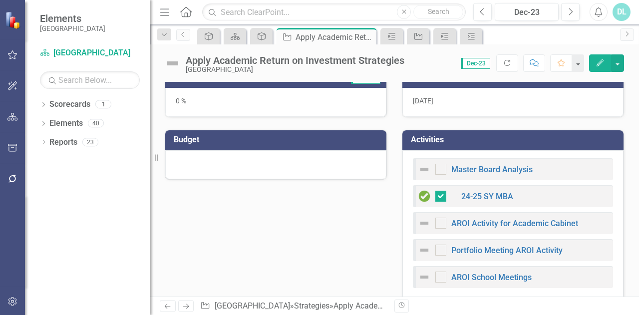
scroll to position [220, 0]
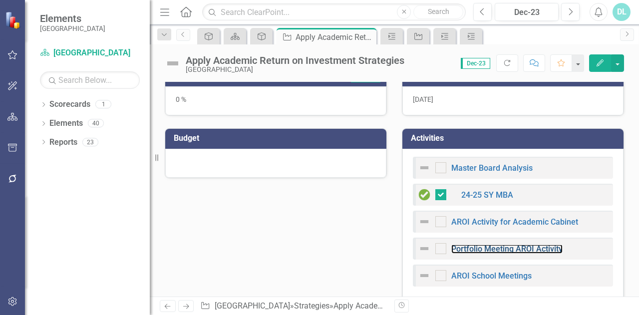
click at [492, 249] on link "Portfolio Meeting AROI Activity" at bounding box center [506, 248] width 111 height 9
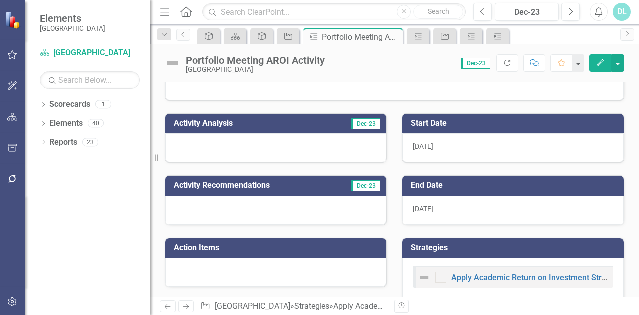
scroll to position [47, 0]
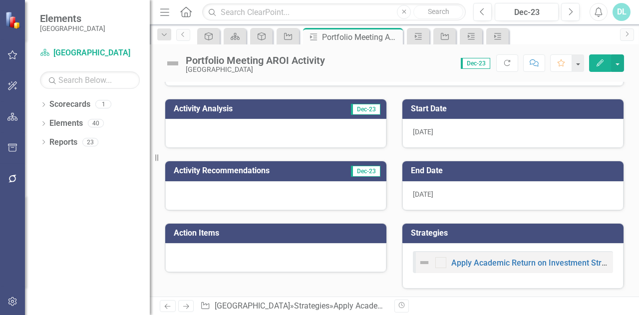
click at [598, 61] on icon "Edit" at bounding box center [600, 62] width 9 height 7
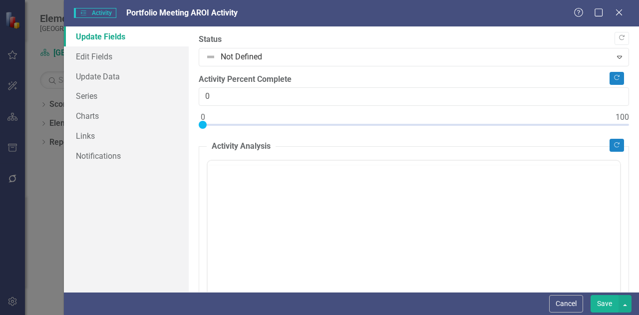
scroll to position [0, 0]
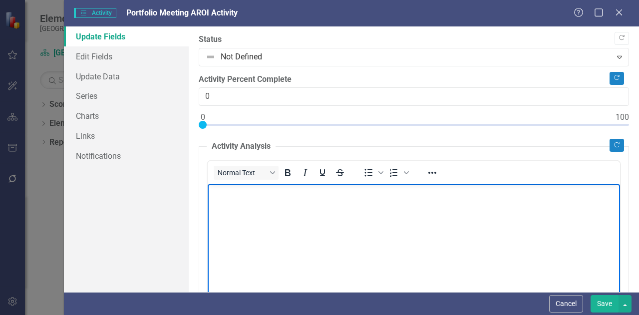
click at [336, 235] on body "Rich Text Area. Press ALT-0 for help." at bounding box center [414, 259] width 412 height 150
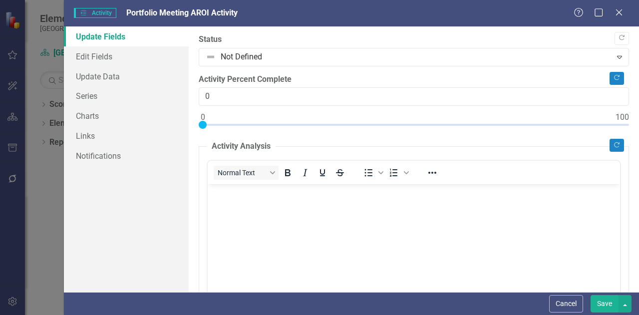
click at [570, 305] on button "Cancel" at bounding box center [566, 303] width 34 height 17
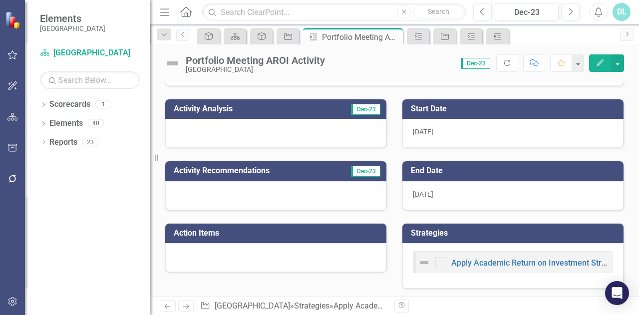
click at [556, 156] on div "End Date [DATE]" at bounding box center [512, 179] width 237 height 62
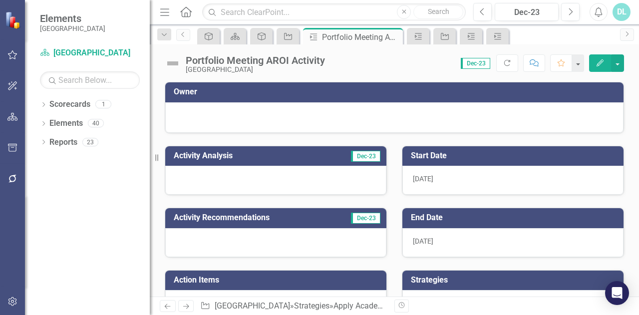
scroll to position [47, 0]
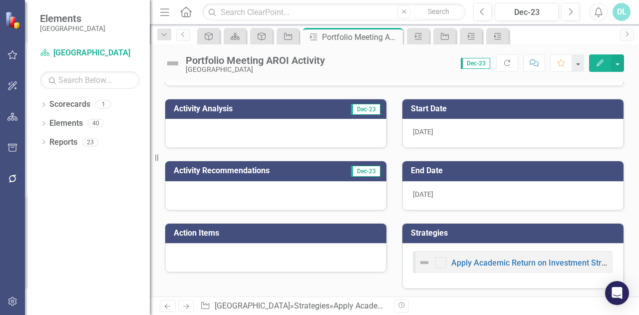
click at [538, 117] on div "Start Date" at bounding box center [512, 109] width 221 height 20
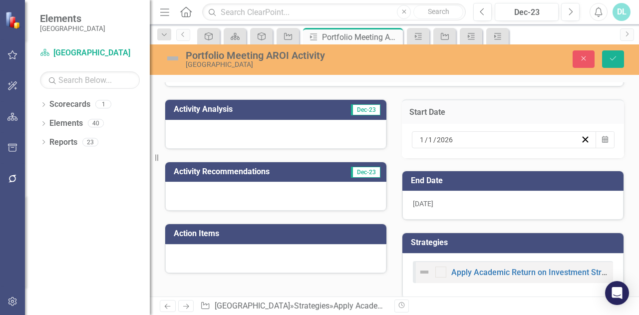
click at [466, 138] on div "1 / 1 / 2026" at bounding box center [499, 140] width 162 height 10
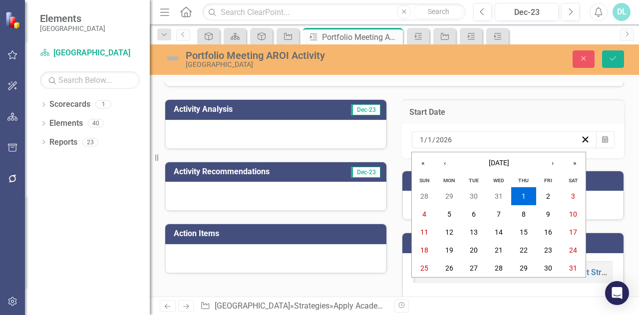
click at [466, 138] on div "2026-01-01 1 / 1 / 2026" at bounding box center [499, 140] width 162 height 10
click at [427, 165] on button "«" at bounding box center [423, 163] width 22 height 22
click at [496, 270] on abbr "29" at bounding box center [499, 268] width 8 height 8
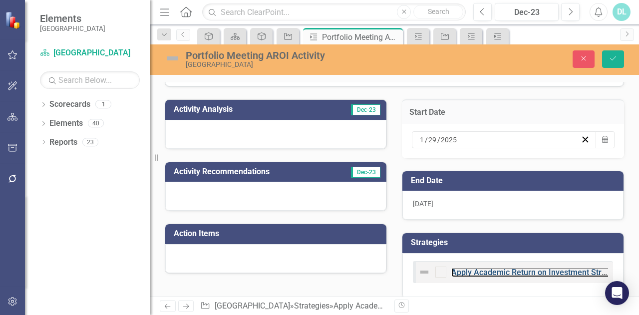
click at [496, 270] on link "Apply Academic Return on Investment Strategies" at bounding box center [539, 272] width 177 height 9
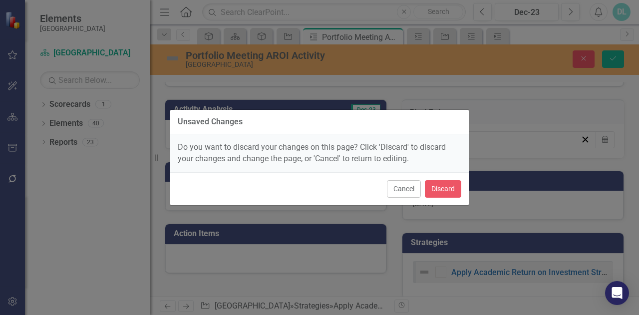
click at [401, 191] on button "Cancel" at bounding box center [404, 188] width 34 height 17
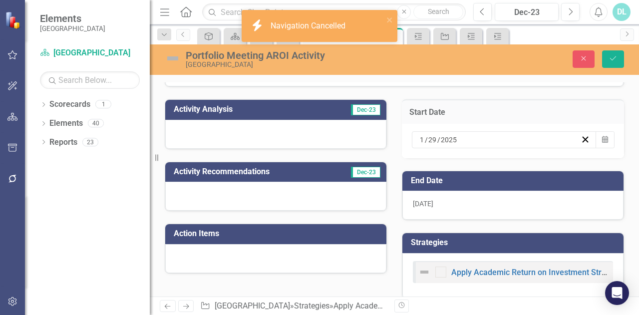
click at [494, 204] on div "1/31/26" at bounding box center [512, 205] width 221 height 29
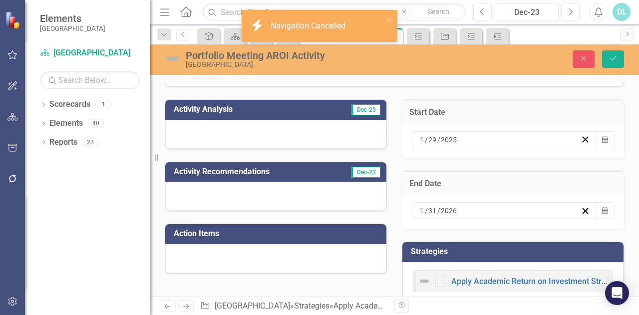
click at [494, 206] on div "1 / 31 / 2026" at bounding box center [499, 211] width 162 height 10
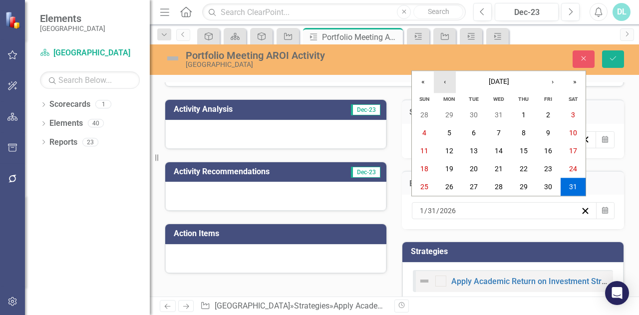
click at [446, 77] on button "‹" at bounding box center [445, 82] width 22 height 22
click at [552, 83] on button "›" at bounding box center [553, 82] width 22 height 22
click at [423, 81] on button "«" at bounding box center [423, 82] width 22 height 22
click at [501, 187] on abbr "29" at bounding box center [499, 187] width 8 height 8
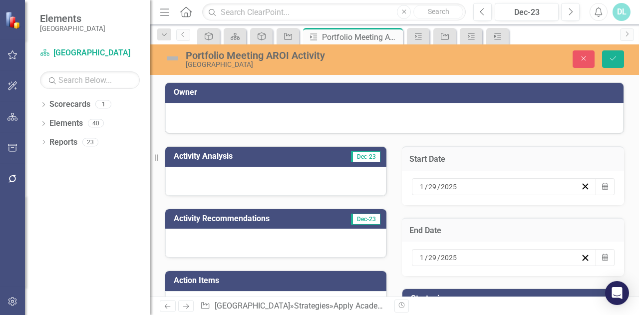
scroll to position [2, 0]
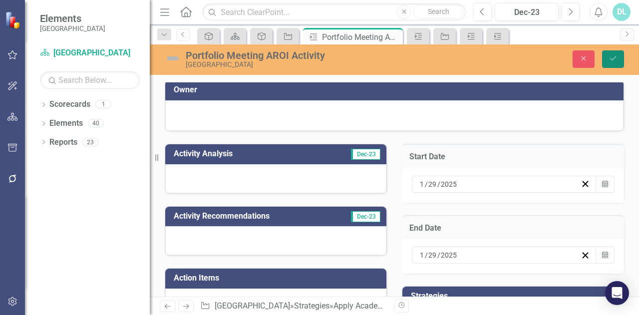
click at [614, 61] on icon "Save" at bounding box center [613, 58] width 9 height 7
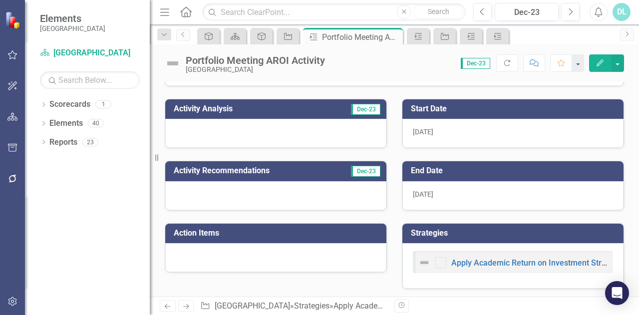
scroll to position [0, 0]
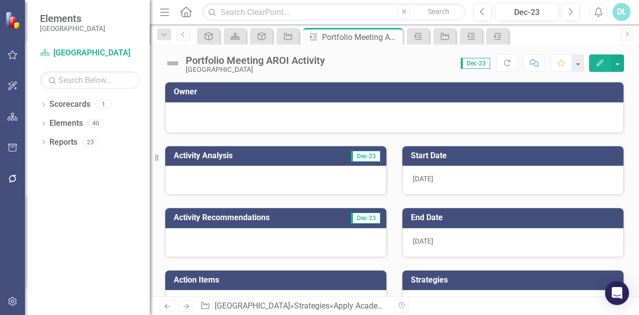
click at [186, 14] on icon "Home" at bounding box center [185, 11] width 13 height 10
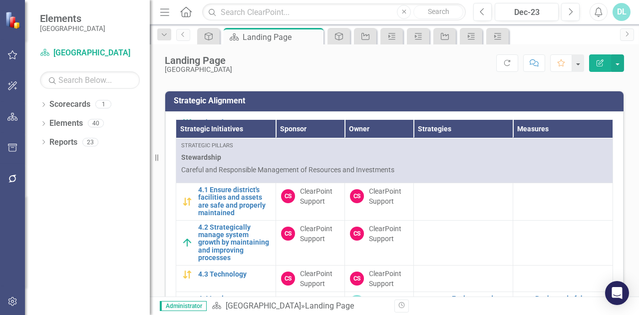
scroll to position [962, 0]
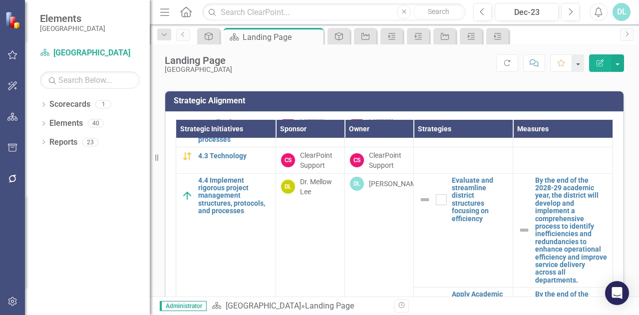
click at [205, 213] on td "4.4 Implement rigorous project management structures, protocols, and processes …" at bounding box center [226, 264] width 100 height 182
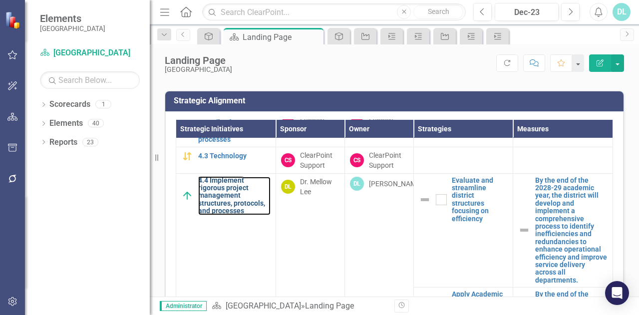
click at [215, 206] on link "4.4 Implement rigorous project management structures, protocols, and processes" at bounding box center [234, 196] width 72 height 38
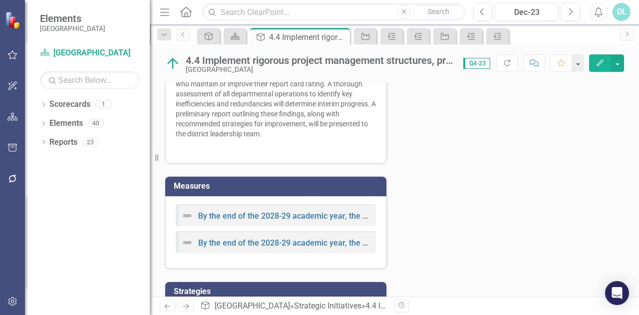
scroll to position [366, 0]
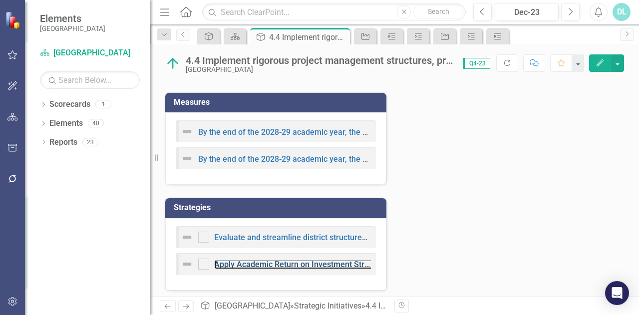
click at [279, 260] on link "Apply Academic Return on Investment Strategies" at bounding box center [302, 264] width 177 height 9
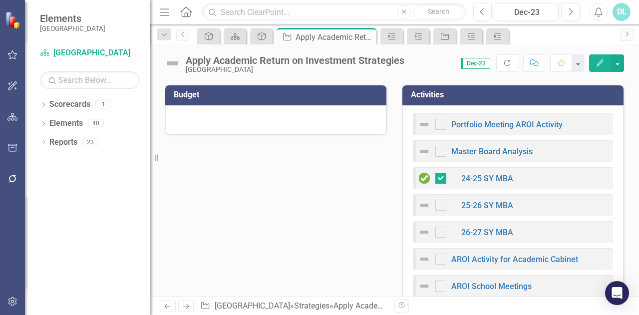
scroll to position [263, 0]
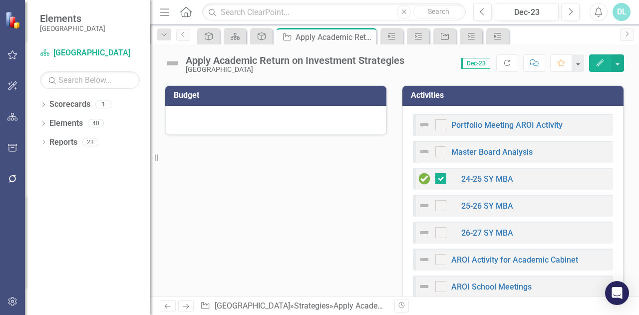
checkbox input "true"
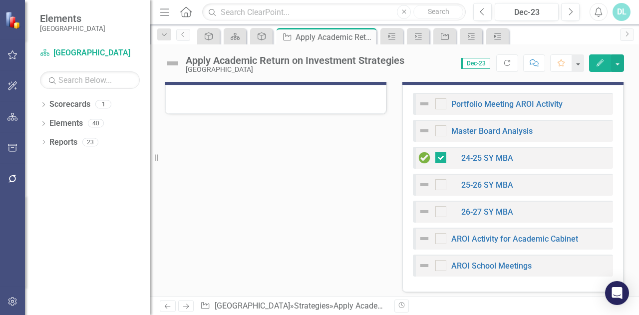
scroll to position [285, 0]
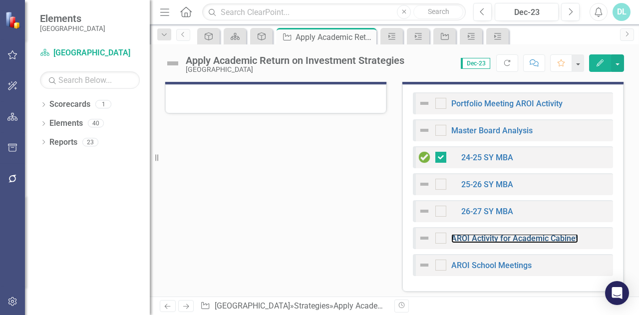
click at [548, 234] on link "AROI Activity for Academic Cabinet" at bounding box center [514, 238] width 127 height 9
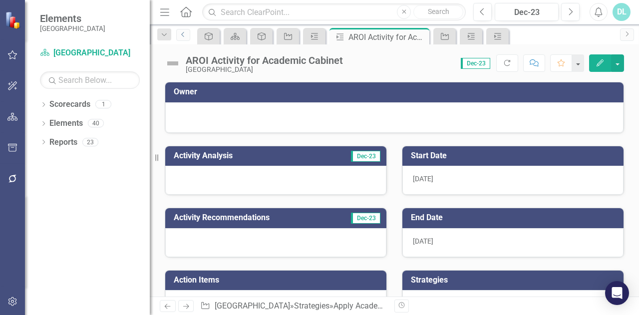
click at [188, 34] on link "Previous" at bounding box center [183, 35] width 14 height 12
click at [185, 37] on icon "Previous" at bounding box center [183, 34] width 8 height 6
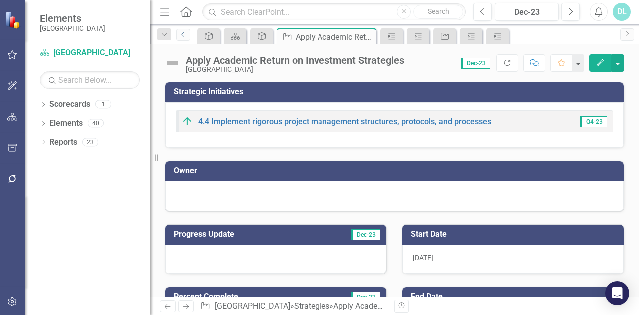
checkbox input "true"
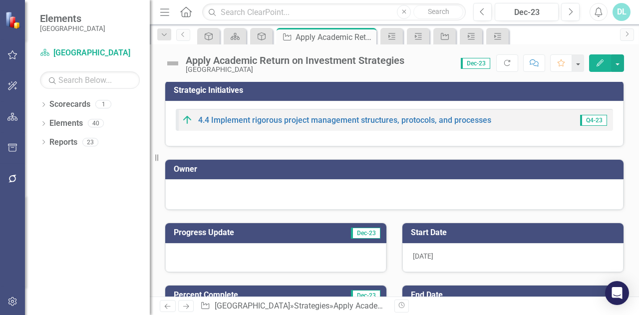
click at [175, 37] on div "Dropdown Search Strategic Initiatives 4.1 Ensure district's facilities and asse…" at bounding box center [164, 34] width 24 height 11
click at [180, 35] on icon "Previous" at bounding box center [183, 34] width 8 height 6
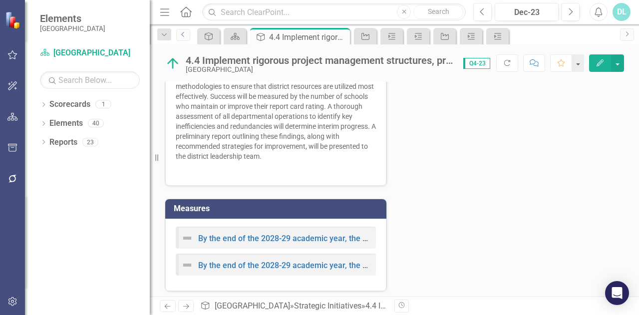
scroll to position [366, 0]
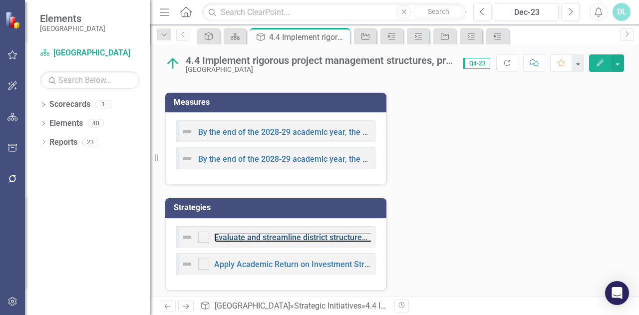
click at [288, 233] on link "Evaluate and streamline district structures focusing on efficiency" at bounding box center [330, 237] width 232 height 9
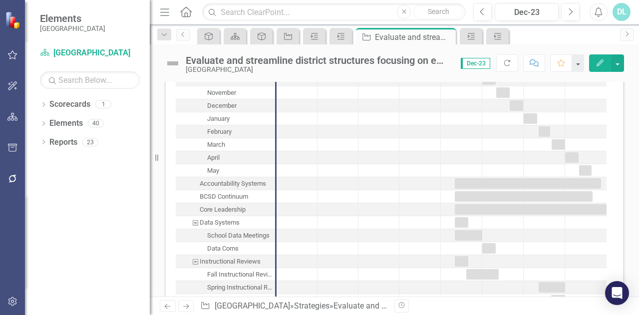
scroll to position [1148, 0]
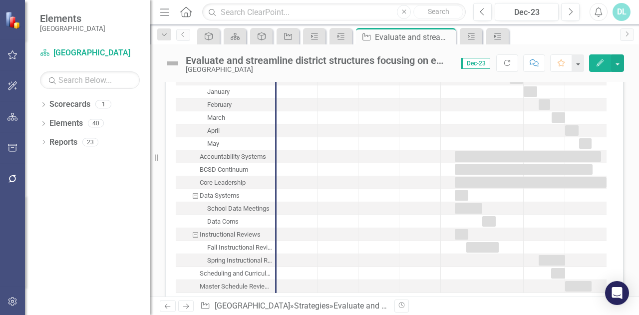
checkbox input "false"
checkbox input "true"
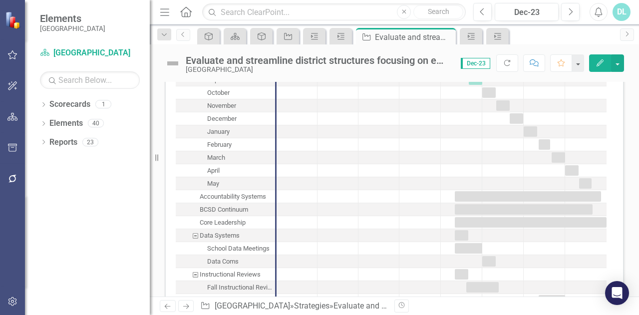
checkbox input "false"
checkbox input "true"
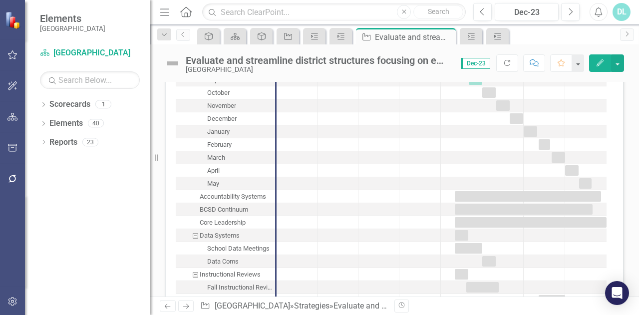
checkbox input "true"
checkbox input "false"
checkbox input "true"
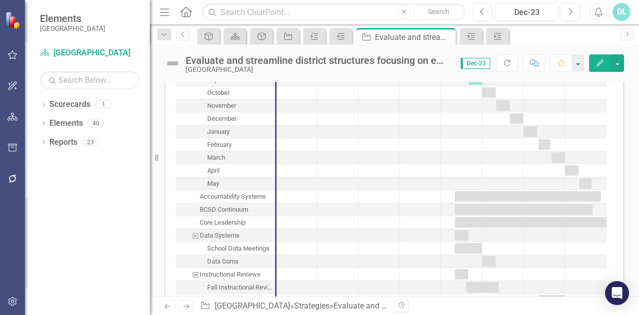
checkbox input "true"
